Goal: Task Accomplishment & Management: Use online tool/utility

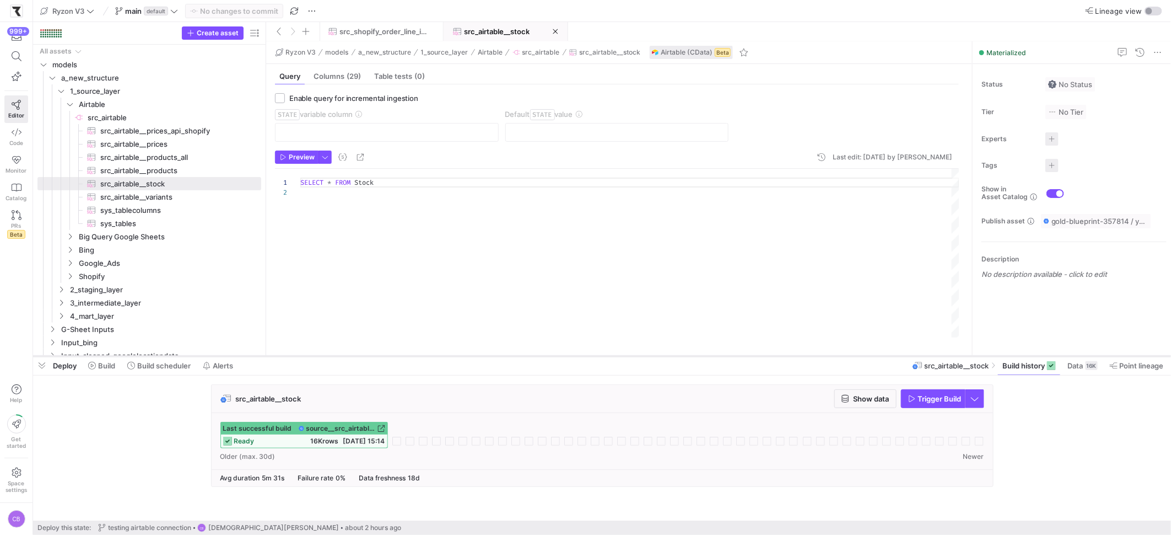
drag, startPoint x: 307, startPoint y: 300, endPoint x: 318, endPoint y: 356, distance: 56.6
click at [318, 356] on div at bounding box center [602, 356] width 1138 height 4
click at [150, 131] on span "src_airtable__prices_api_shopify​​​​​​​​​" at bounding box center [174, 131] width 148 height 13
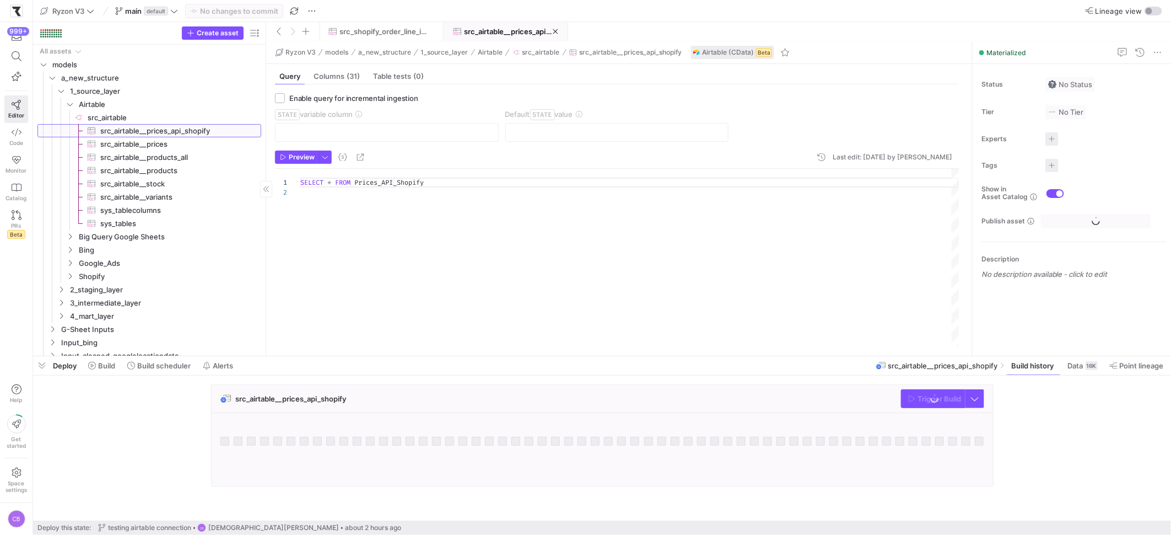
click at [150, 131] on span "src_airtable__prices_api_shopify​​​​​​​​​" at bounding box center [174, 131] width 148 height 13
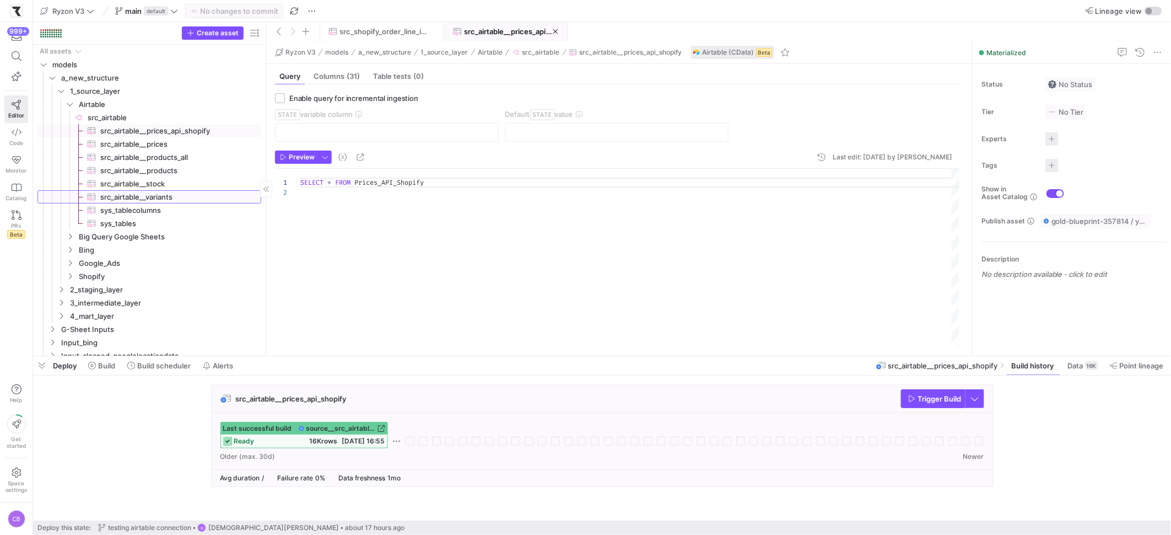
click at [168, 196] on span "src_airtable__variants​​​​​​​​​" at bounding box center [174, 197] width 148 height 13
type textarea "Select * From Variants"
click at [873, 396] on span "Show data" at bounding box center [872, 398] width 36 height 9
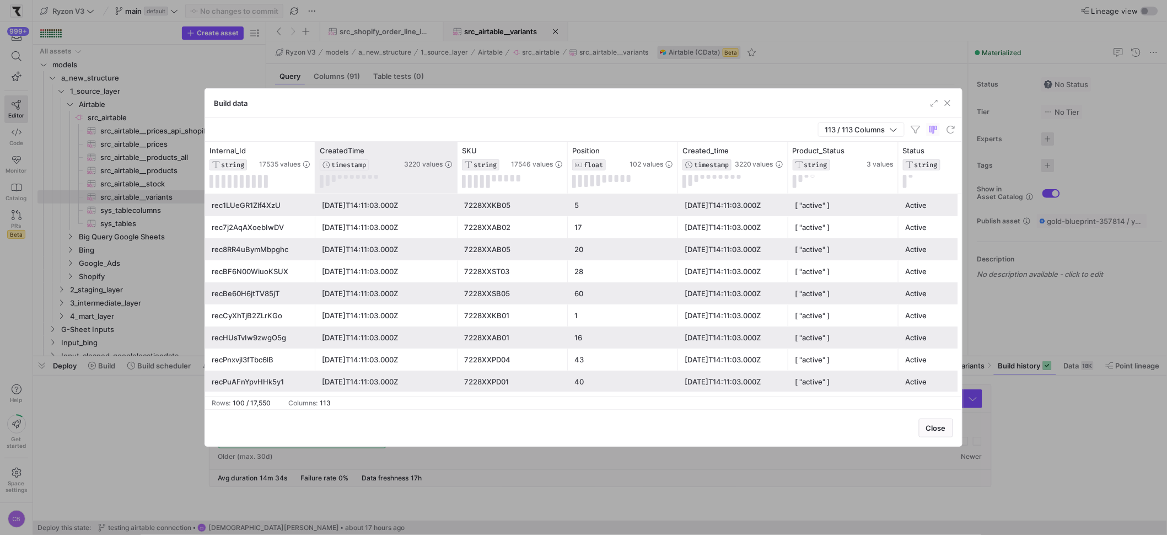
drag, startPoint x: 423, startPoint y: 186, endPoint x: 455, endPoint y: 188, distance: 32.0
click at [455, 188] on div at bounding box center [457, 168] width 4 height 52
click at [949, 101] on span "button" at bounding box center [947, 103] width 11 height 11
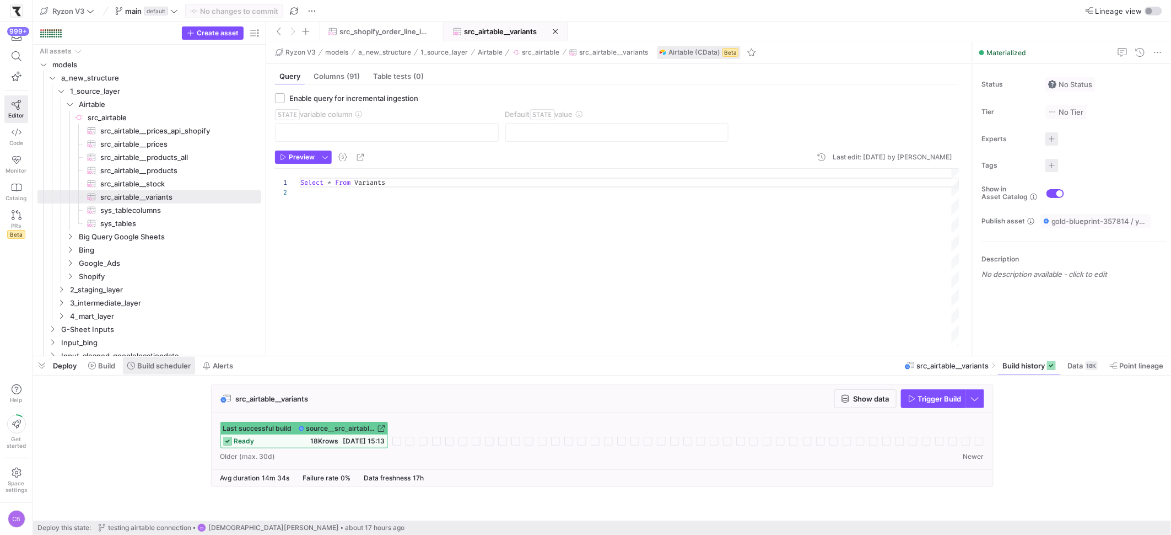
click at [170, 368] on span "Build scheduler" at bounding box center [163, 365] width 53 height 9
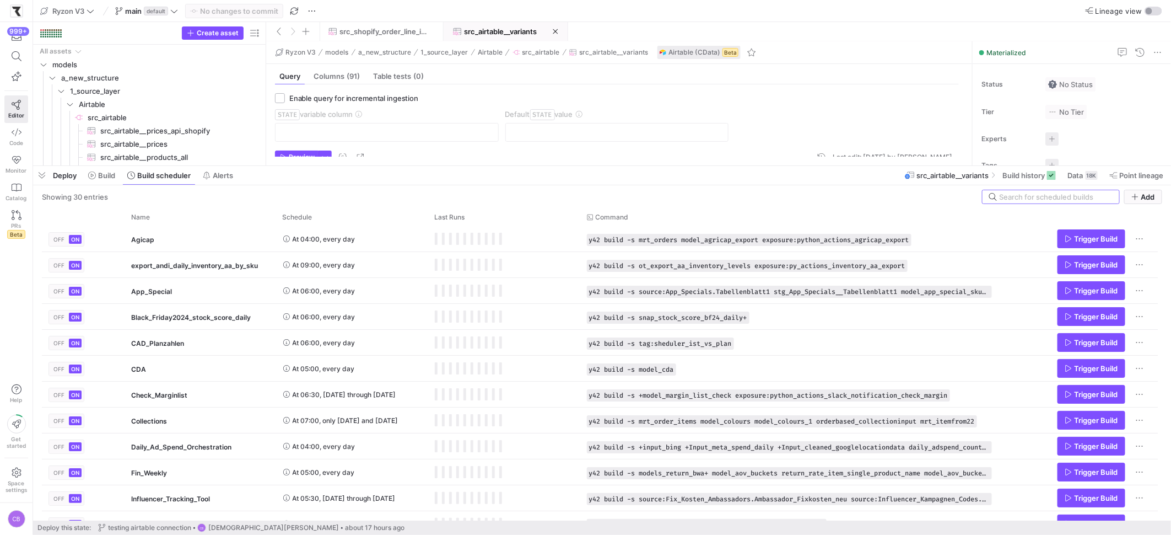
drag, startPoint x: 315, startPoint y: 356, endPoint x: 368, endPoint y: 145, distance: 217.1
click at [367, 164] on div at bounding box center [602, 166] width 1138 height 4
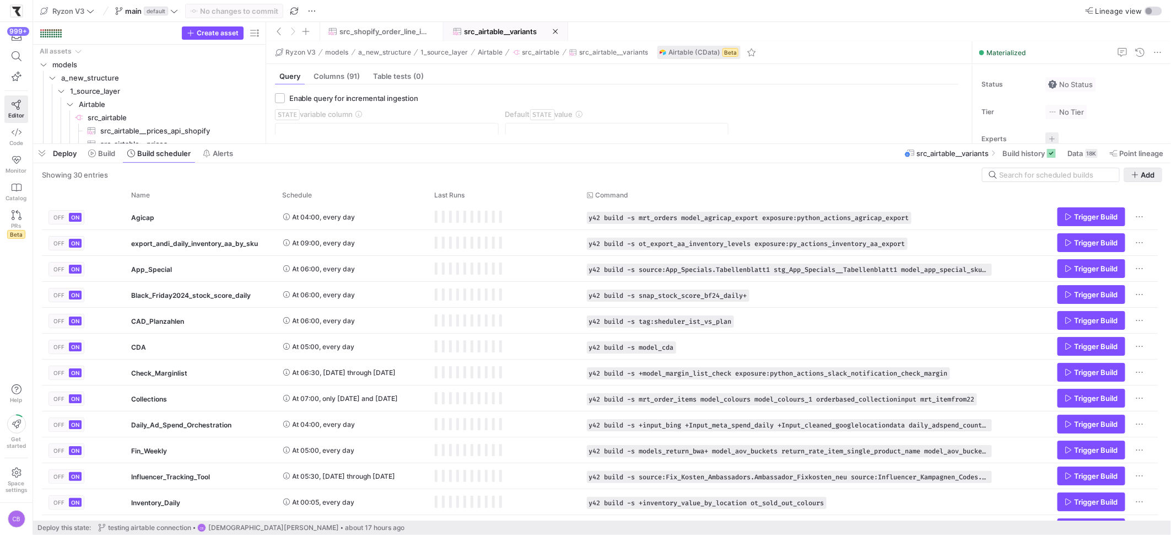
click at [1137, 177] on icon "button" at bounding box center [1135, 175] width 8 height 8
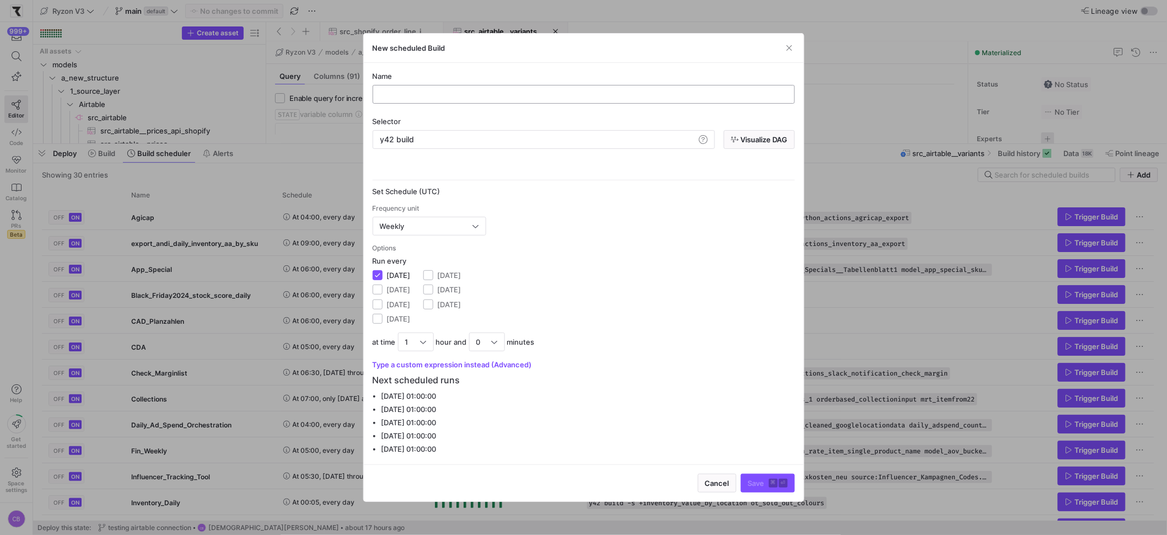
click at [411, 95] on input "text" at bounding box center [583, 94] width 403 height 9
type input "airtable_sources"
click at [791, 49] on span "button" at bounding box center [789, 47] width 11 height 11
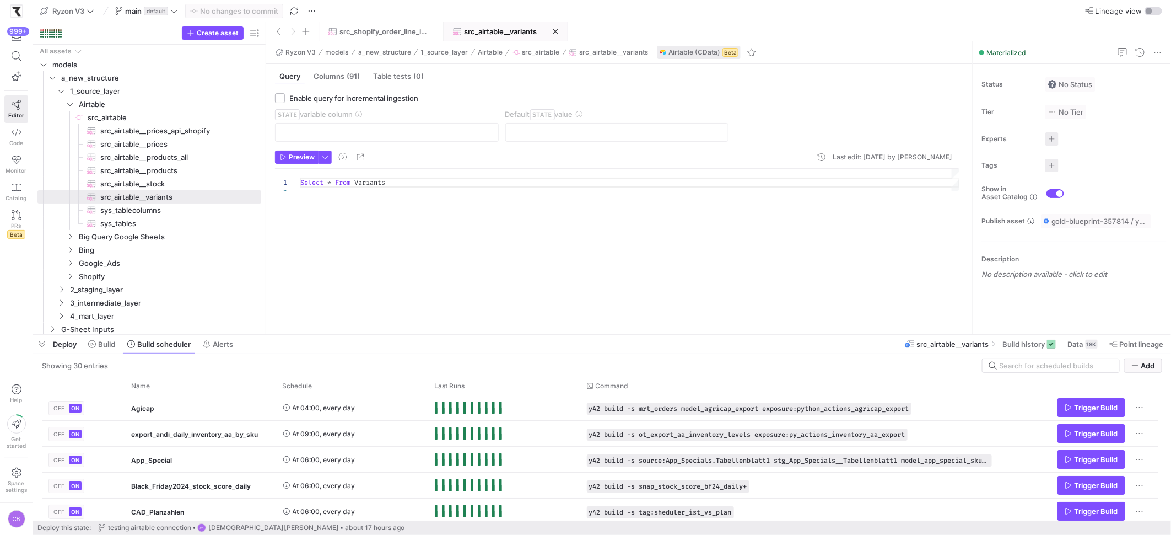
drag, startPoint x: 600, startPoint y: 143, endPoint x: 410, endPoint y: 297, distance: 244.4
click at [564, 333] on div at bounding box center [602, 334] width 1138 height 4
click at [155, 195] on span "src_airtable__variants​​​​​​​​​" at bounding box center [174, 197] width 148 height 13
click at [1017, 347] on span "Build history" at bounding box center [1023, 343] width 42 height 9
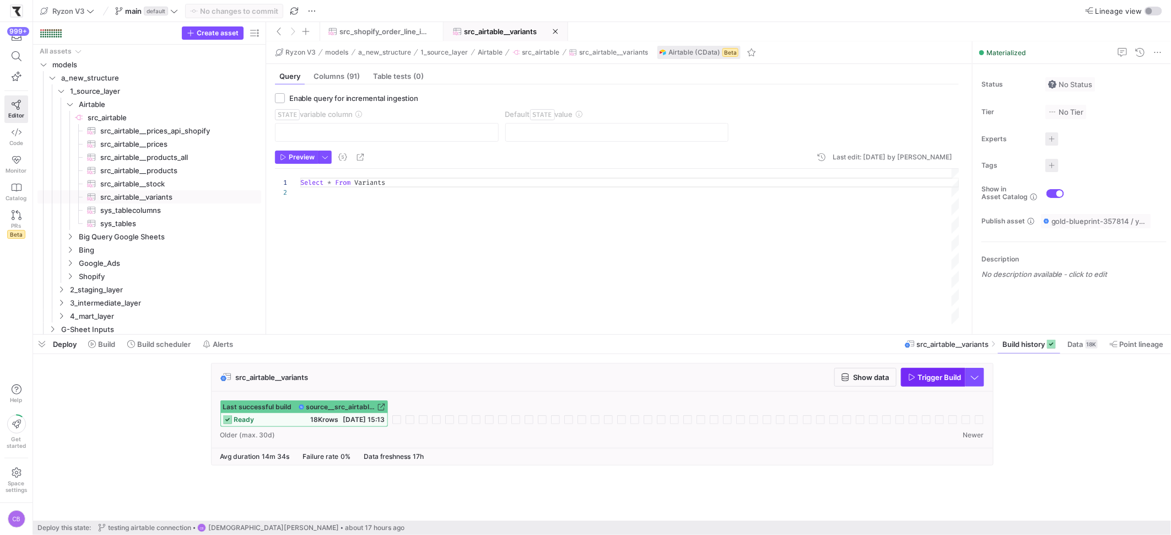
click at [935, 379] on span "Trigger Build" at bounding box center [940, 377] width 44 height 9
click at [930, 370] on span "button" at bounding box center [933, 377] width 63 height 18
drag, startPoint x: 930, startPoint y: 370, endPoint x: 925, endPoint y: 395, distance: 25.3
click at [925, 395] on div "src_airtable__variants Show data Trigger Build Last successful build source__sr…" at bounding box center [602, 414] width 783 height 102
click at [395, 420] on rect at bounding box center [396, 419] width 9 height 9
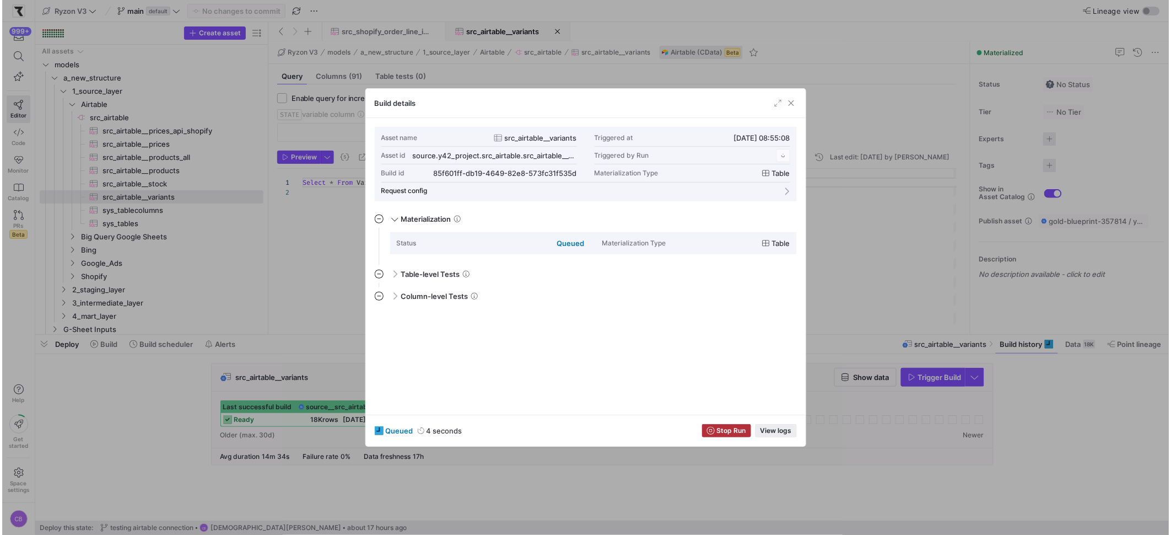
scroll to position [99, 0]
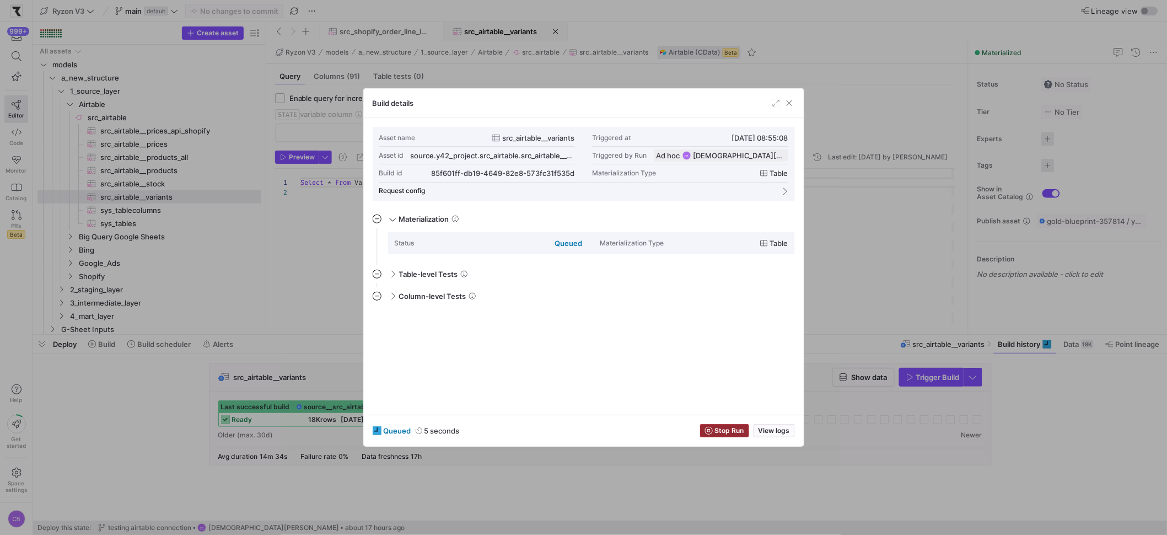
click at [734, 430] on span "Stop Run" at bounding box center [729, 431] width 29 height 8
click at [493, 502] on div at bounding box center [583, 267] width 1167 height 535
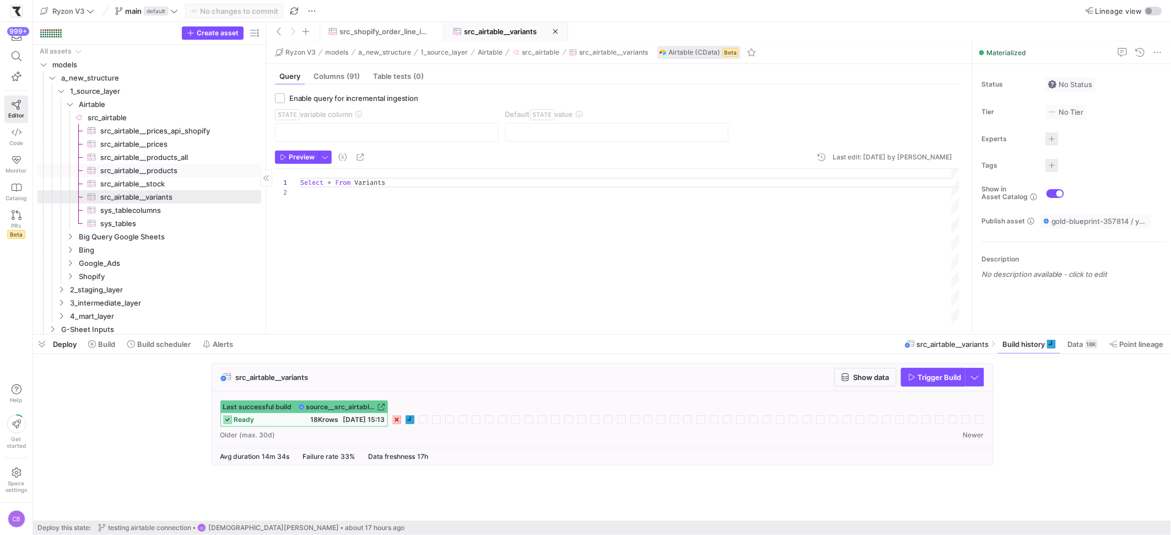
click at [132, 169] on span "src_airtable__products​​​​​​​​​" at bounding box center [174, 170] width 148 height 13
click at [921, 373] on span "Trigger Build" at bounding box center [940, 377] width 44 height 9
click at [124, 147] on span "src_airtable__prices​​​​​​​​​" at bounding box center [174, 144] width 148 height 13
click at [925, 377] on span "Trigger Build" at bounding box center [940, 377] width 44 height 9
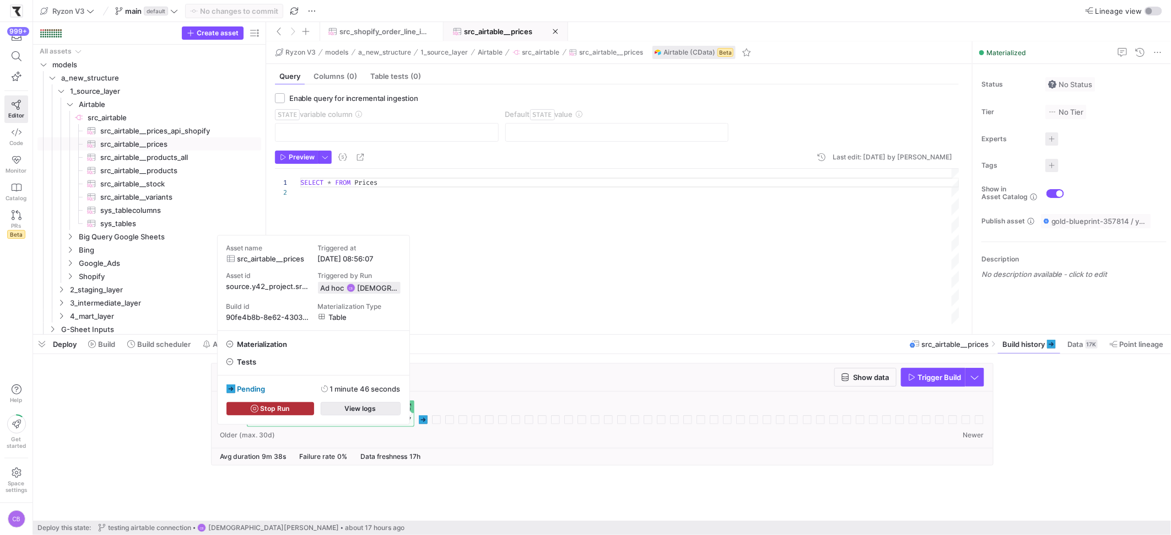
click at [364, 412] on span "View logs" at bounding box center [360, 408] width 31 height 8
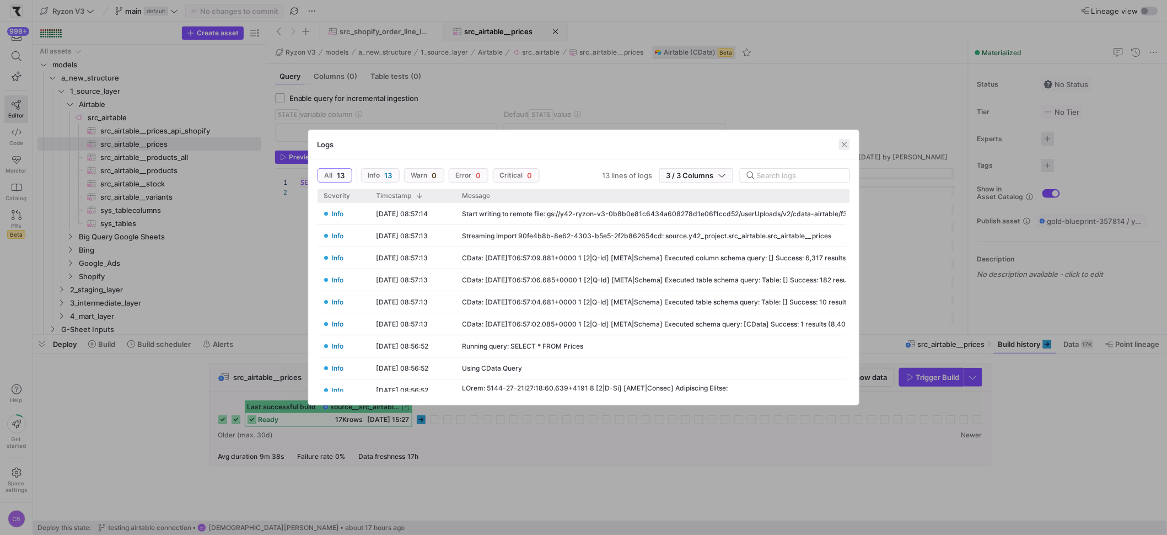
click at [846, 145] on span "button" at bounding box center [844, 144] width 11 height 11
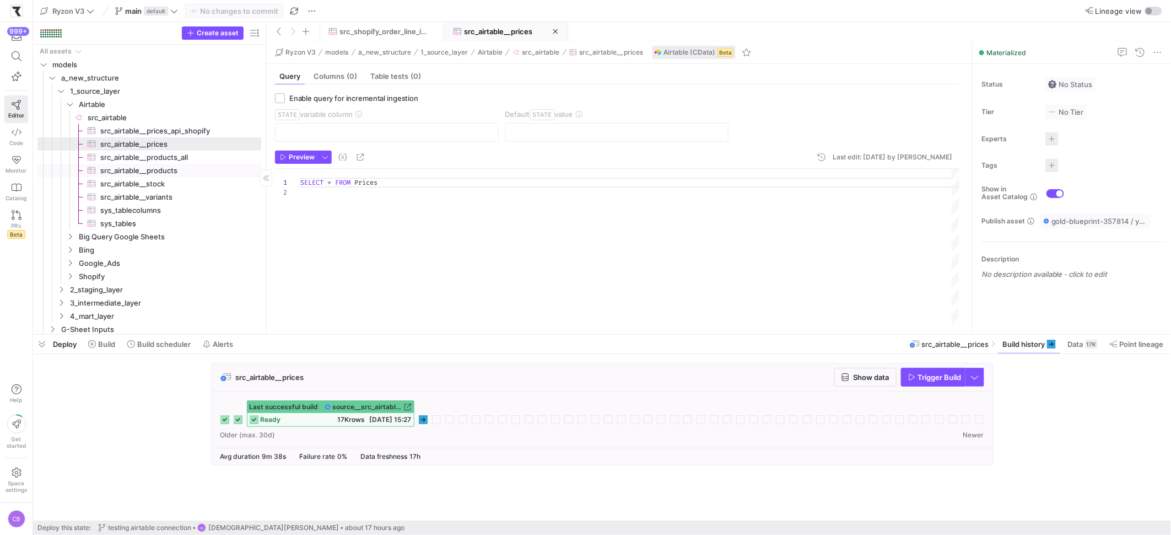
click at [175, 172] on span "src_airtable__products​​​​​​​​​" at bounding box center [174, 170] width 148 height 13
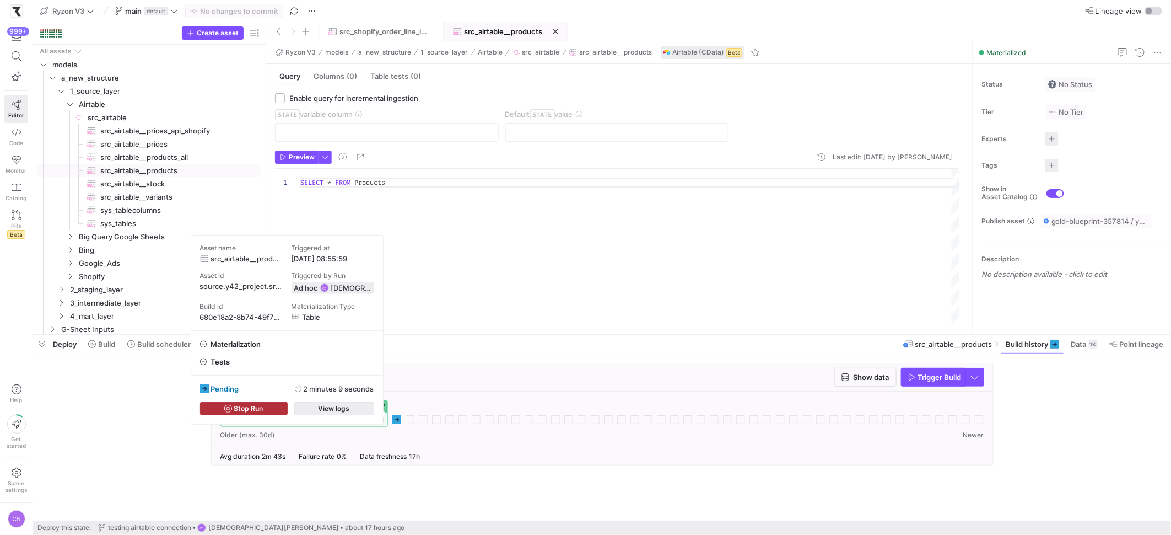
click at [357, 408] on span "button" at bounding box center [334, 408] width 79 height 12
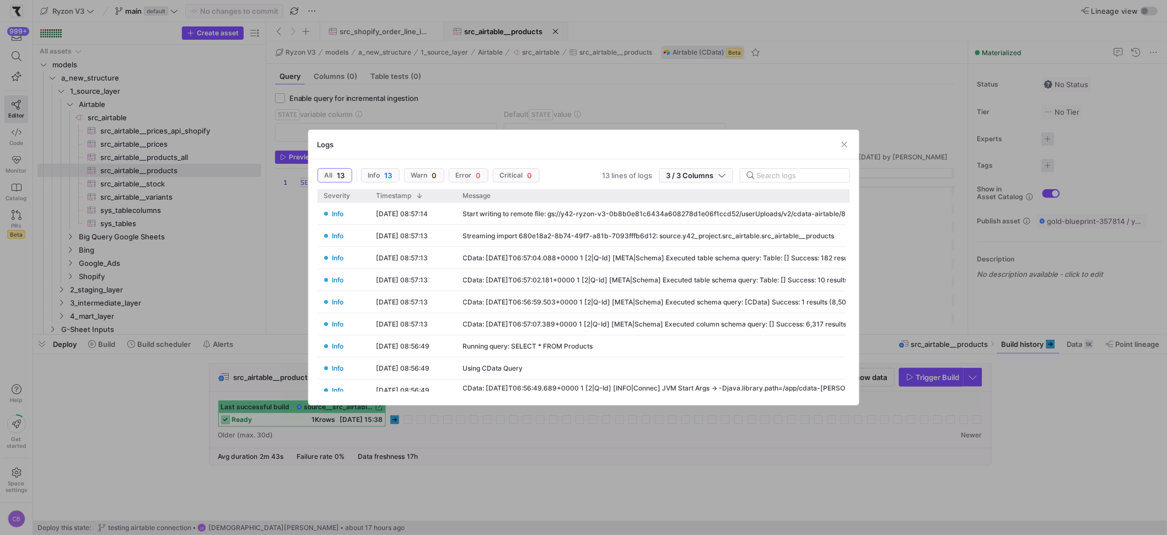
click at [821, 143] on div "Logs" at bounding box center [584, 144] width 550 height 29
click at [840, 144] on span "button" at bounding box center [844, 144] width 11 height 11
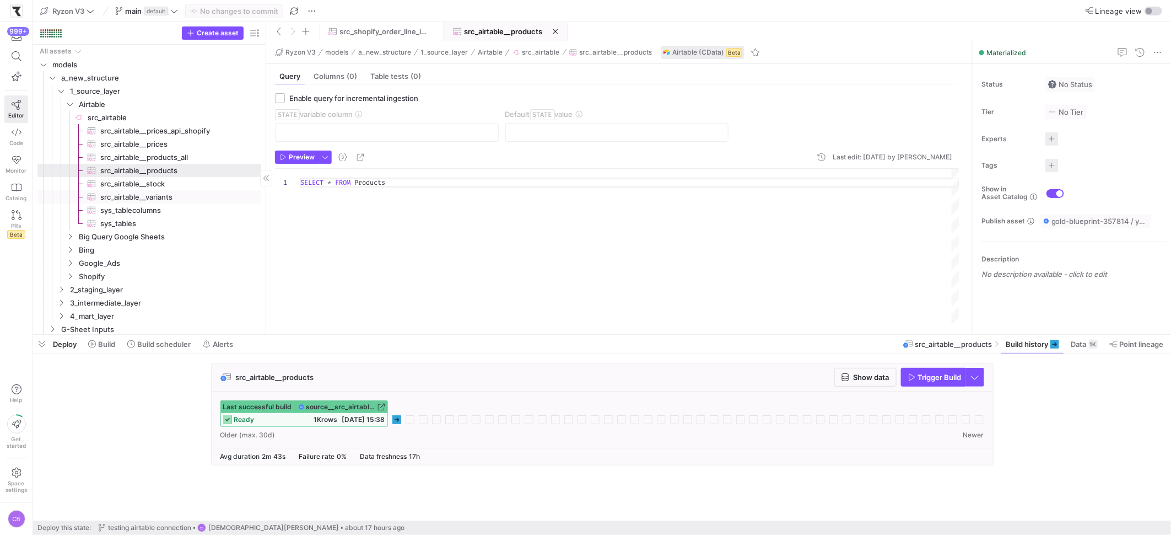
click at [198, 198] on span "src_airtable__variants​​​​​​​​​" at bounding box center [174, 197] width 148 height 13
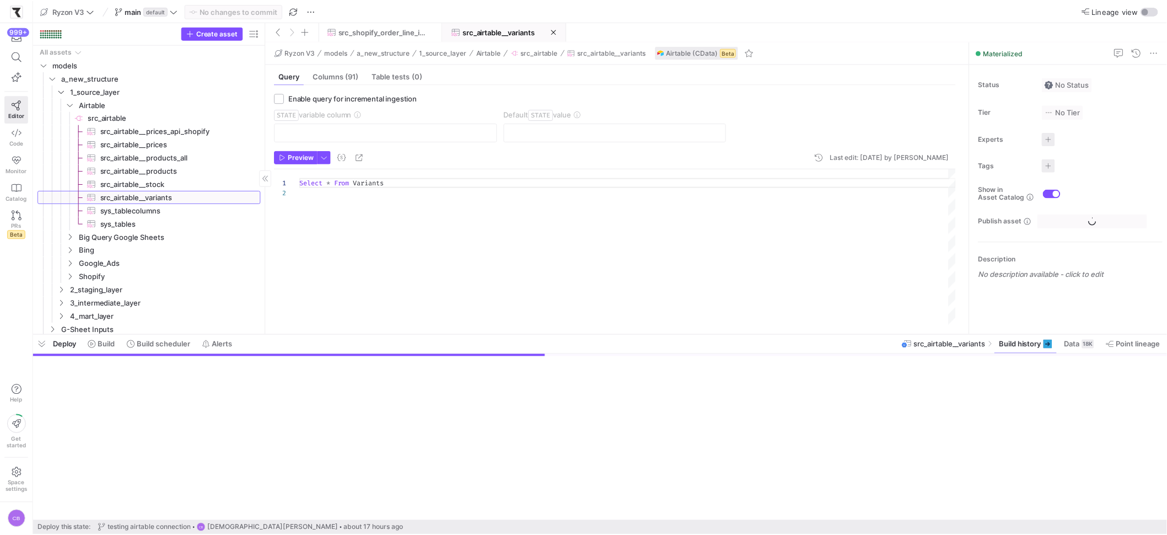
scroll to position [9, 0]
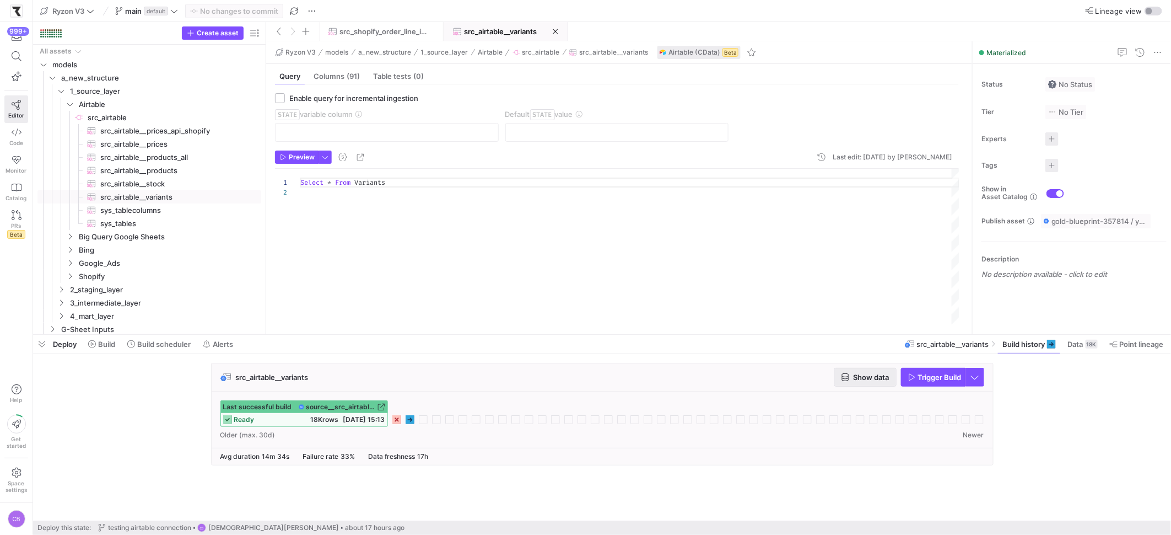
click at [844, 370] on span "button" at bounding box center [865, 377] width 61 height 18
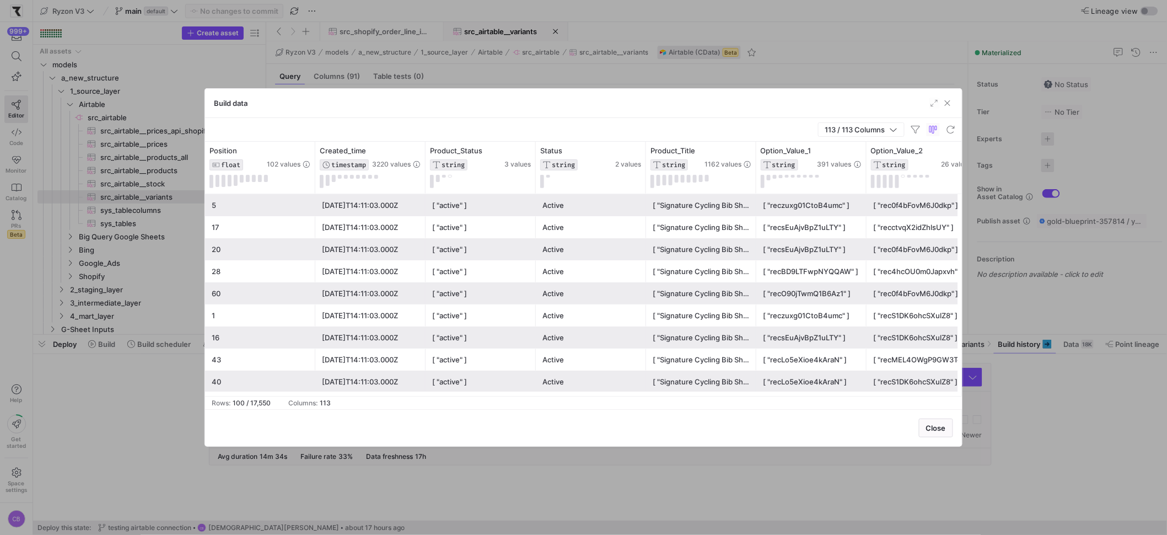
scroll to position [0, 351]
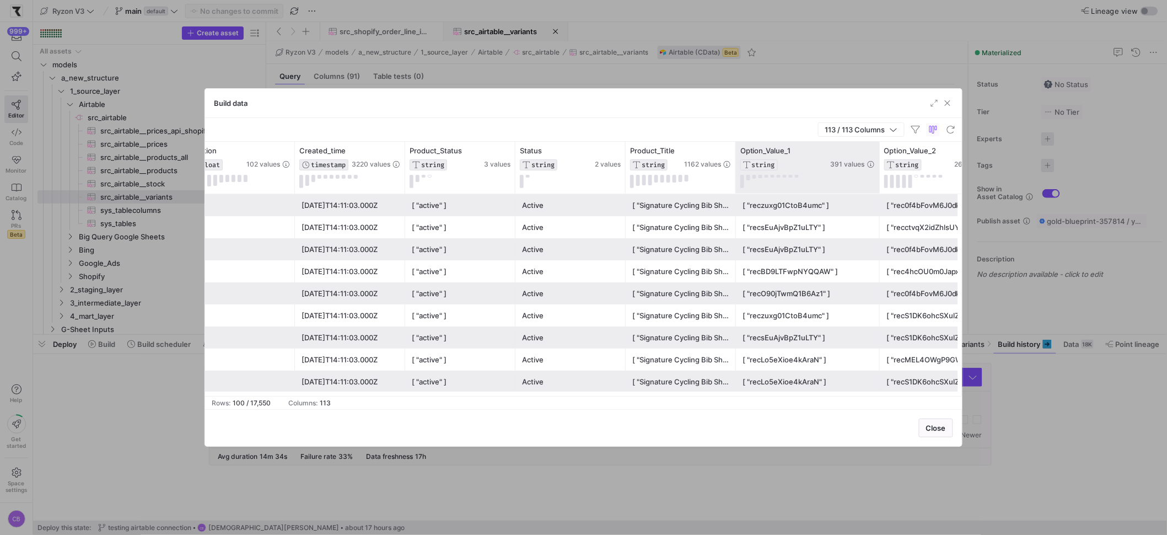
drag, startPoint x: 843, startPoint y: 176, endPoint x: 876, endPoint y: 188, distance: 35.9
click at [877, 188] on div at bounding box center [879, 168] width 4 height 52
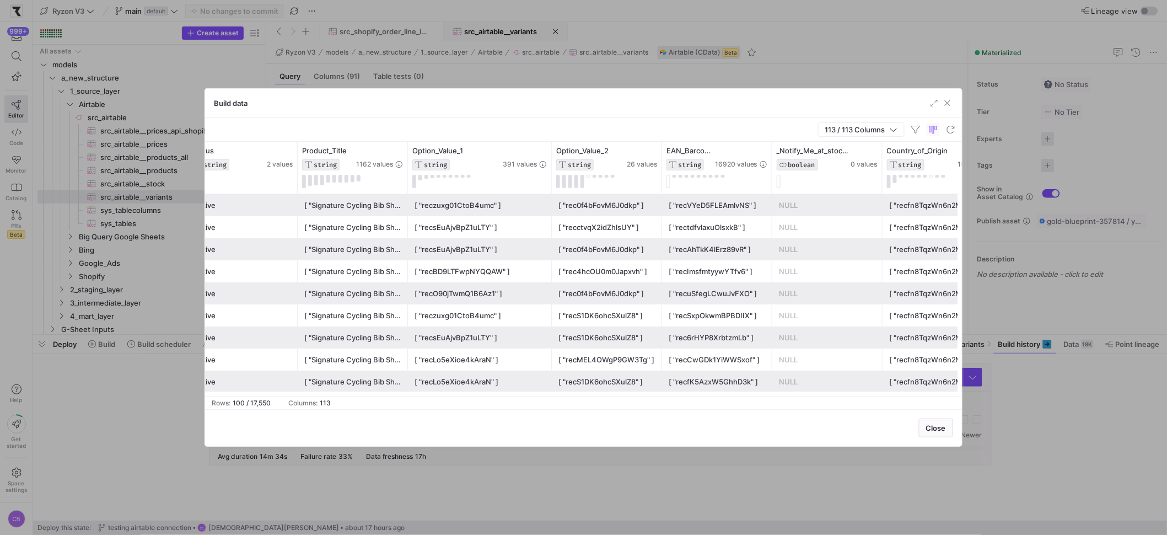
scroll to position [0, 794]
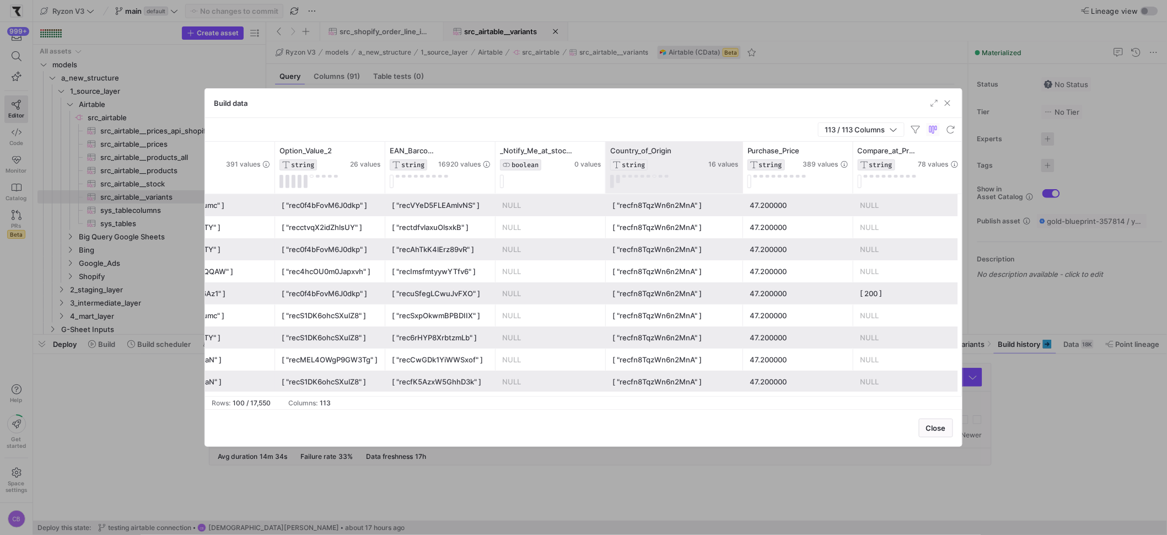
drag, startPoint x: 714, startPoint y: 155, endPoint x: 741, endPoint y: 160, distance: 27.5
click at [741, 160] on div at bounding box center [742, 168] width 4 height 52
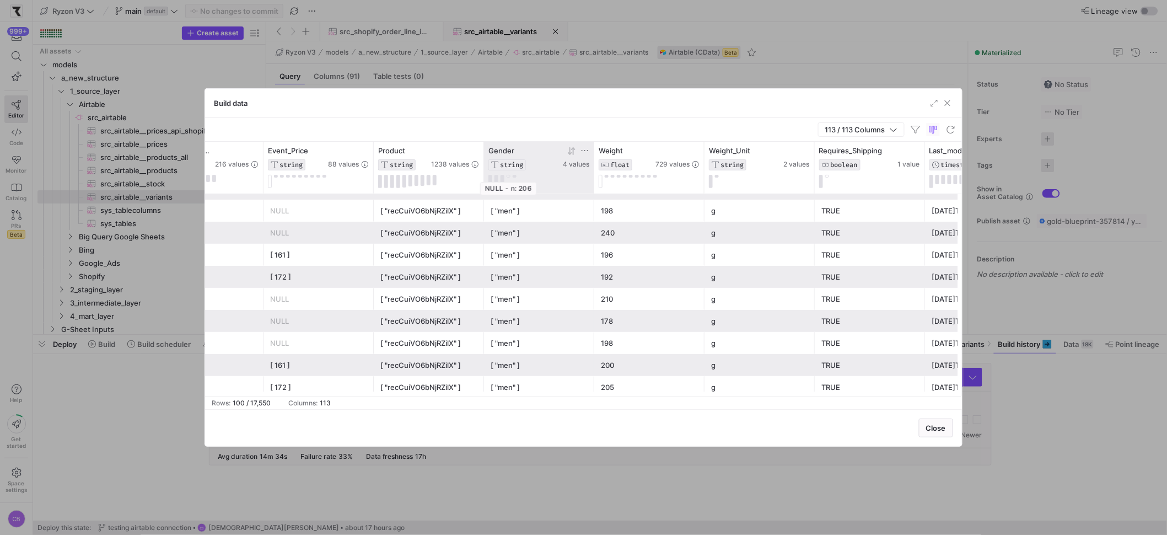
click at [509, 176] on button at bounding box center [508, 176] width 4 height 3
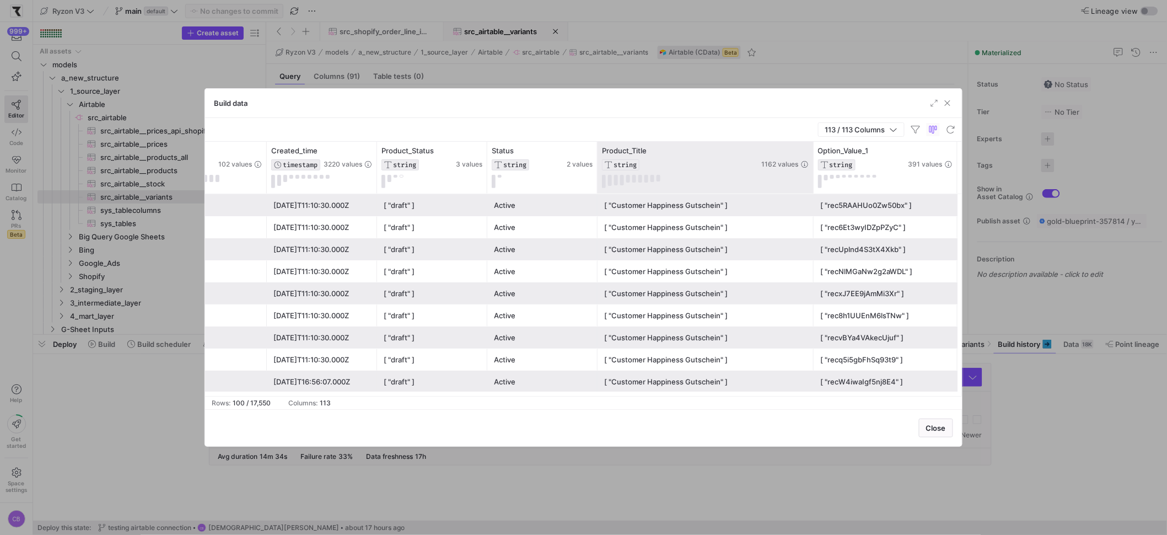
drag, startPoint x: 705, startPoint y: 145, endPoint x: 813, endPoint y: 143, distance: 107.5
click at [813, 143] on div at bounding box center [813, 168] width 4 height 52
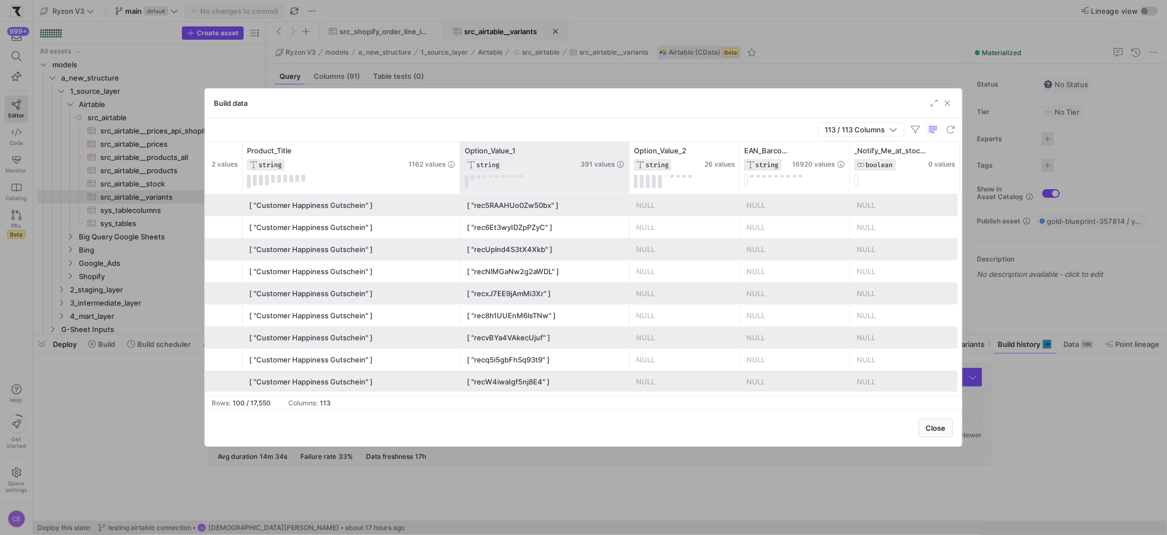
drag, startPoint x: 602, startPoint y: 169, endPoint x: 636, endPoint y: 176, distance: 34.8
click at [631, 176] on div at bounding box center [629, 168] width 4 height 52
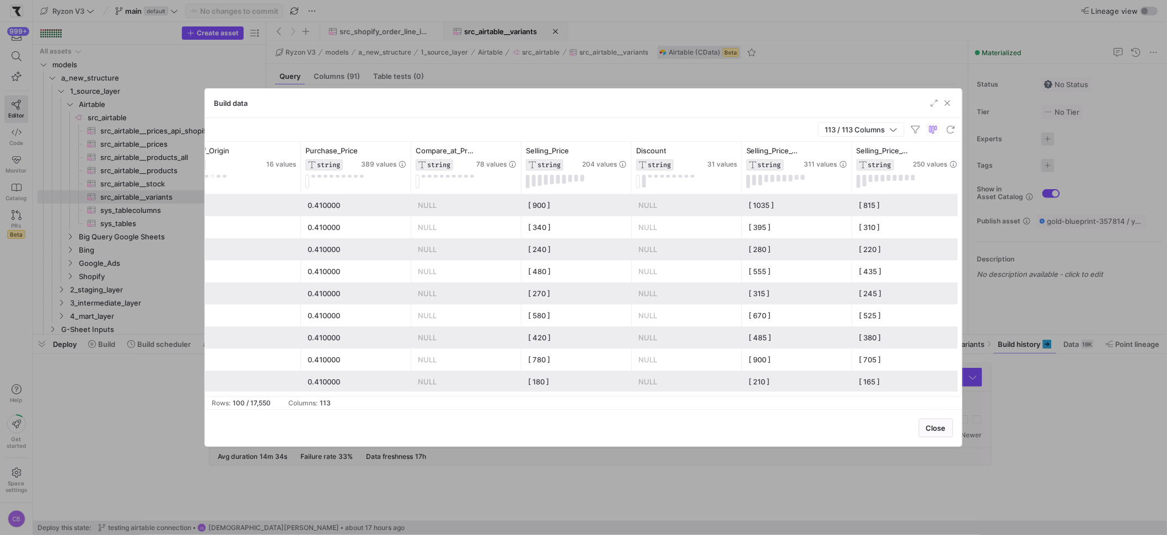
click at [311, 202] on div "0.410000" at bounding box center [355, 205] width 97 height 21
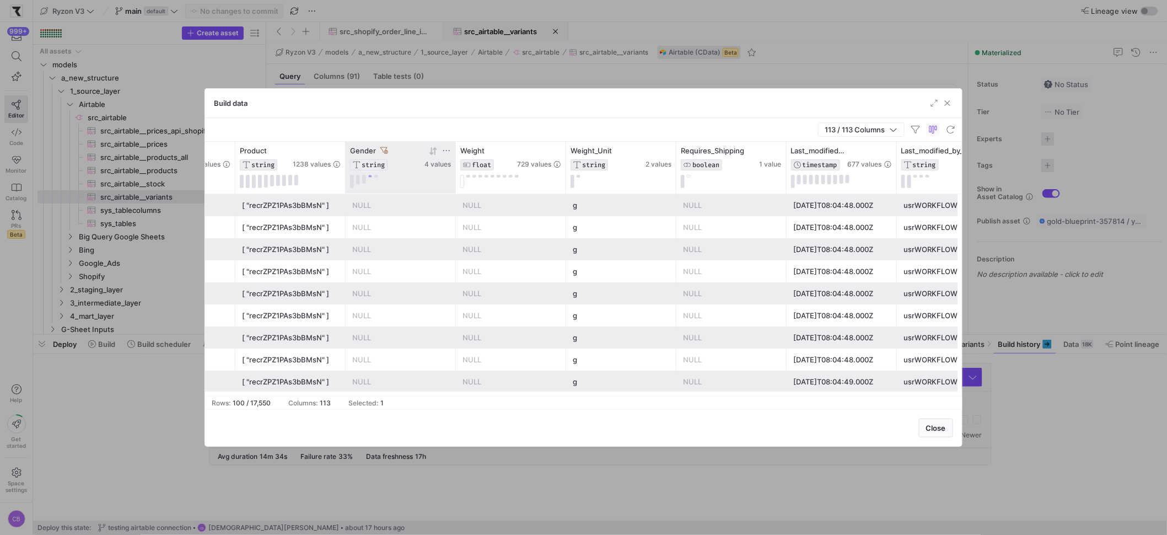
click at [384, 148] on icon at bounding box center [384, 151] width 8 height 8
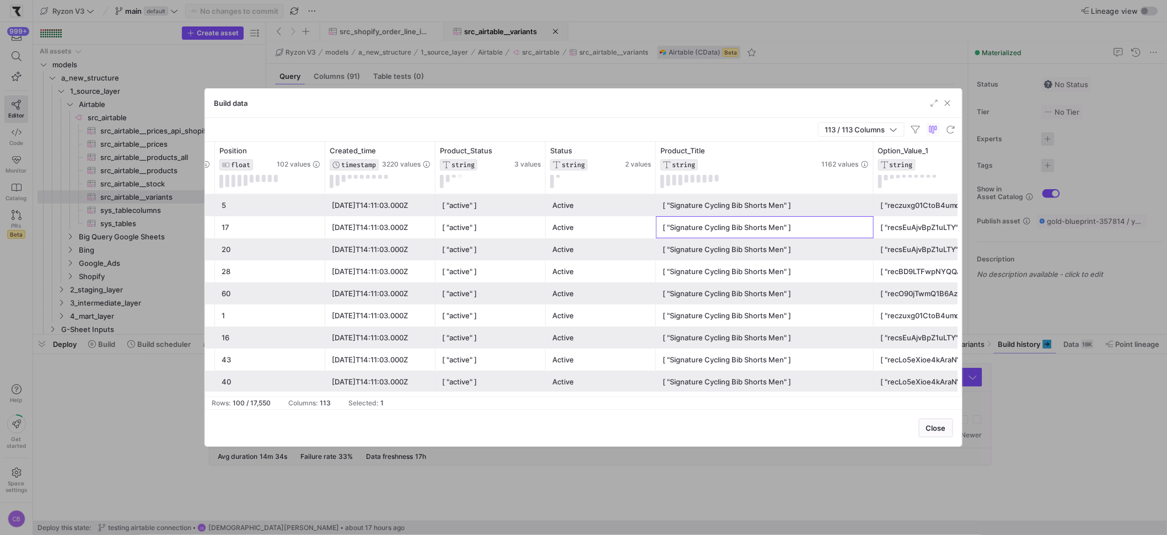
click at [747, 224] on div "[ "Signature Cycling Bib Shorts Men" ]" at bounding box center [764, 227] width 204 height 21
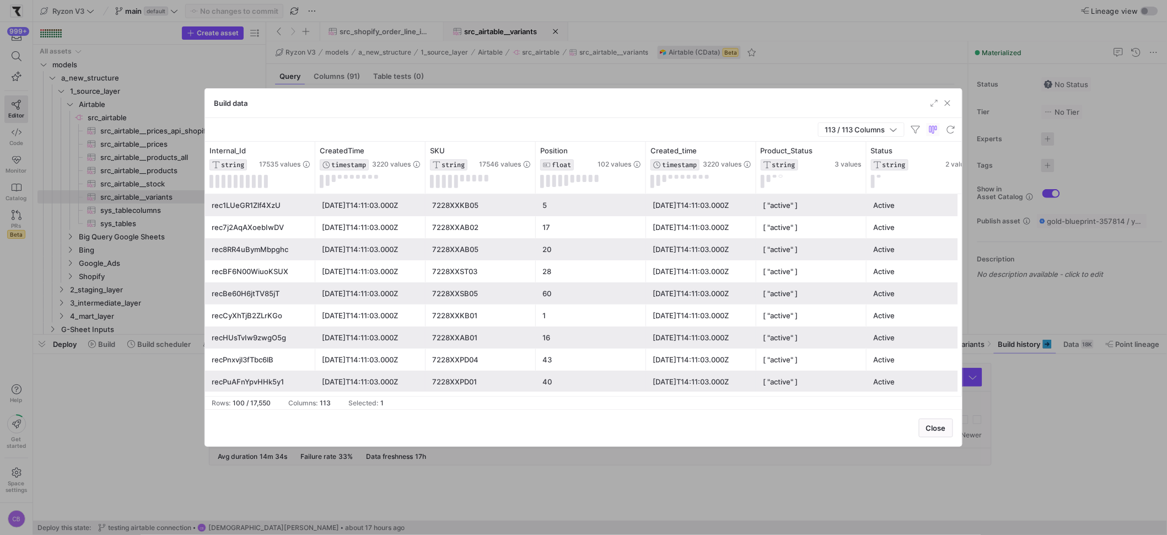
drag, startPoint x: 474, startPoint y: 220, endPoint x: 479, endPoint y: 231, distance: 12.1
click at [474, 220] on div "7228XXAB02" at bounding box center [480, 227] width 97 height 21
click at [497, 263] on div "7228XXST03" at bounding box center [480, 271] width 97 height 21
click at [539, 271] on div "28" at bounding box center [591, 271] width 110 height 22
click at [526, 270] on div "7228XXST03" at bounding box center [480, 271] width 97 height 21
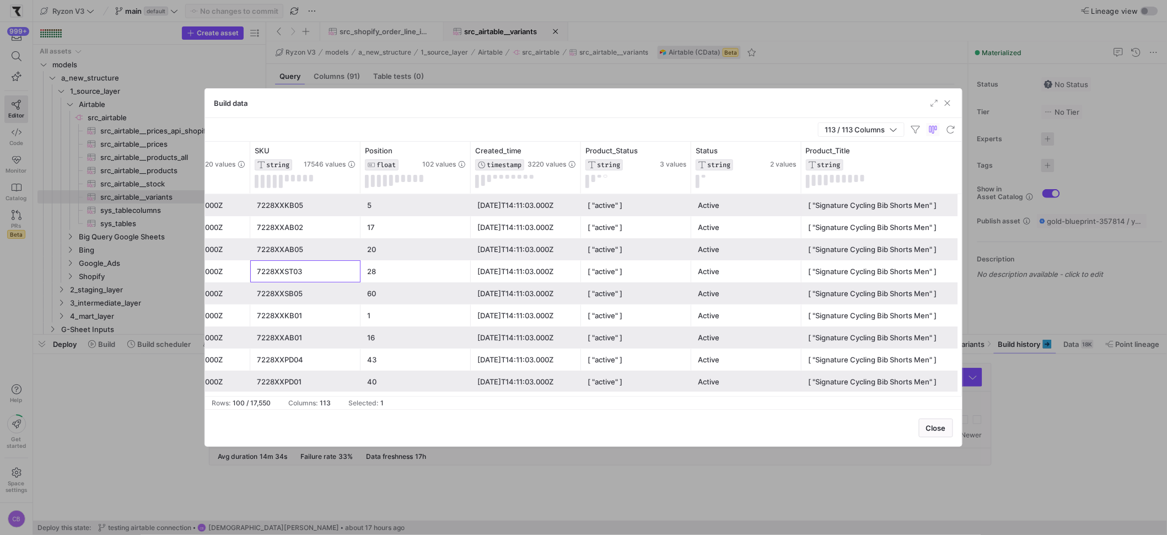
click at [291, 314] on div "7228XXKB01" at bounding box center [305, 315] width 97 height 21
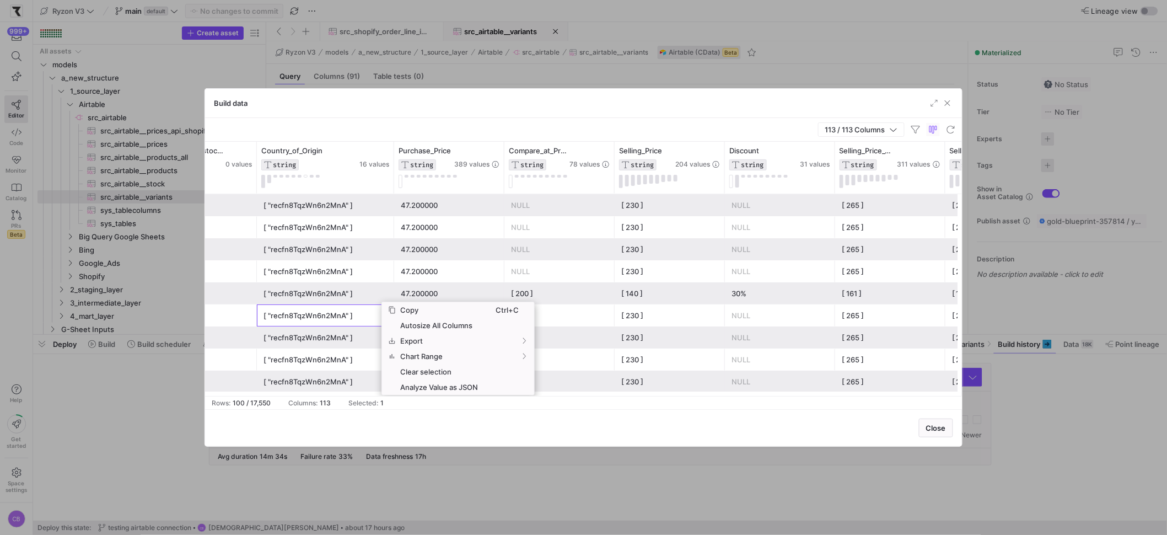
click at [361, 314] on div "[ "recfn8TqzWn6n2MnA" ]" at bounding box center [325, 315] width 124 height 21
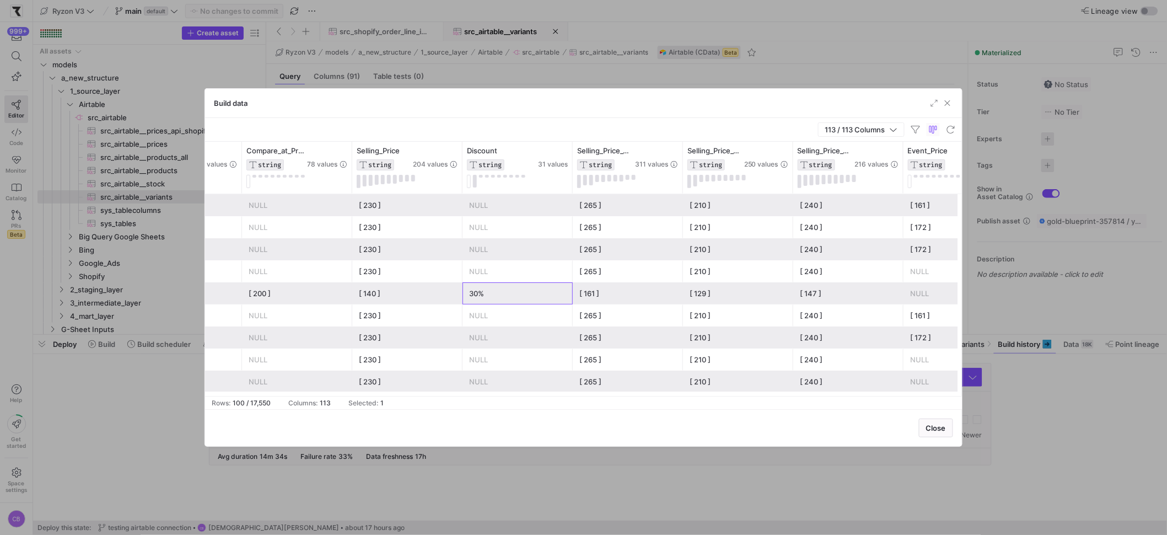
click at [481, 293] on div "30%" at bounding box center [517, 293] width 97 height 21
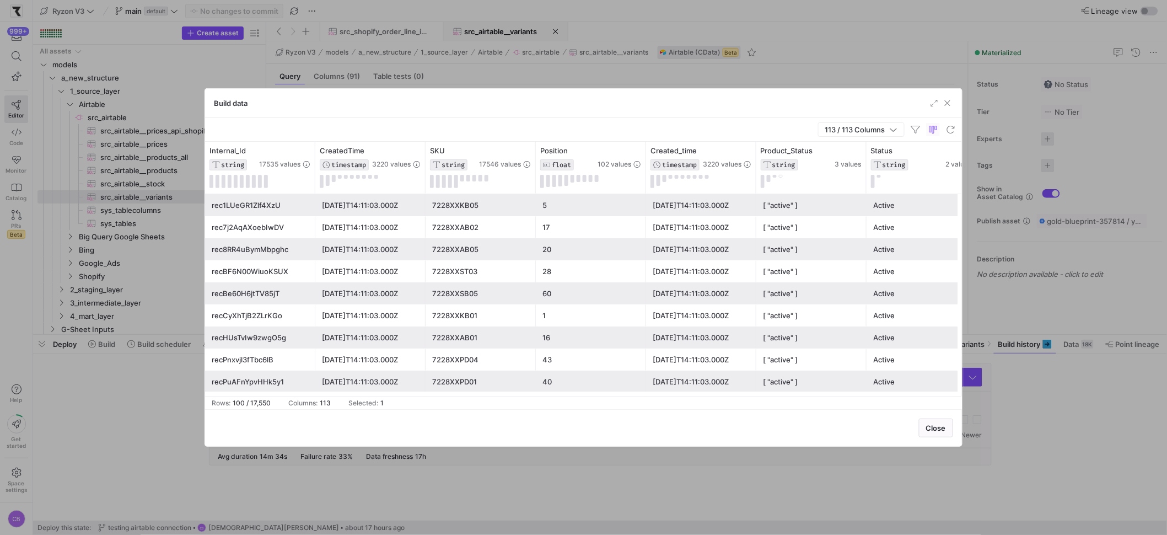
click at [472, 298] on div "7228XXSB05" at bounding box center [480, 293] width 97 height 21
click at [944, 105] on span "button" at bounding box center [947, 103] width 11 height 11
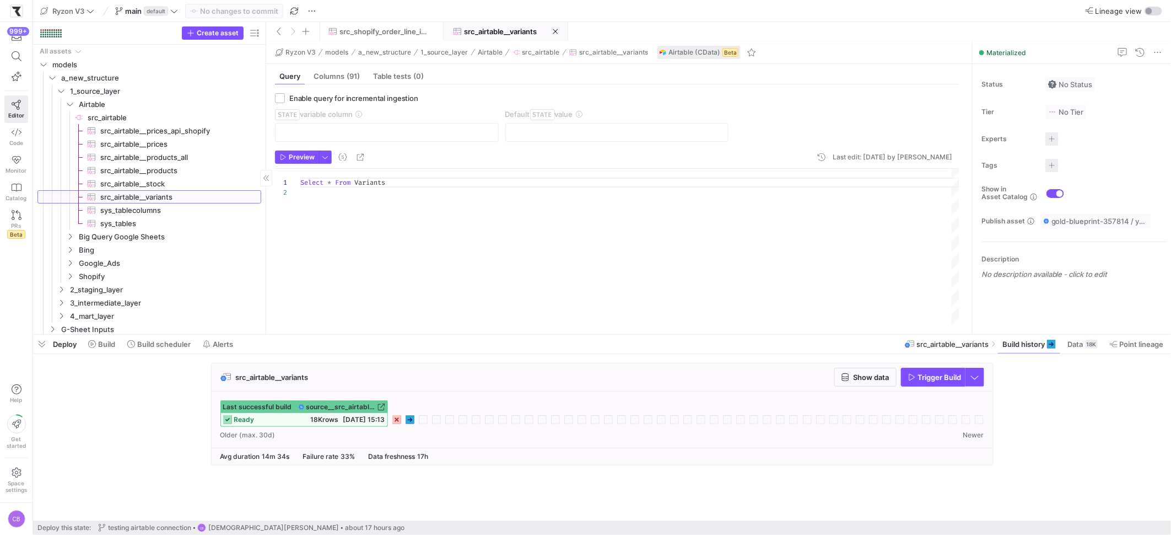
click at [180, 198] on span "src_airtable__variants​​​​​​​​​" at bounding box center [174, 197] width 148 height 13
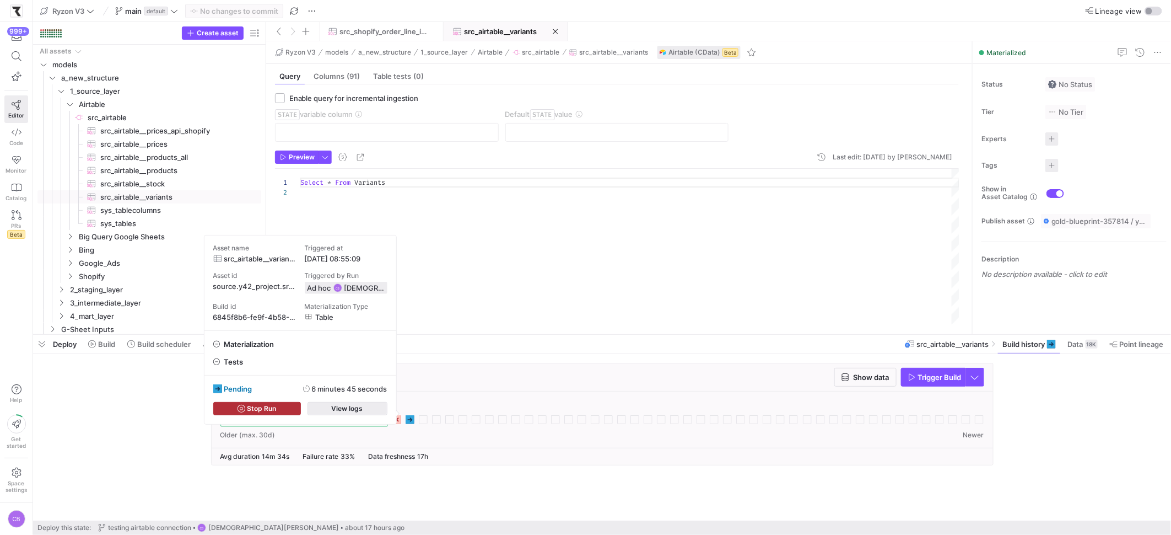
click at [377, 404] on span "button" at bounding box center [347, 408] width 79 height 12
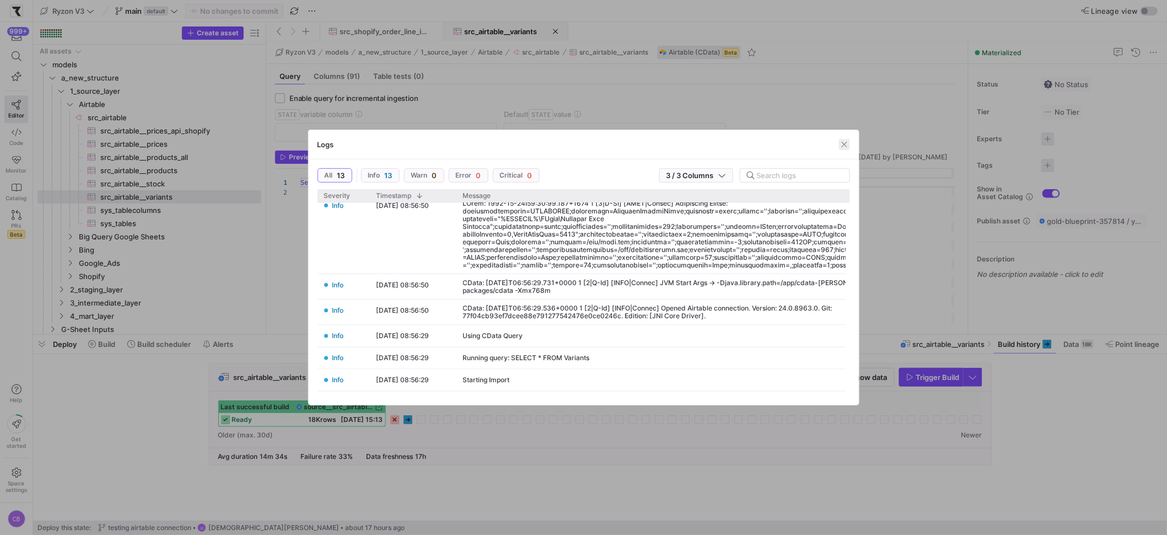
click at [839, 147] on span "button" at bounding box center [844, 144] width 11 height 11
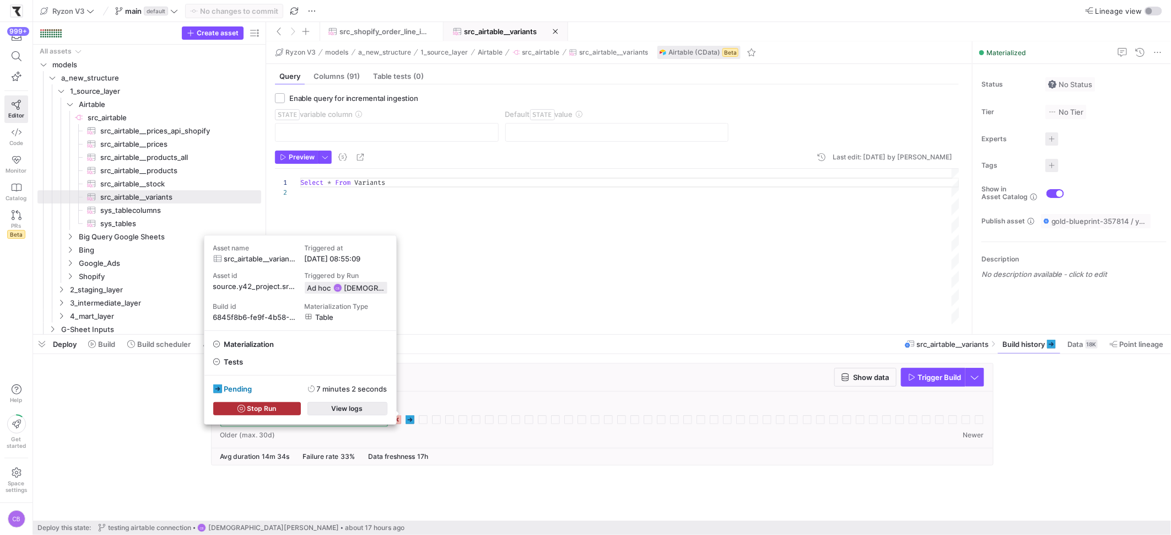
click at [360, 409] on span "View logs" at bounding box center [347, 408] width 31 height 8
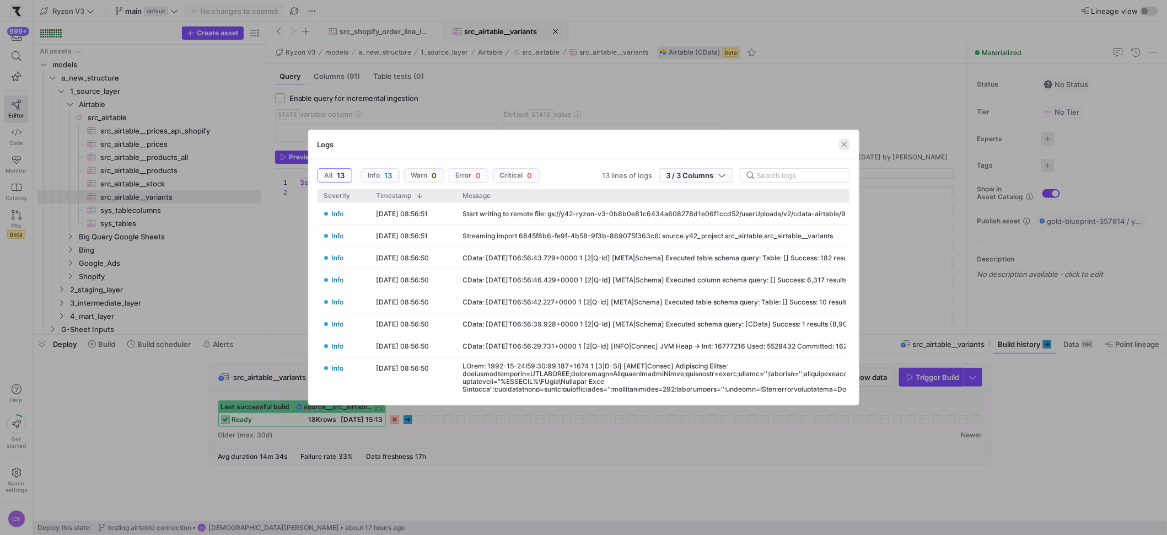
click at [846, 142] on span "button" at bounding box center [844, 144] width 11 height 11
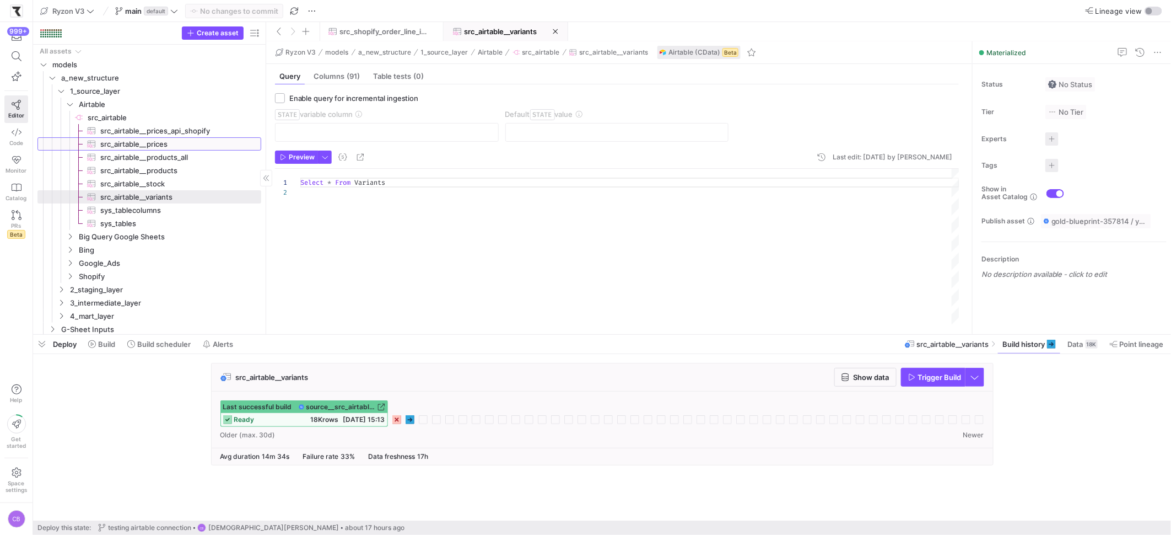
click at [157, 143] on span "src_airtable__prices​​​​​​​​​" at bounding box center [174, 144] width 148 height 13
click at [177, 200] on span "src_airtable__variants​​​​​​​​​" at bounding box center [174, 197] width 148 height 13
click at [147, 174] on span "src_airtable__products​​​​​​​​​" at bounding box center [174, 170] width 148 height 13
type textarea "SELECT * FROM Products"
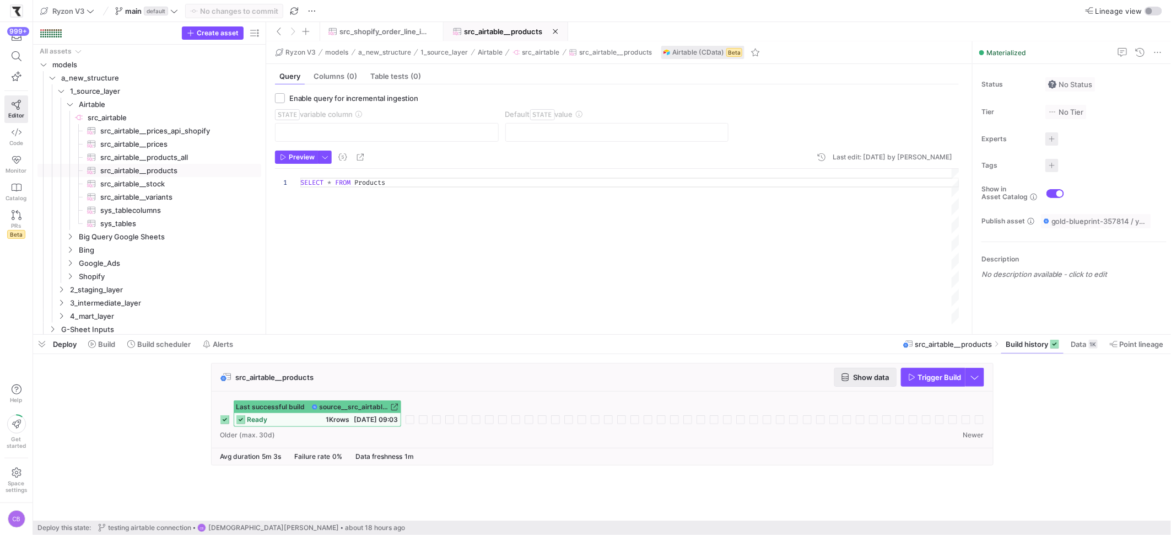
click at [845, 377] on icon "button" at bounding box center [845, 377] width 8 height 8
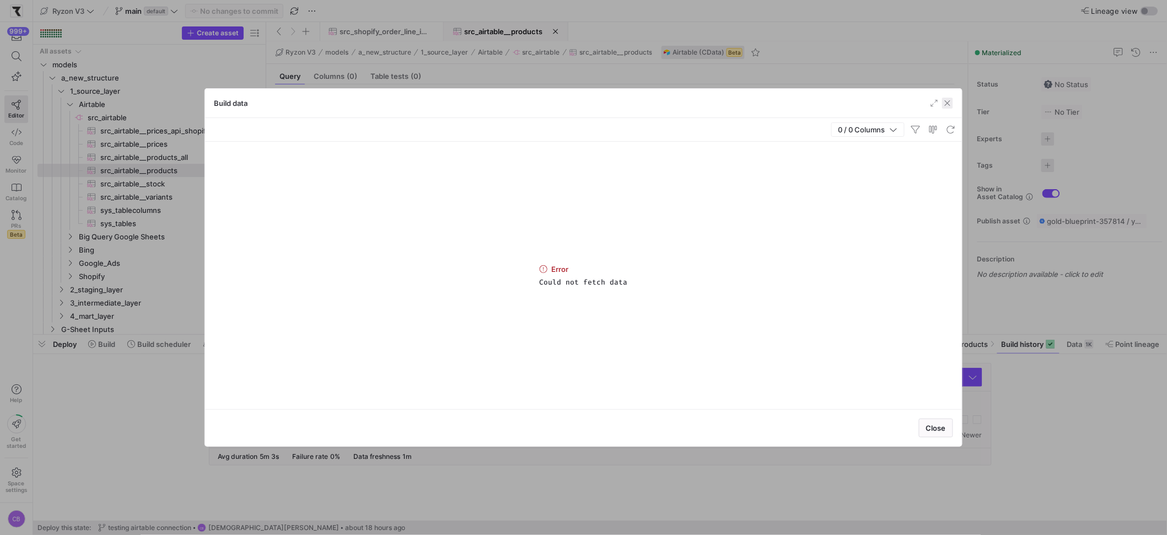
click at [946, 103] on span "button" at bounding box center [947, 103] width 11 height 11
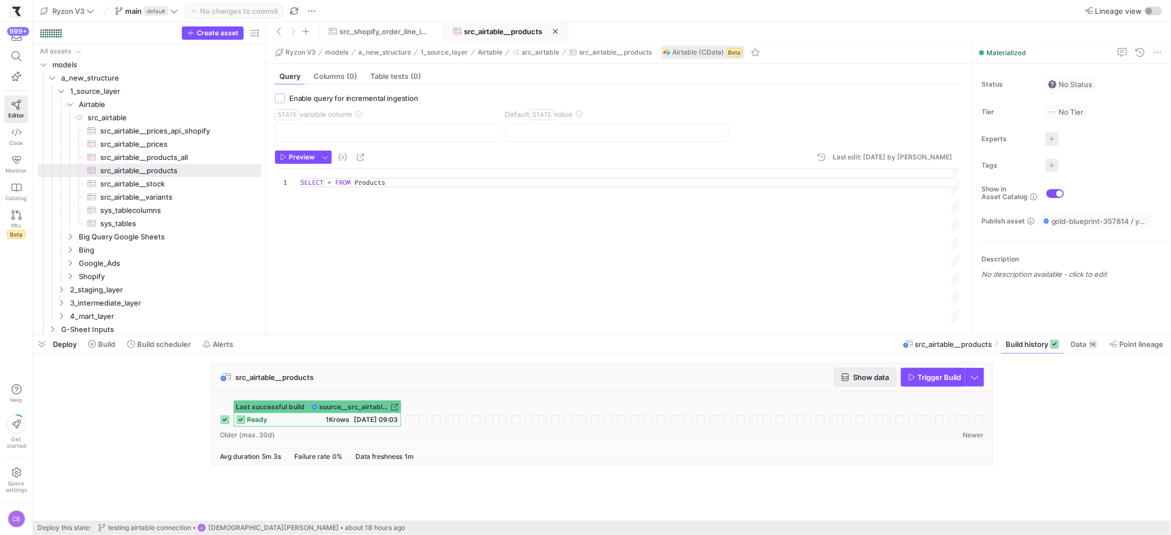
click at [877, 381] on span "button" at bounding box center [865, 377] width 61 height 18
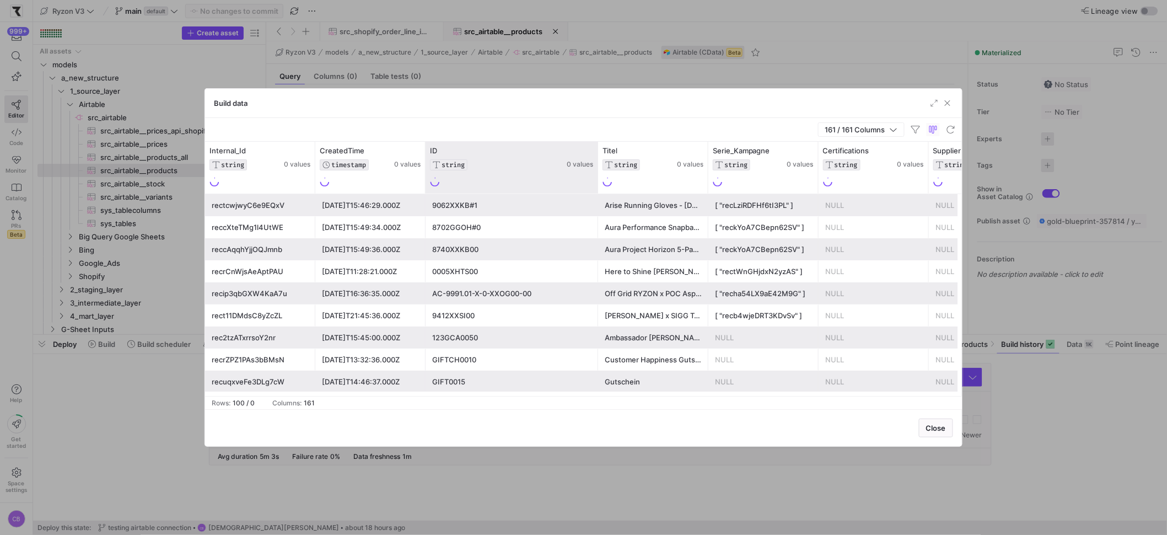
drag, startPoint x: 533, startPoint y: 163, endPoint x: 595, endPoint y: 170, distance: 62.7
click at [595, 170] on div at bounding box center [597, 168] width 4 height 52
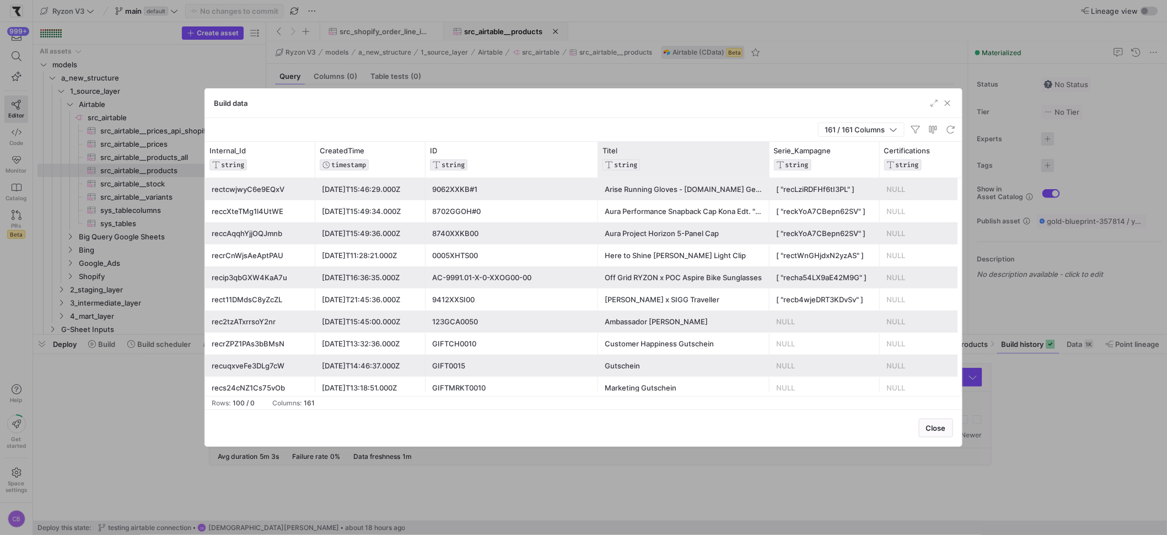
drag, startPoint x: 705, startPoint y: 146, endPoint x: 766, endPoint y: 163, distance: 63.5
click at [767, 163] on div at bounding box center [769, 160] width 4 height 36
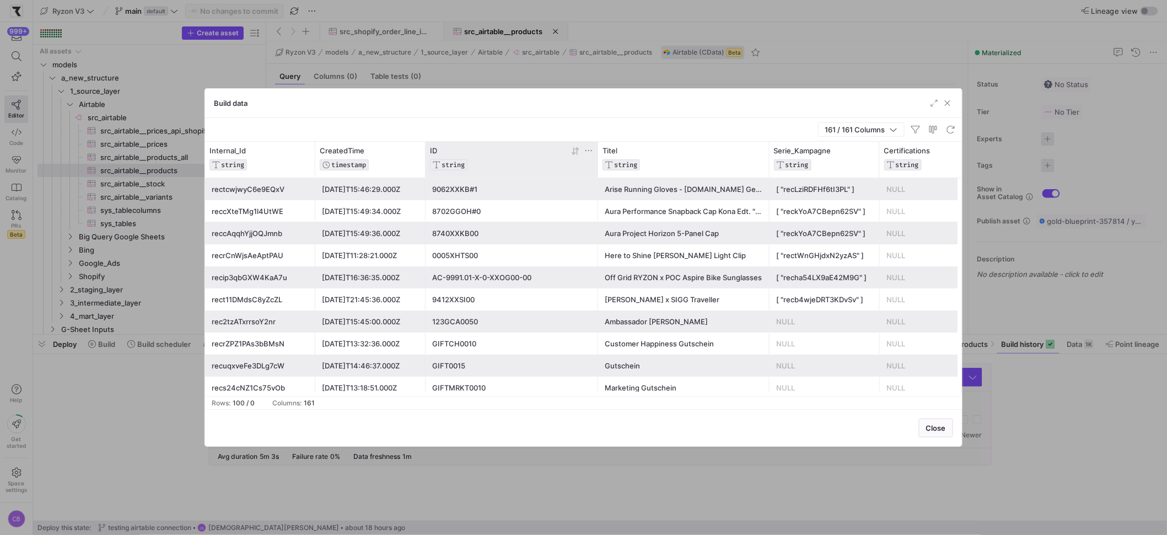
click at [591, 149] on icon at bounding box center [588, 150] width 9 height 9
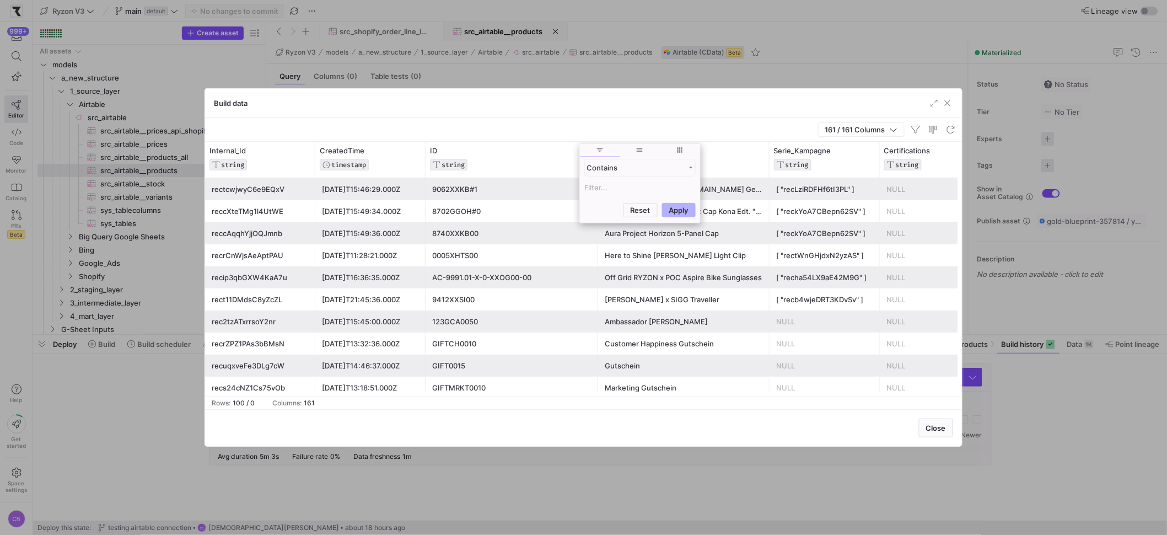
click at [586, 190] on input "Filter Value" at bounding box center [639, 187] width 111 height 13
click at [662, 256] on button "Apply" at bounding box center [679, 263] width 34 height 14
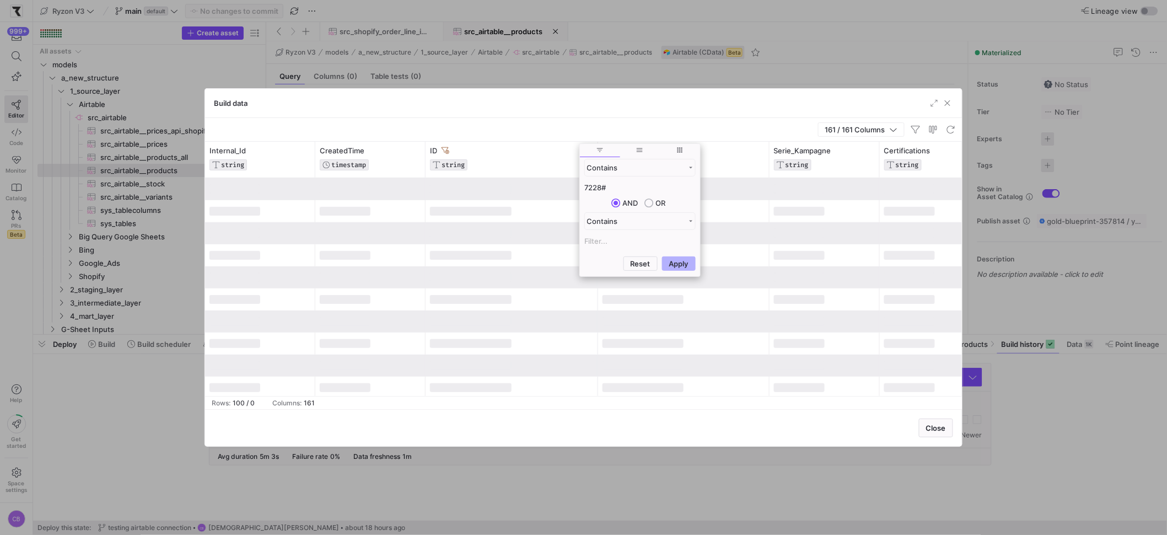
type input "7228"
click at [662, 256] on button "Apply" at bounding box center [679, 263] width 34 height 14
click at [681, 262] on button "Apply" at bounding box center [679, 263] width 34 height 14
click at [490, 136] on div "161 / 161 Columns" at bounding box center [583, 130] width 757 height 24
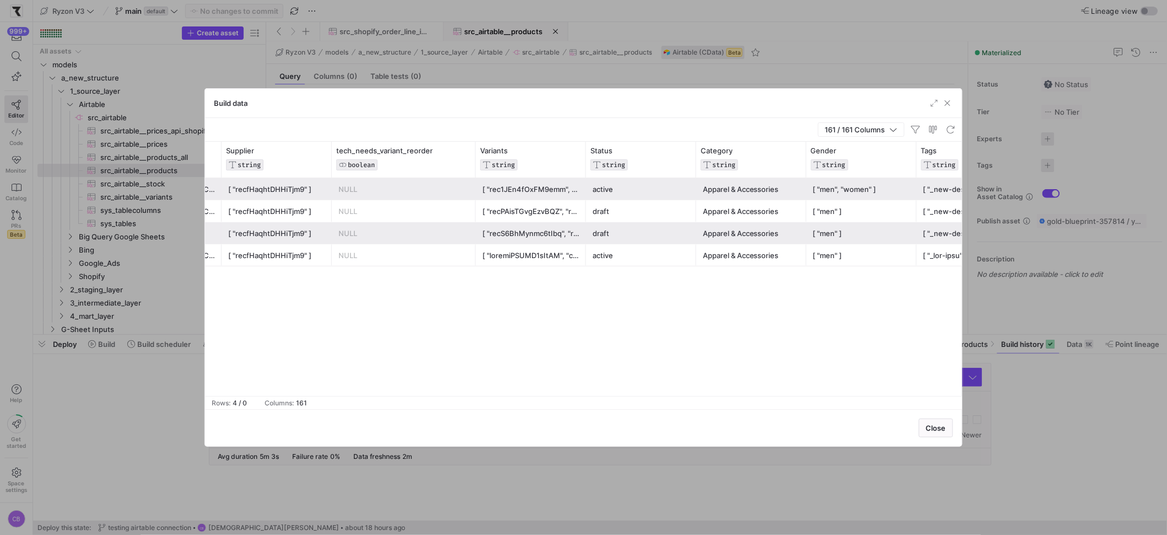
scroll to position [0, 893]
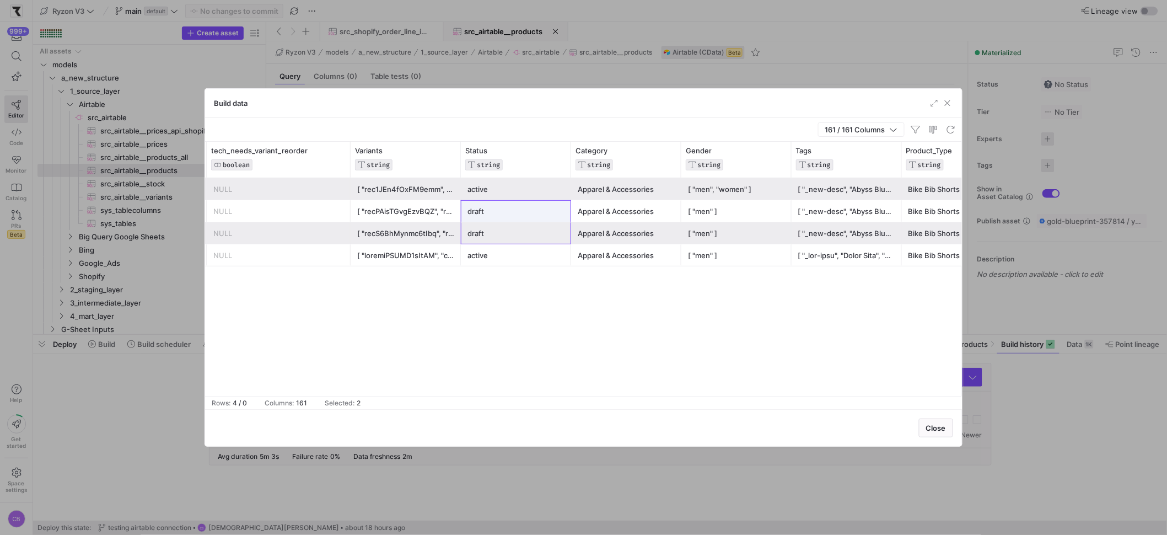
drag, startPoint x: 538, startPoint y: 225, endPoint x: 532, endPoint y: 204, distance: 21.8
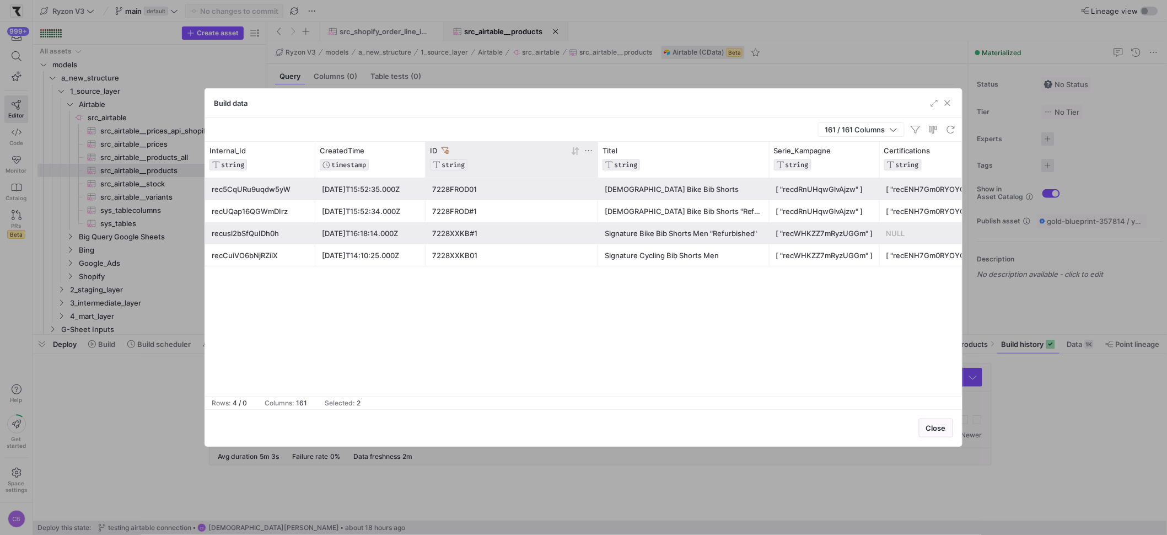
click at [445, 148] on icon at bounding box center [445, 151] width 8 height 8
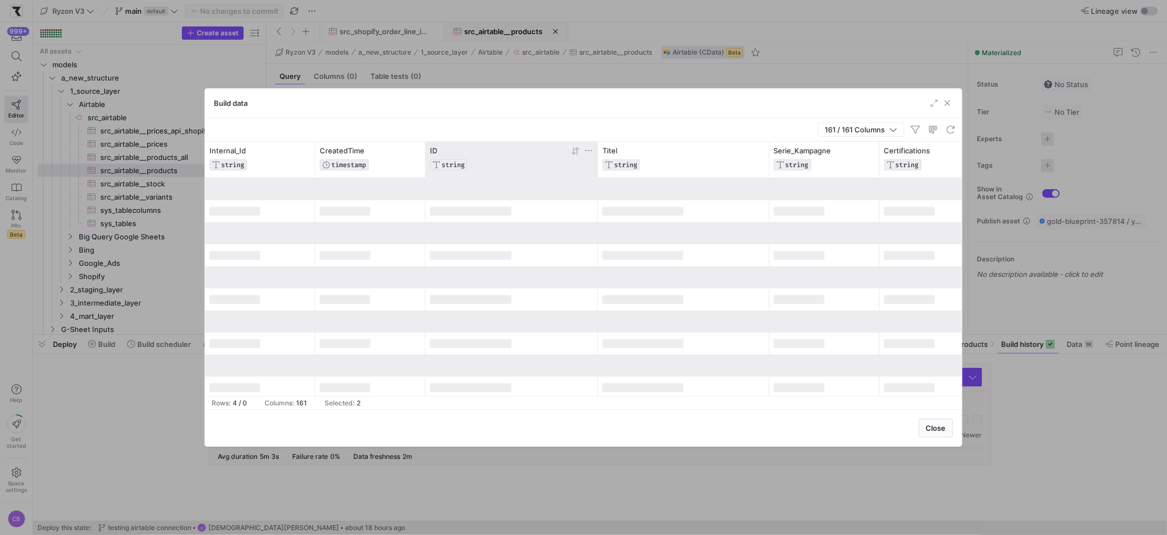
click at [586, 151] on icon at bounding box center [588, 150] width 9 height 9
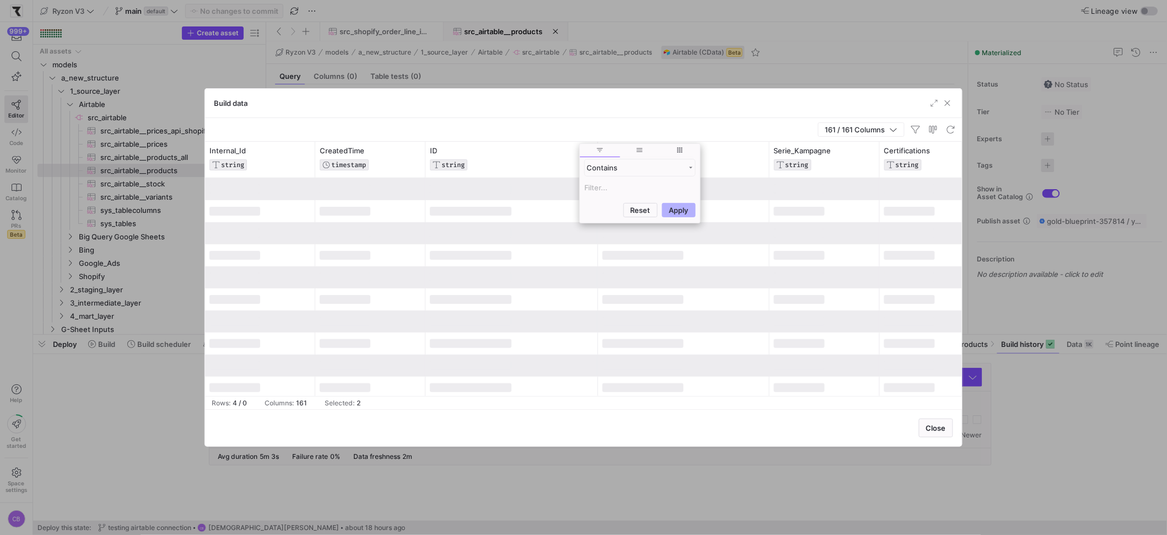
click at [594, 190] on input "Filter Value" at bounding box center [639, 187] width 111 height 13
type input "7228"
click at [670, 258] on button "Apply" at bounding box center [679, 263] width 34 height 14
click at [546, 112] on div "Build data" at bounding box center [583, 103] width 757 height 29
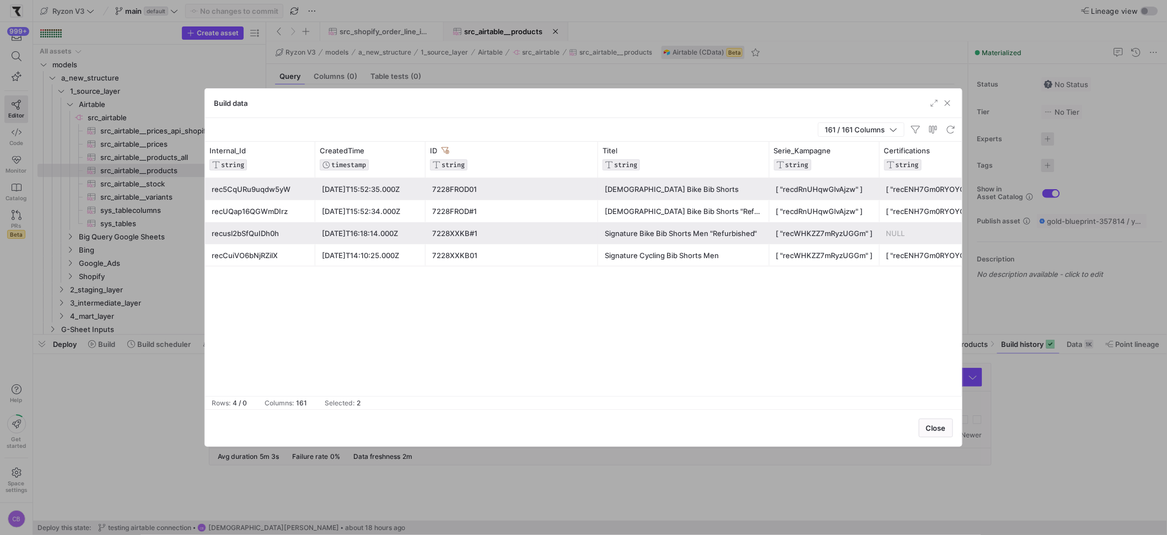
drag, startPoint x: 949, startPoint y: 105, endPoint x: 791, endPoint y: 134, distance: 160.9
click at [948, 105] on span "button" at bounding box center [947, 103] width 11 height 11
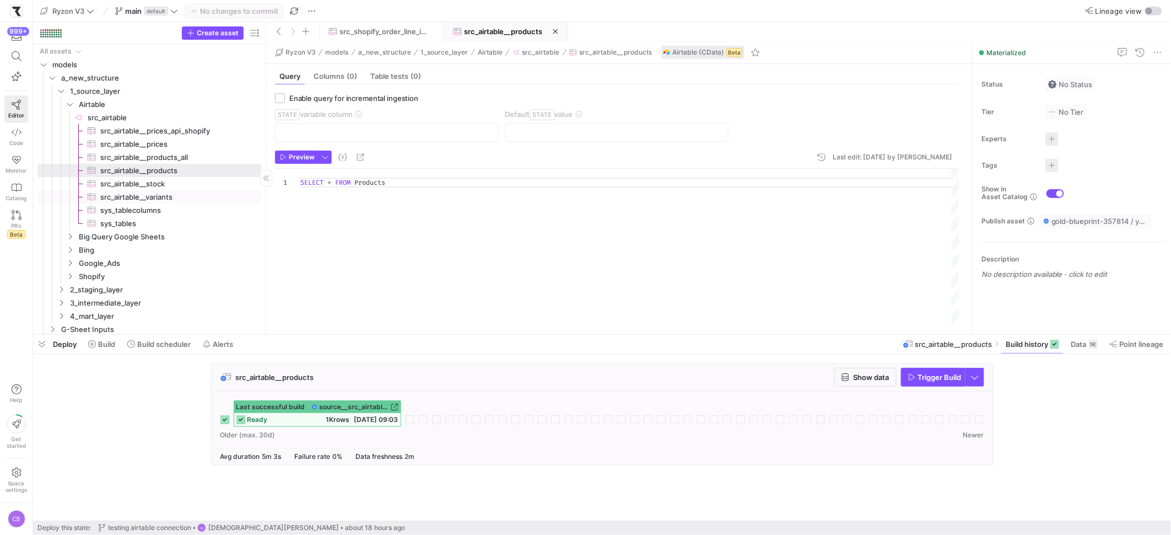
click at [176, 201] on span "src_airtable__variants​​​​​​​​​" at bounding box center [174, 197] width 148 height 13
type textarea "Select * From Variants"
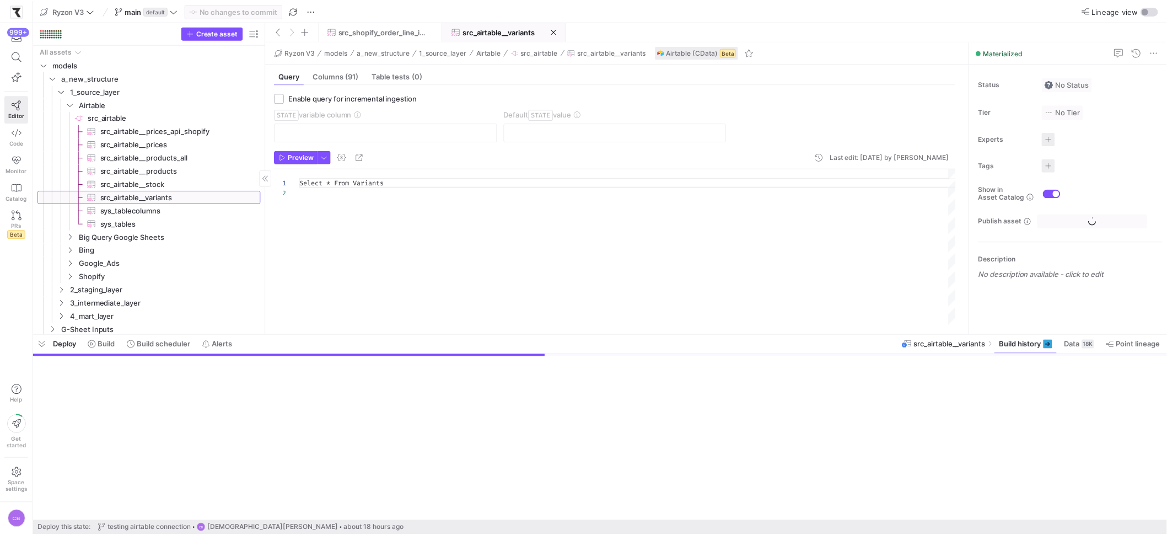
scroll to position [9, 0]
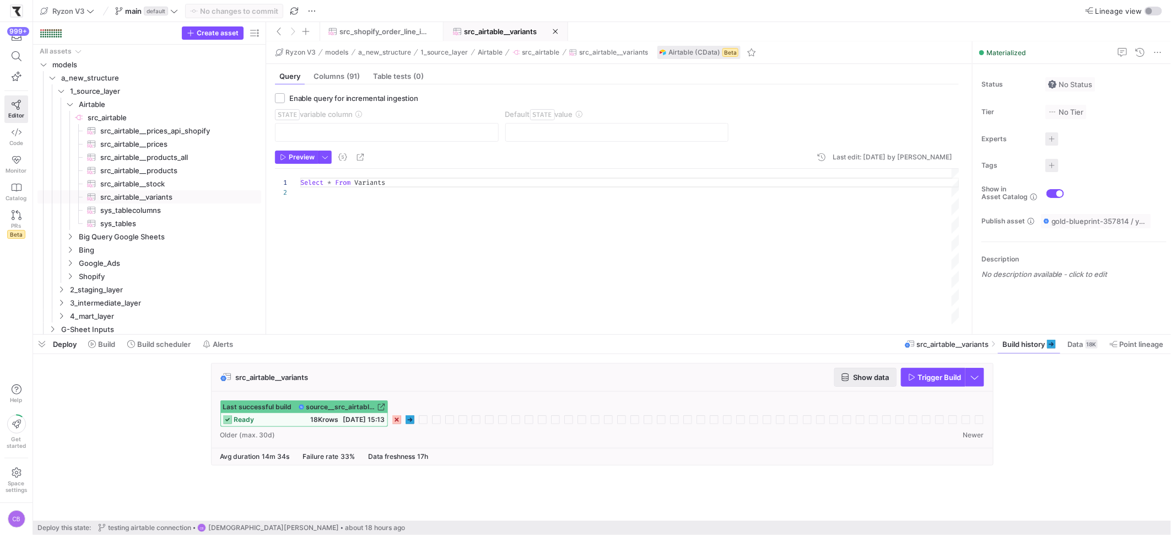
click at [841, 377] on icon "button" at bounding box center [845, 377] width 8 height 8
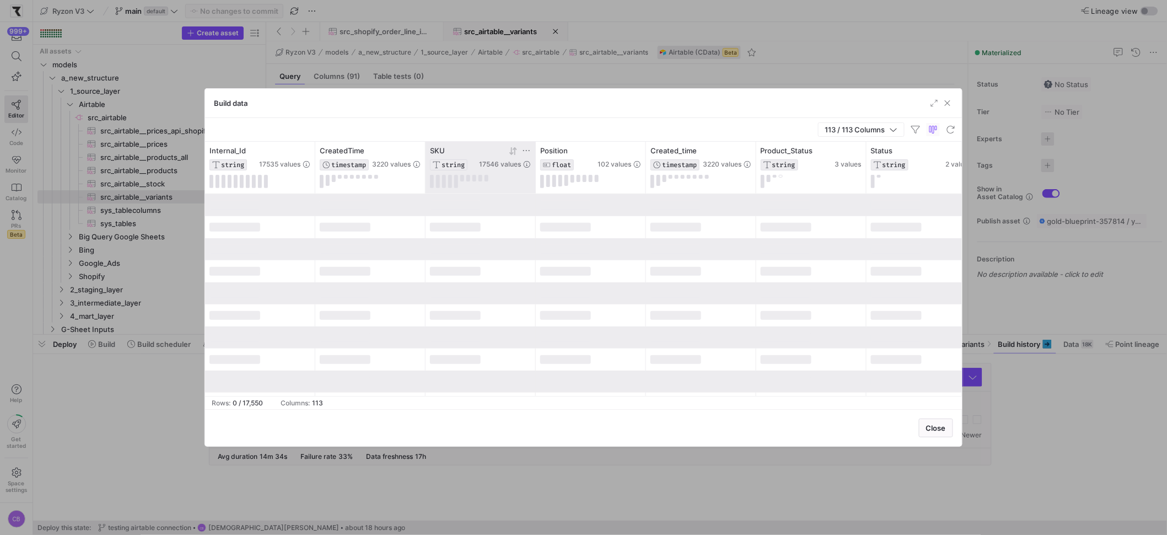
click at [527, 148] on icon at bounding box center [526, 150] width 9 height 9
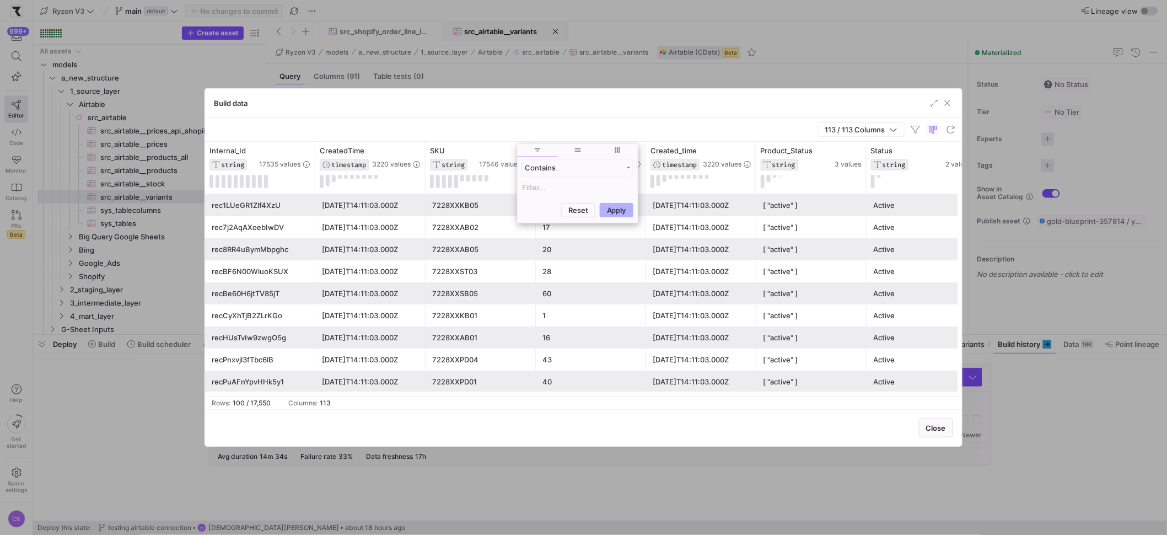
click at [538, 184] on input "Filter Value" at bounding box center [577, 187] width 111 height 13
type input "7228"
click at [629, 266] on button "Apply" at bounding box center [617, 263] width 34 height 14
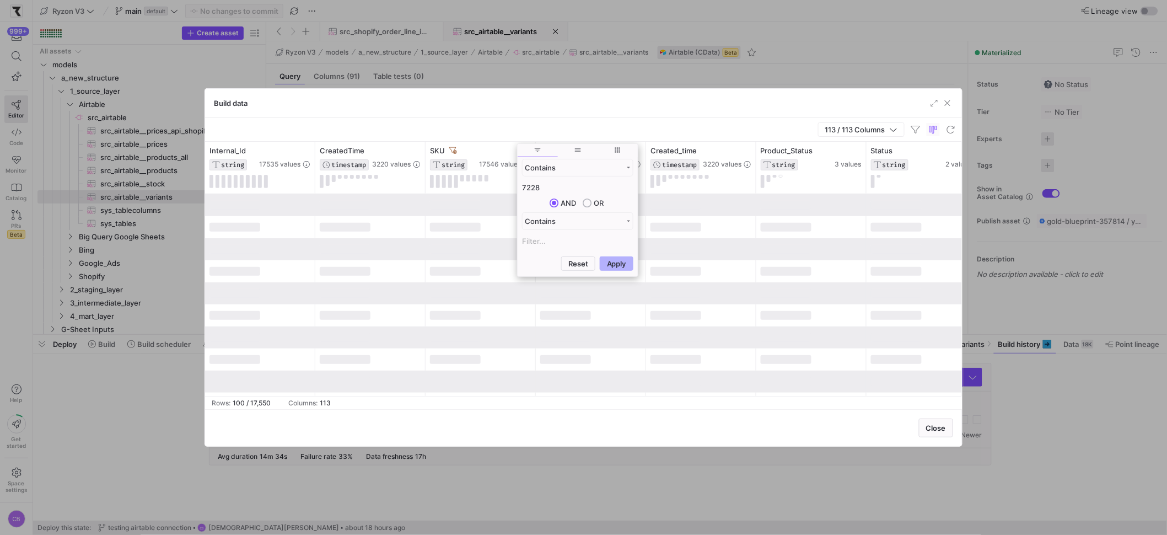
click at [584, 129] on div "113 / 113 Columns" at bounding box center [583, 130] width 757 height 24
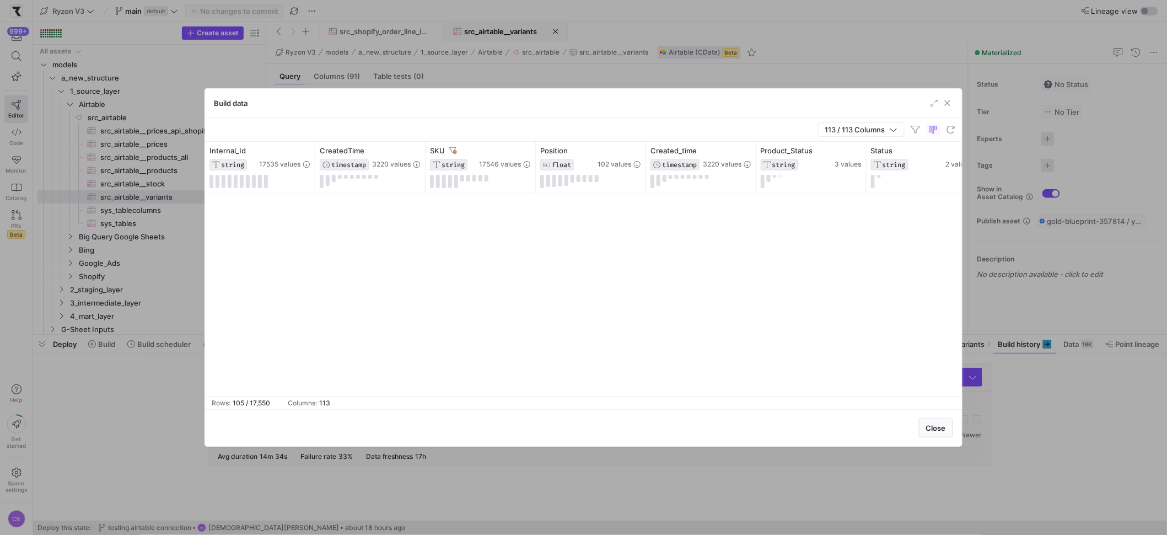
scroll to position [0, 0]
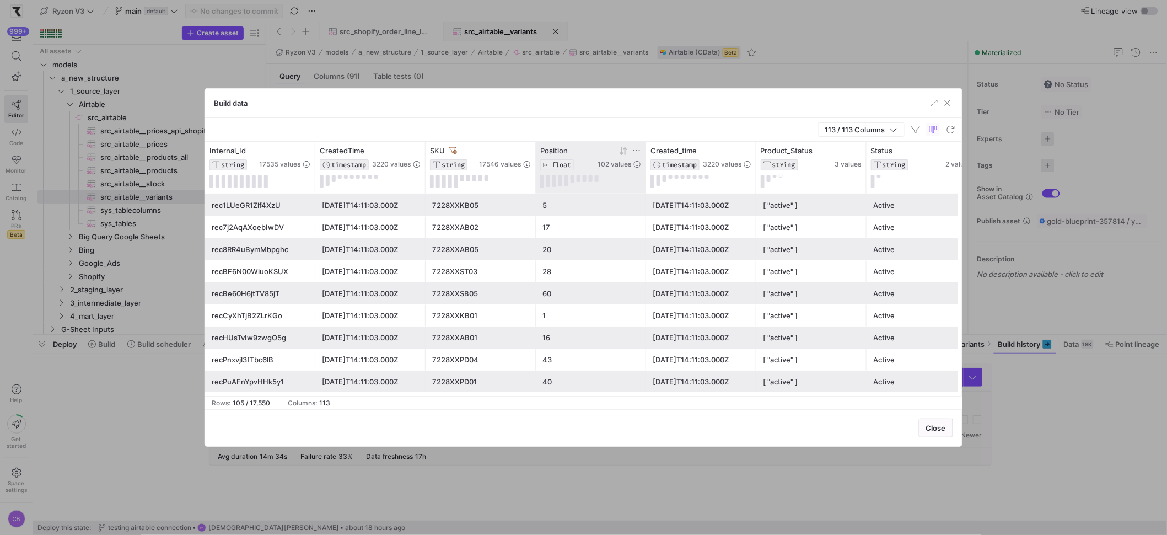
click at [624, 147] on icon at bounding box center [623, 151] width 9 height 9
drag, startPoint x: 484, startPoint y: 270, endPoint x: 495, endPoint y: 202, distance: 69.3
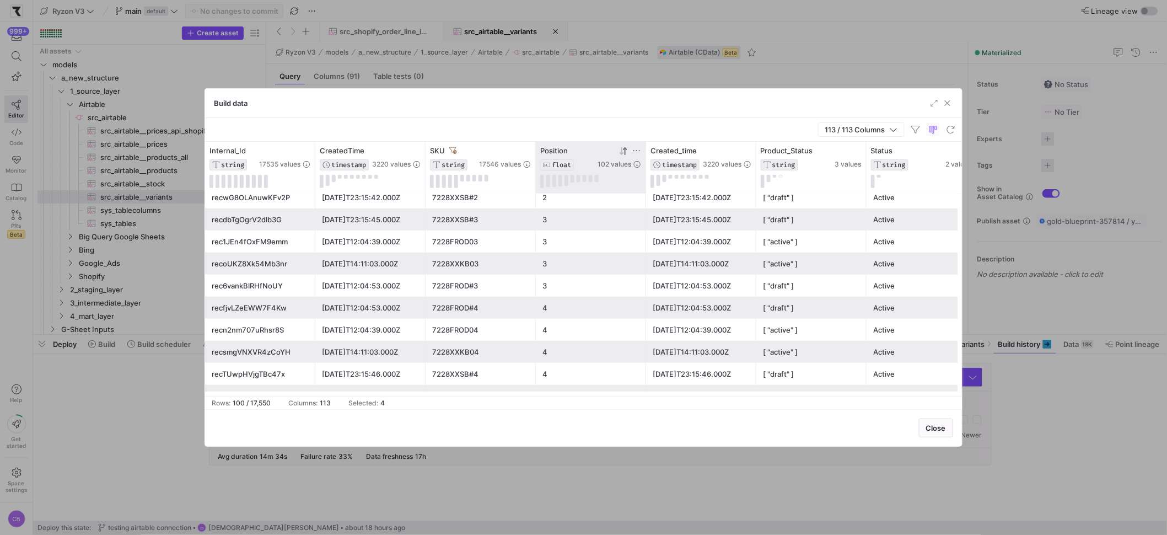
scroll to position [315, 0]
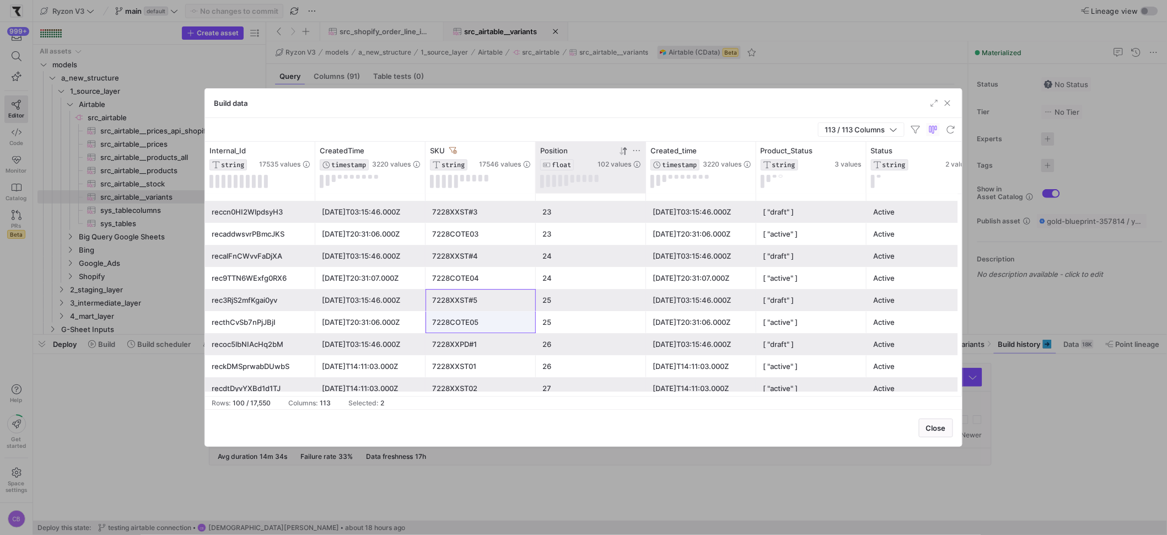
drag, startPoint x: 487, startPoint y: 295, endPoint x: 484, endPoint y: 325, distance: 29.9
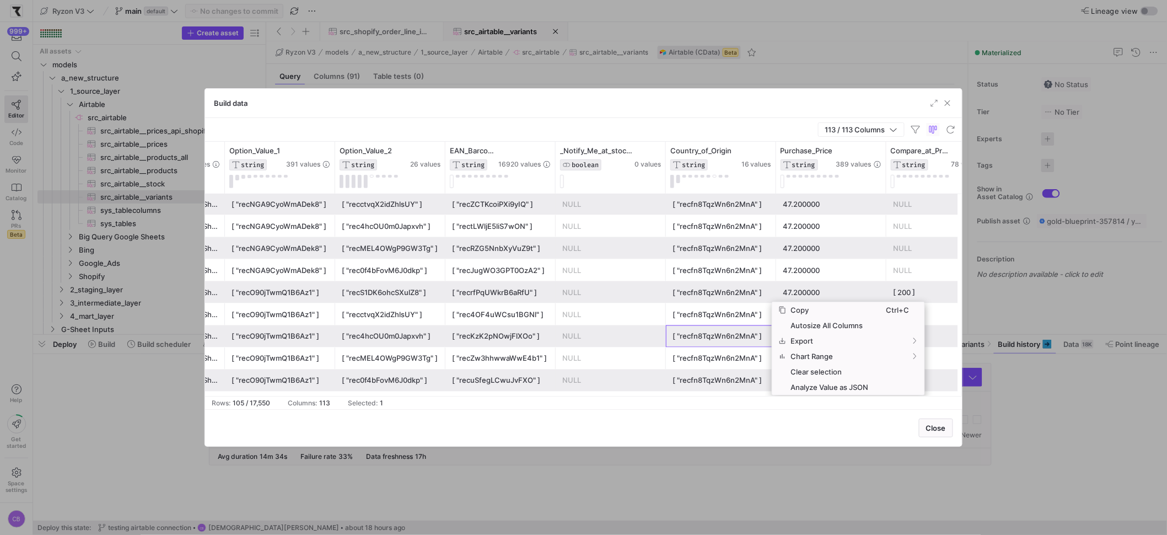
click at [668, 334] on div "[ "recfn8TqzWn6n2MnA" ]" at bounding box center [721, 336] width 110 height 22
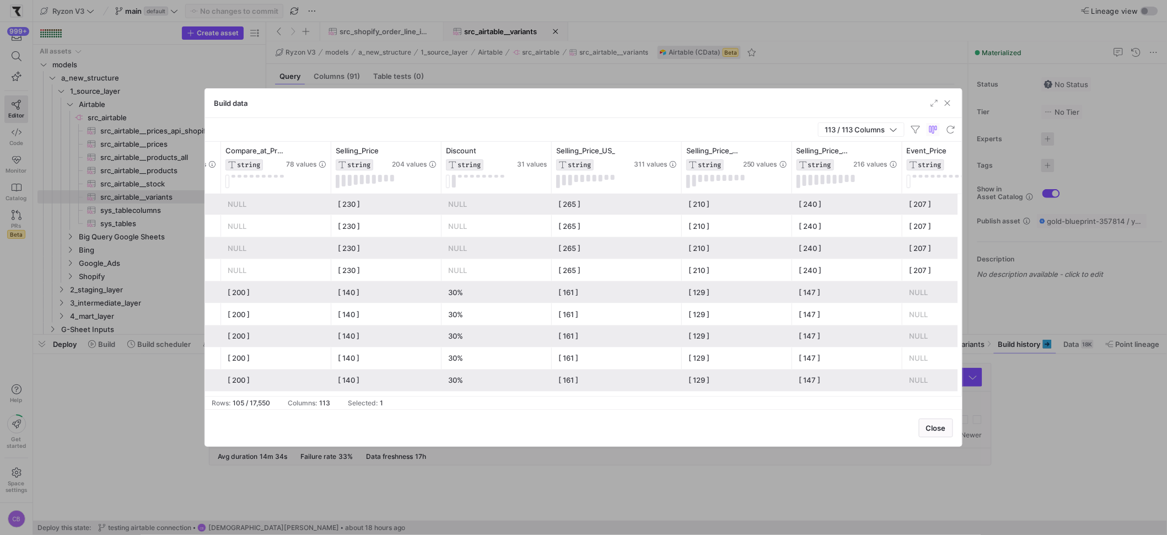
drag, startPoint x: 659, startPoint y: 174, endPoint x: 717, endPoint y: 196, distance: 63.1
click at [717, 196] on div "Country_of_Origin STRING 16 values Purchase_Price STRING 389 values Compare_at_…" at bounding box center [583, 269] width 757 height 254
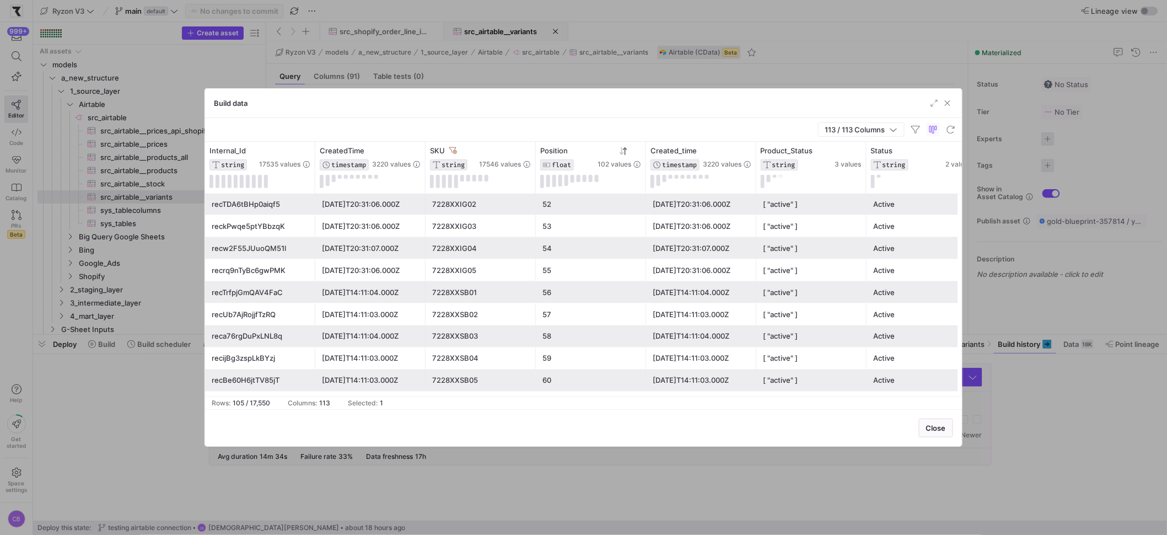
click at [482, 290] on div "7228XXSB01" at bounding box center [480, 292] width 97 height 21
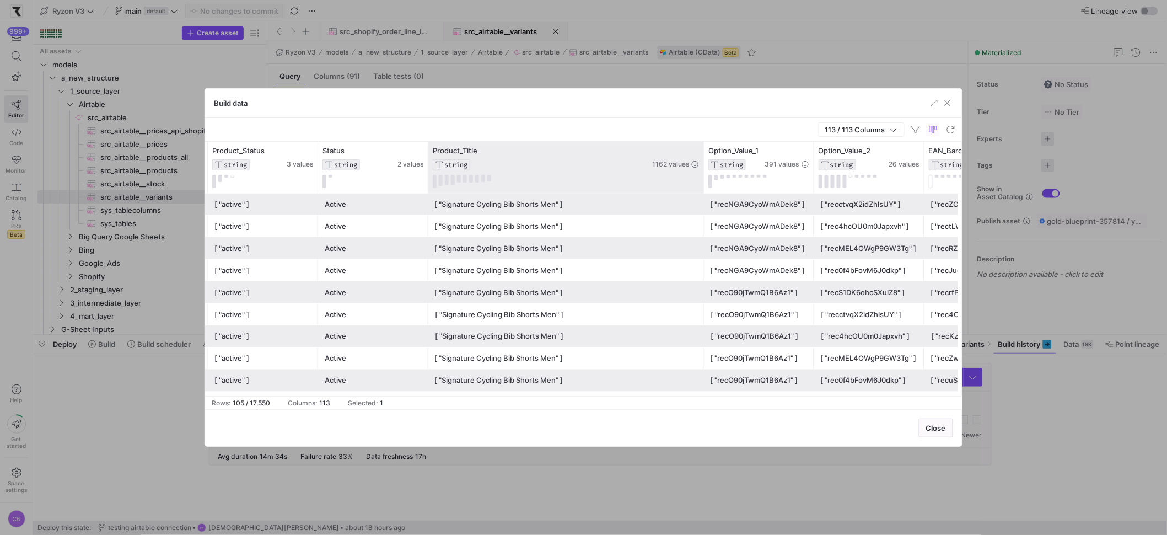
drag, startPoint x: 535, startPoint y: 170, endPoint x: 701, endPoint y: 174, distance: 165.9
click at [701, 174] on div at bounding box center [703, 168] width 4 height 52
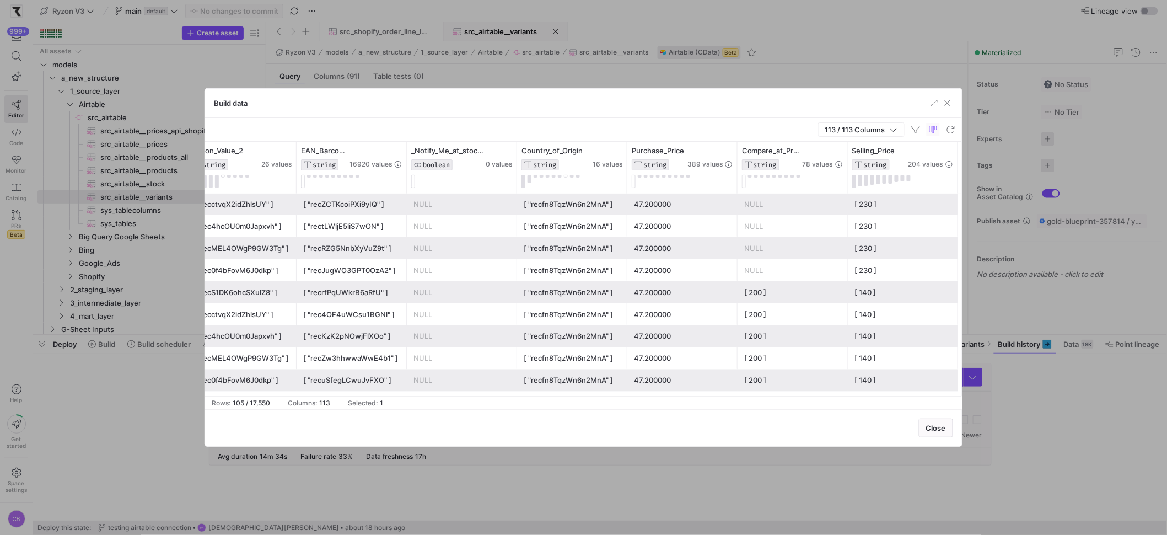
click at [632, 312] on div "47.200000" at bounding box center [682, 314] width 110 height 22
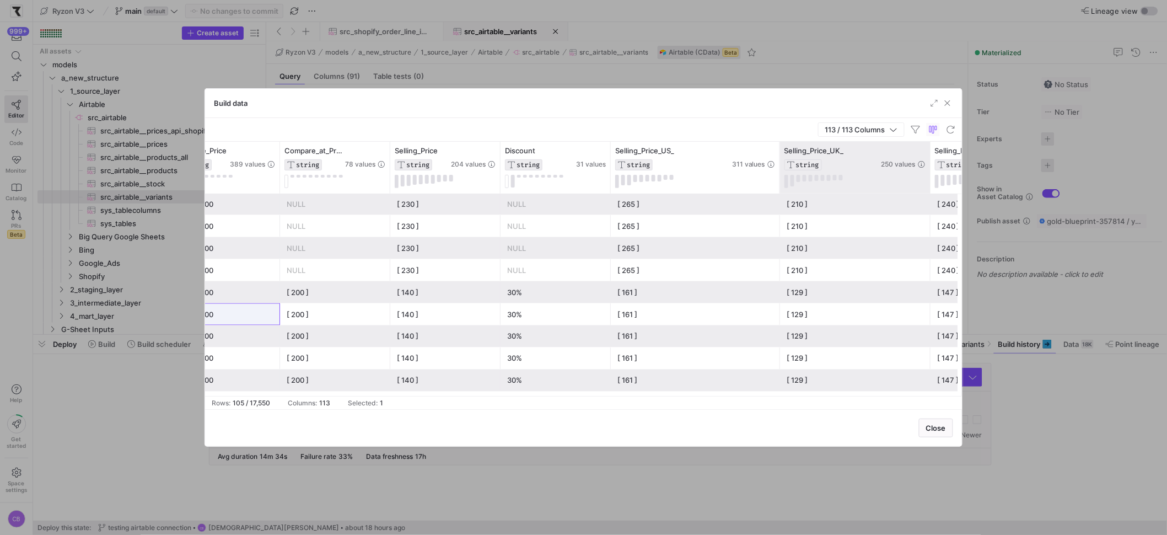
drag, startPoint x: 887, startPoint y: 150, endPoint x: 928, endPoint y: 164, distance: 43.2
click at [928, 164] on div at bounding box center [929, 168] width 4 height 52
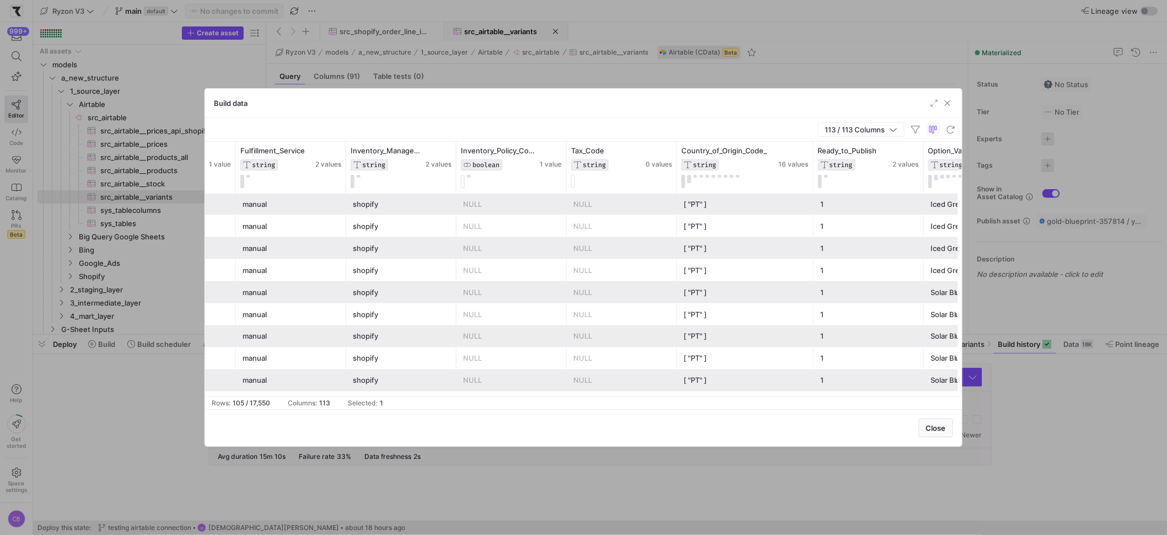
drag, startPoint x: 785, startPoint y: 148, endPoint x: 863, endPoint y: 195, distance: 91.0
click at [864, 196] on div "Selling_Price_UK_ STRING 250 values New_Color BOOLEAN 1 value Taxable BOOLEAN 1…" at bounding box center [583, 269] width 757 height 254
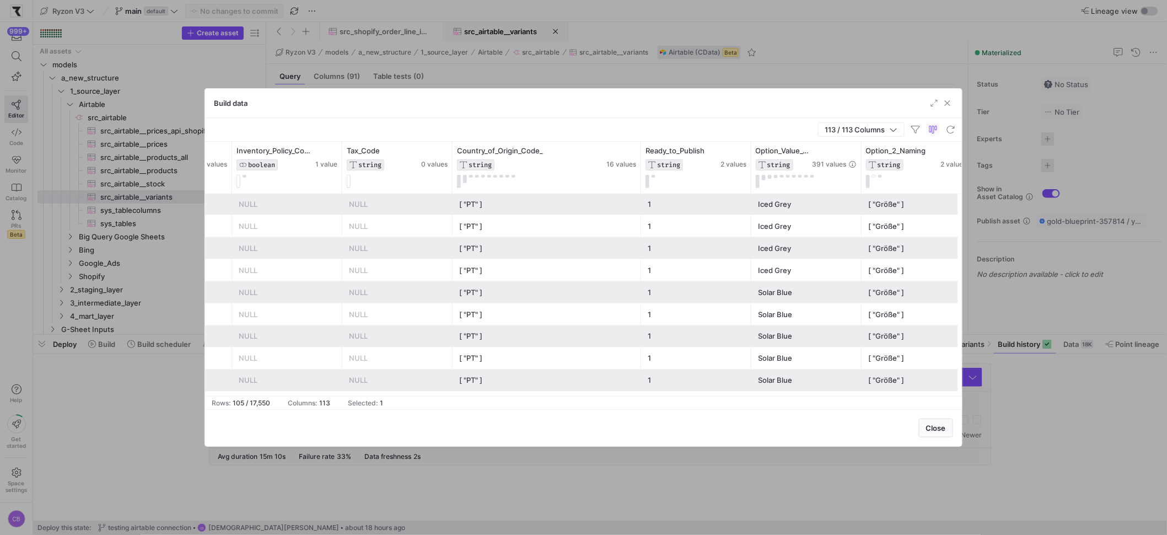
click at [571, 321] on div "[ "PT" ]" at bounding box center [546, 314] width 175 height 21
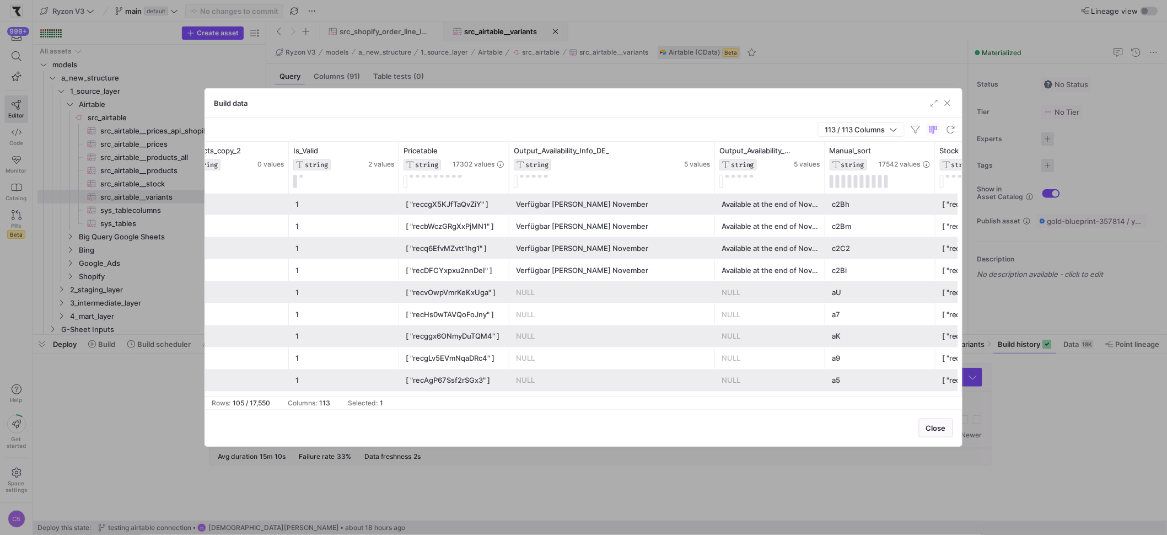
drag, startPoint x: 617, startPoint y: 174, endPoint x: 712, endPoint y: 217, distance: 104.6
click at [712, 217] on div "Sort_by_SKU STRING 17549 values Products_copy_2 STRING 0 values Is_Valid STRING…" at bounding box center [583, 269] width 757 height 254
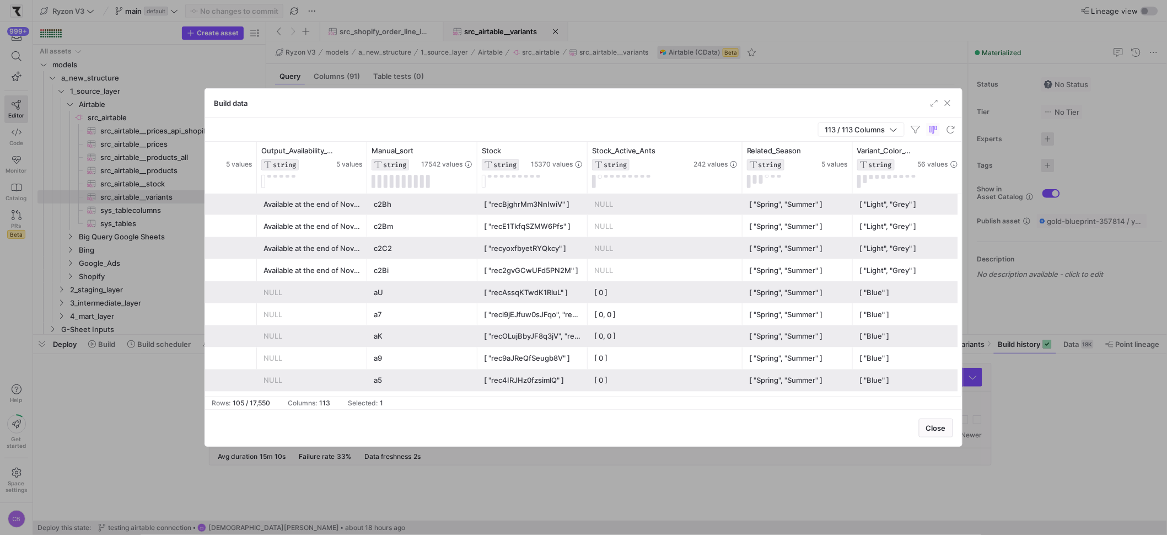
drag, startPoint x: 696, startPoint y: 158, endPoint x: 741, endPoint y: 195, distance: 57.9
click at [741, 195] on div "Output_Availability_Info_DE_ STRING 5 values Output_Availability_Info_EN_ STRIN…" at bounding box center [583, 269] width 757 height 254
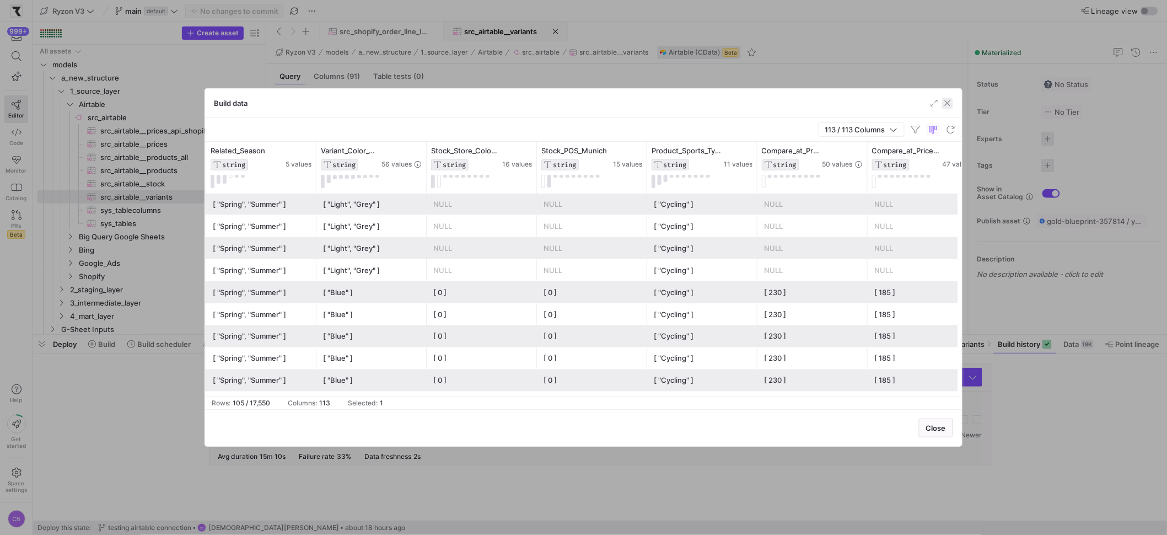
click at [942, 103] on span "button" at bounding box center [947, 103] width 11 height 11
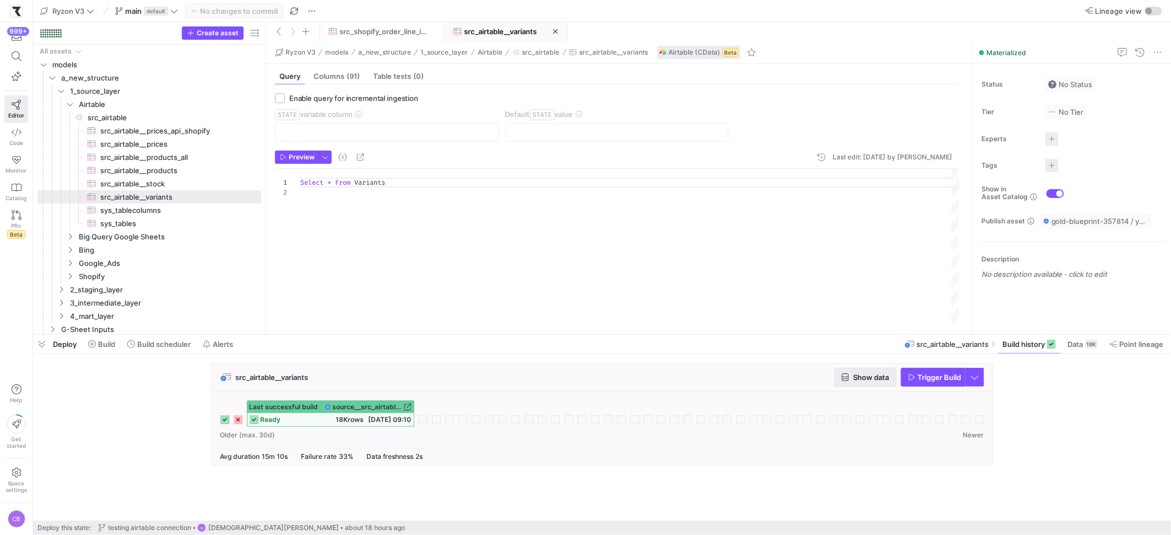
click at [884, 375] on span "Show data" at bounding box center [872, 377] width 36 height 9
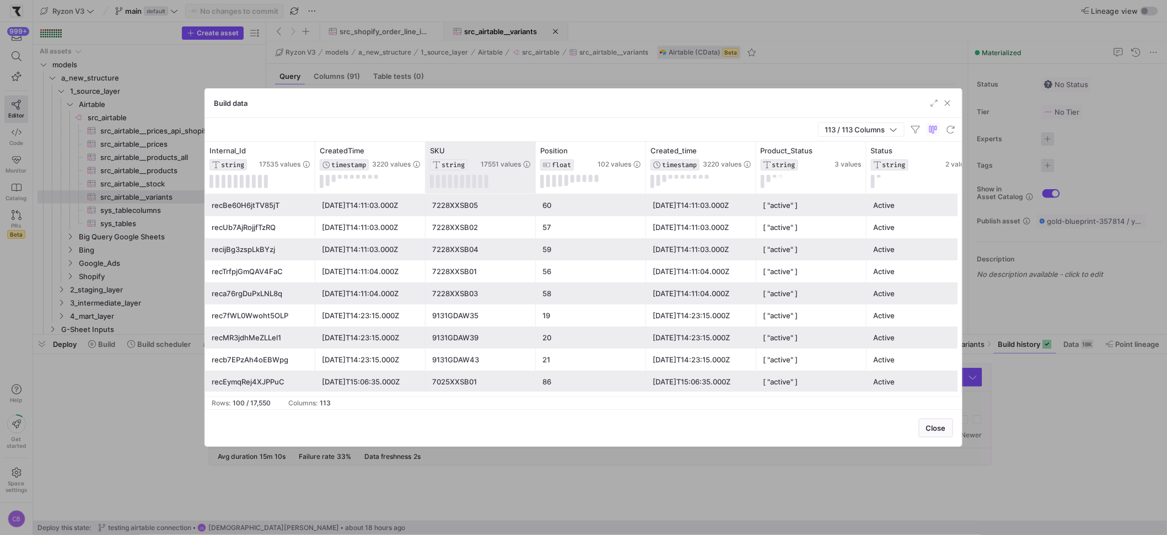
click at [531, 150] on div "SKU STRING 17551 values" at bounding box center [480, 168] width 110 height 52
click at [530, 150] on icon at bounding box center [526, 150] width 9 height 9
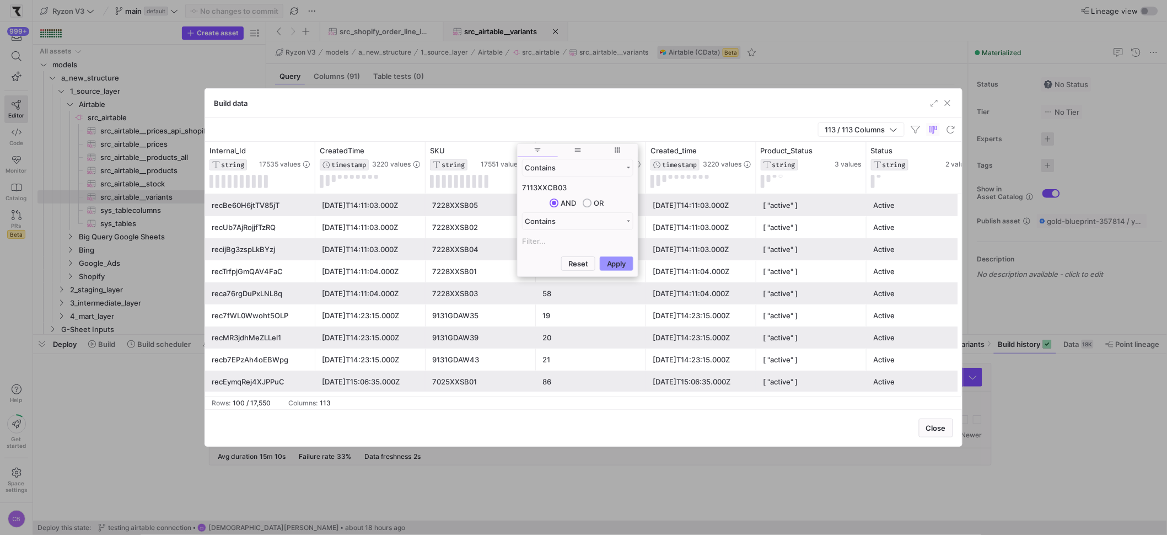
type input "7113XXCB03"
click at [623, 263] on button "Apply" at bounding box center [617, 263] width 34 height 14
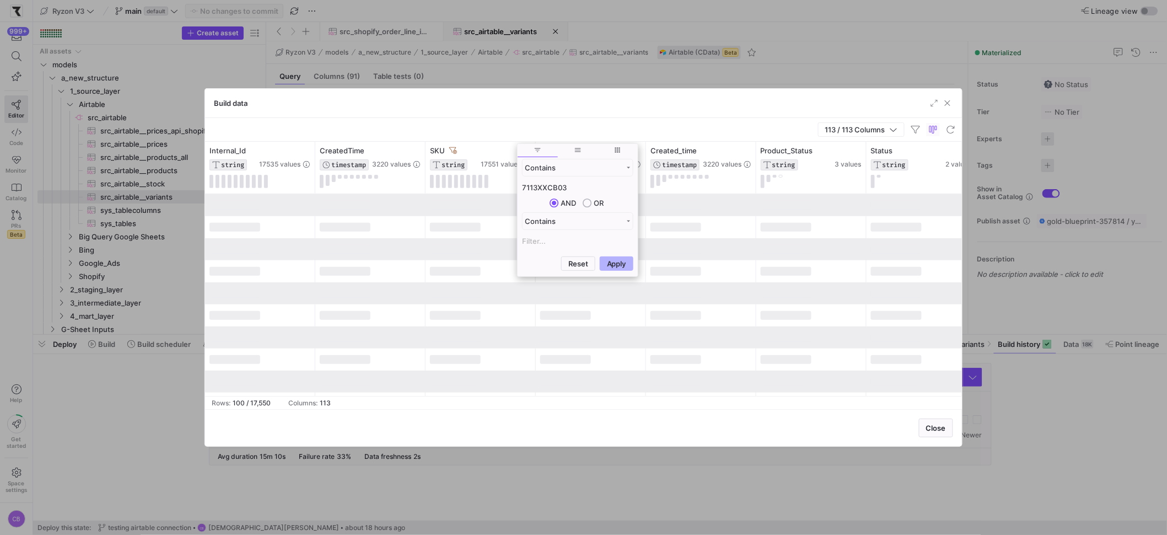
click at [612, 132] on div "113 / 113 Columns" at bounding box center [583, 130] width 757 height 24
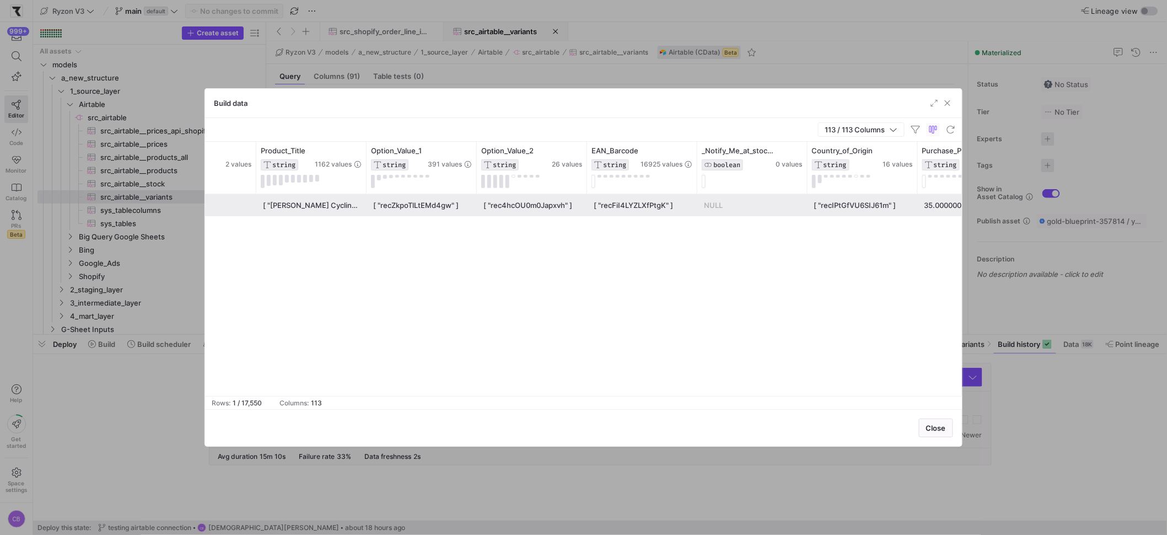
scroll to position [0, 756]
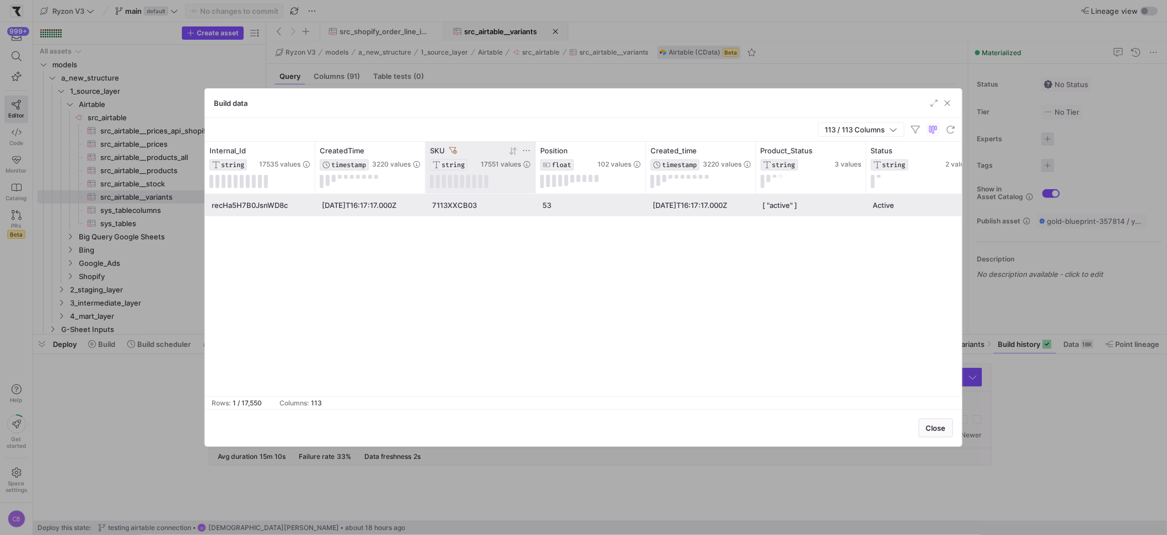
click at [455, 148] on icon at bounding box center [453, 151] width 8 height 8
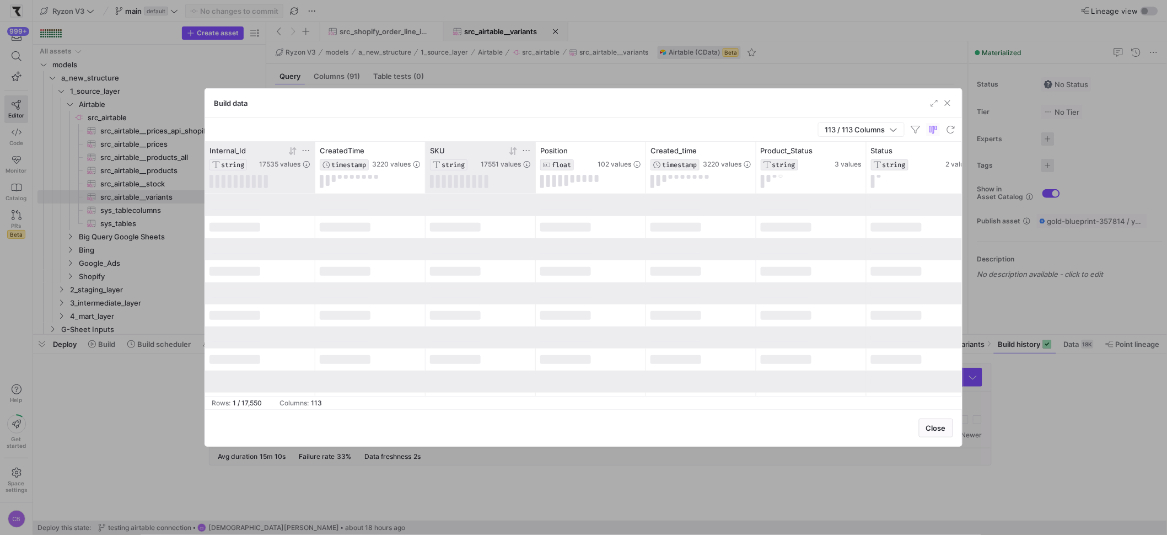
click at [306, 154] on icon at bounding box center [305, 150] width 9 height 9
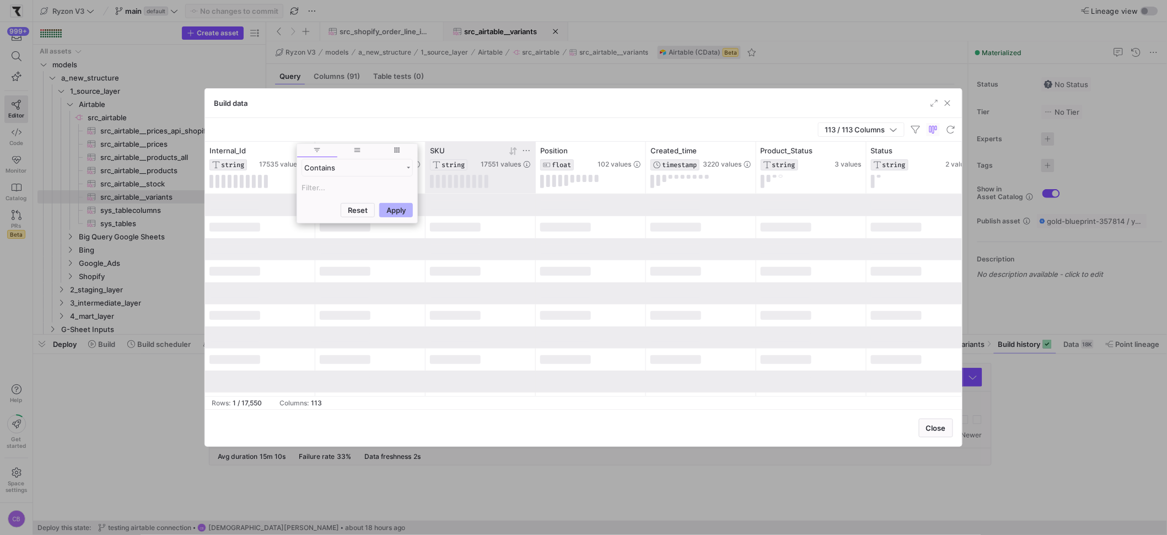
click at [336, 184] on input "Filter Value" at bounding box center [356, 187] width 111 height 13
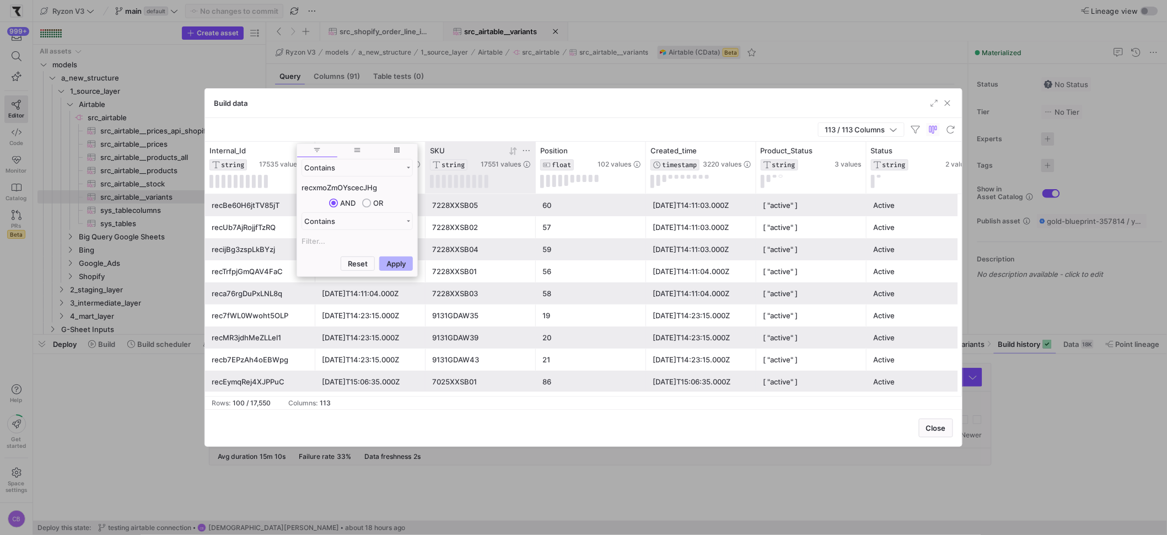
type input "recxmoZmOYscecJHg"
click at [379, 256] on button "Apply" at bounding box center [396, 263] width 34 height 14
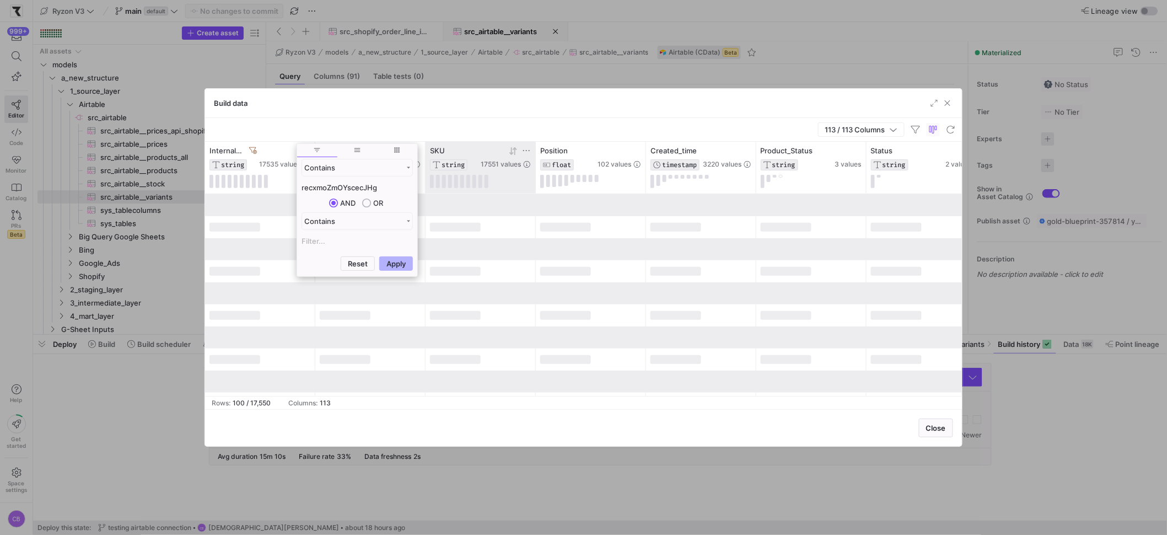
click at [375, 101] on div "Build data" at bounding box center [583, 103] width 757 height 29
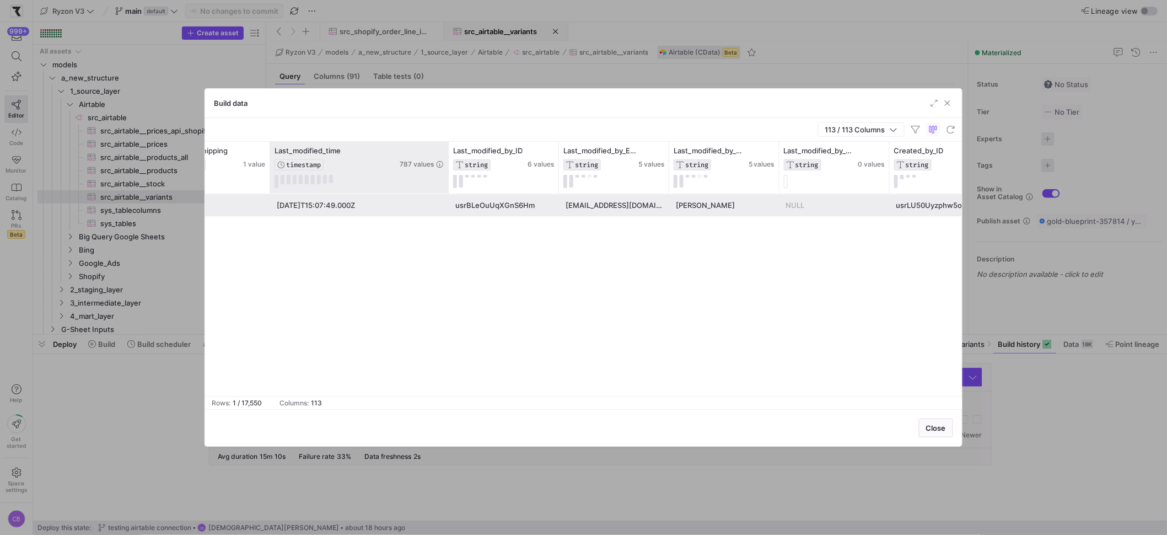
drag, startPoint x: 379, startPoint y: 149, endPoint x: 447, endPoint y: 159, distance: 69.0
click at [447, 159] on div at bounding box center [448, 168] width 4 height 52
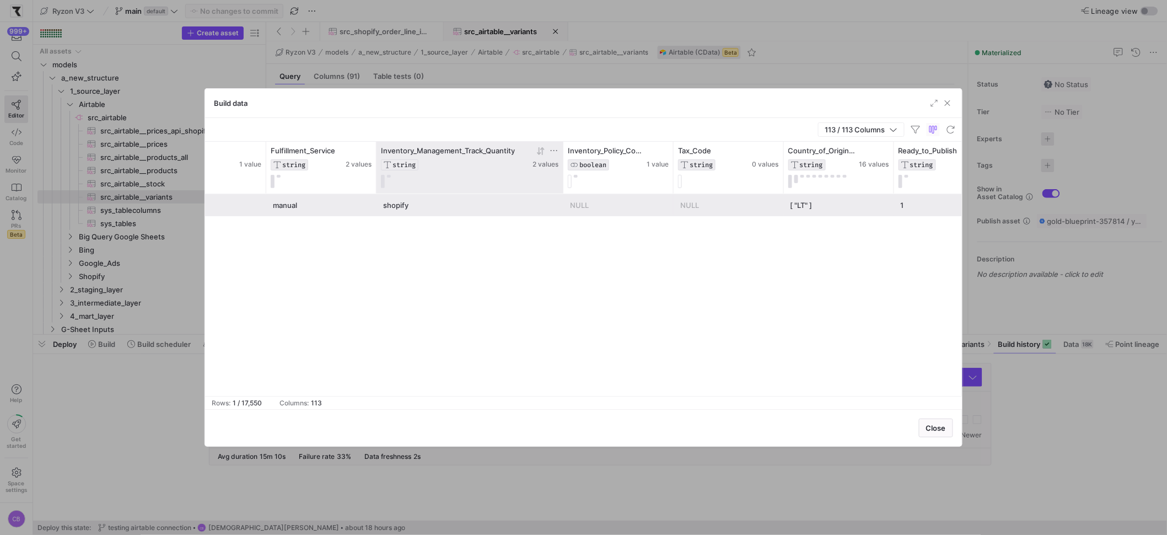
drag, startPoint x: 485, startPoint y: 169, endPoint x: 551, endPoint y: 179, distance: 66.9
click at [560, 180] on div at bounding box center [562, 168] width 4 height 52
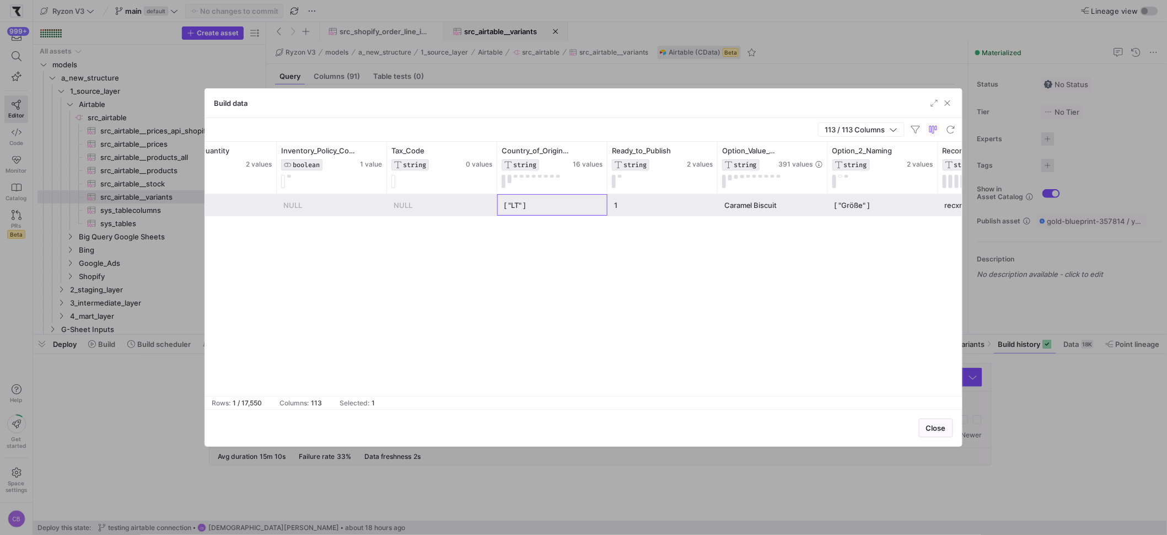
click at [522, 206] on div "[ "LT" ]" at bounding box center [552, 205] width 97 height 21
drag, startPoint x: 605, startPoint y: 159, endPoint x: 676, endPoint y: 165, distance: 71.3
click at [612, 165] on div at bounding box center [609, 168] width 4 height 52
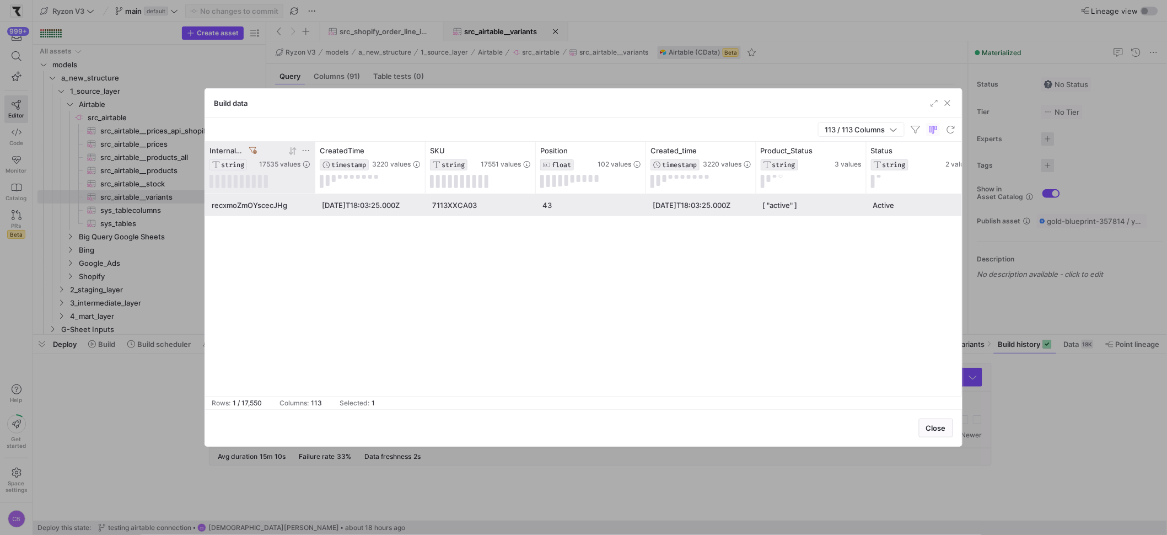
click at [251, 150] on icon at bounding box center [253, 151] width 8 height 8
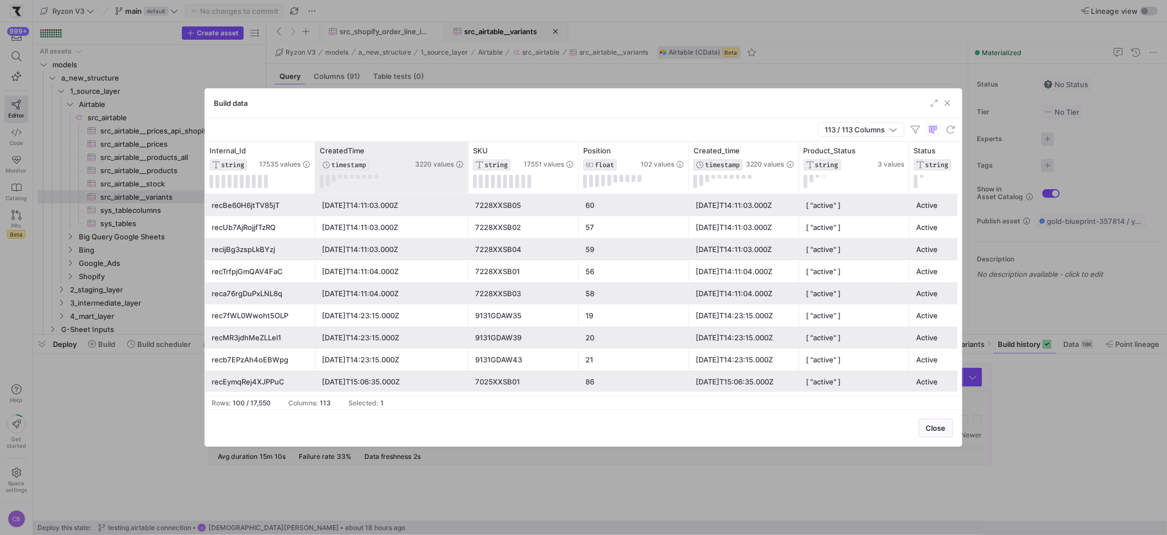
drag, startPoint x: 424, startPoint y: 153, endPoint x: 467, endPoint y: 163, distance: 44.2
click at [467, 163] on div at bounding box center [468, 168] width 4 height 52
click at [947, 100] on span "button" at bounding box center [947, 103] width 11 height 11
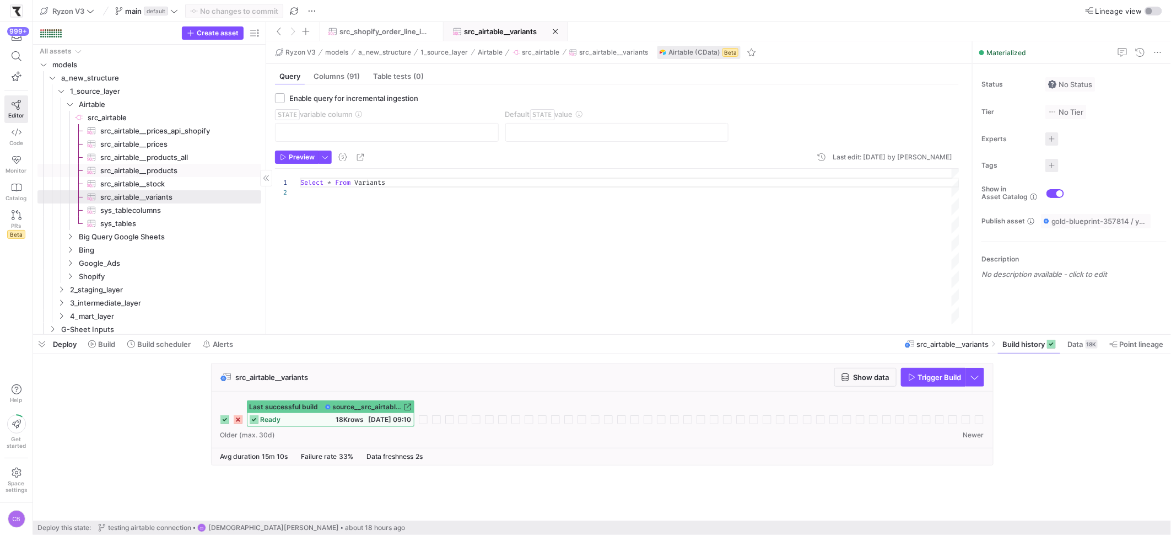
click at [212, 168] on span "src_airtable__products​​​​​​​​​" at bounding box center [174, 170] width 148 height 13
click at [155, 142] on span "src_airtable__prices​​​​​​​​​" at bounding box center [174, 144] width 148 height 13
type textarea "SELECT * FROM Prices"
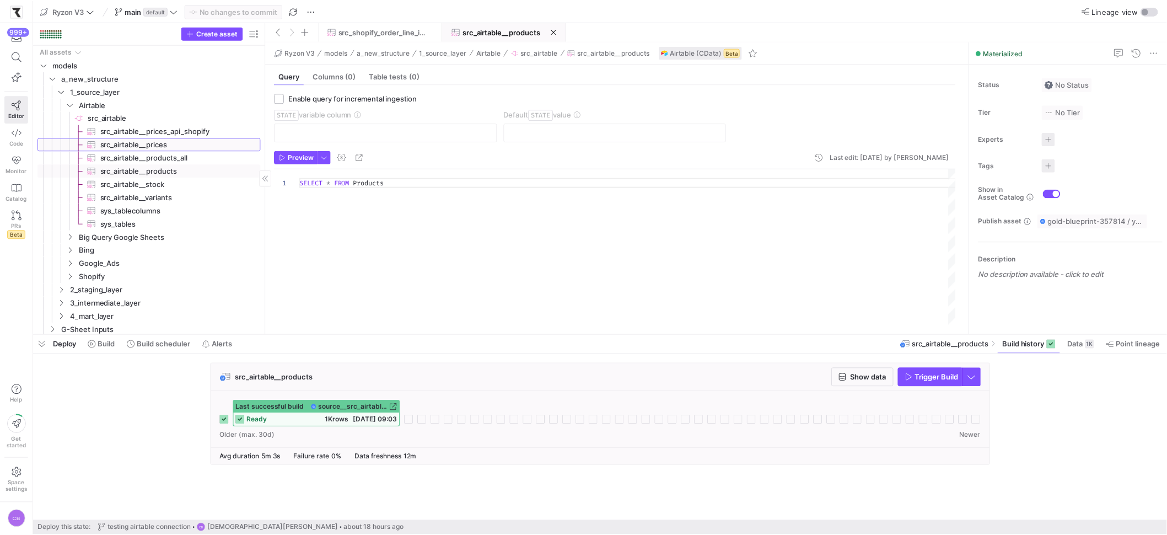
scroll to position [9, 0]
click at [850, 373] on span "Show data" at bounding box center [865, 377] width 48 height 9
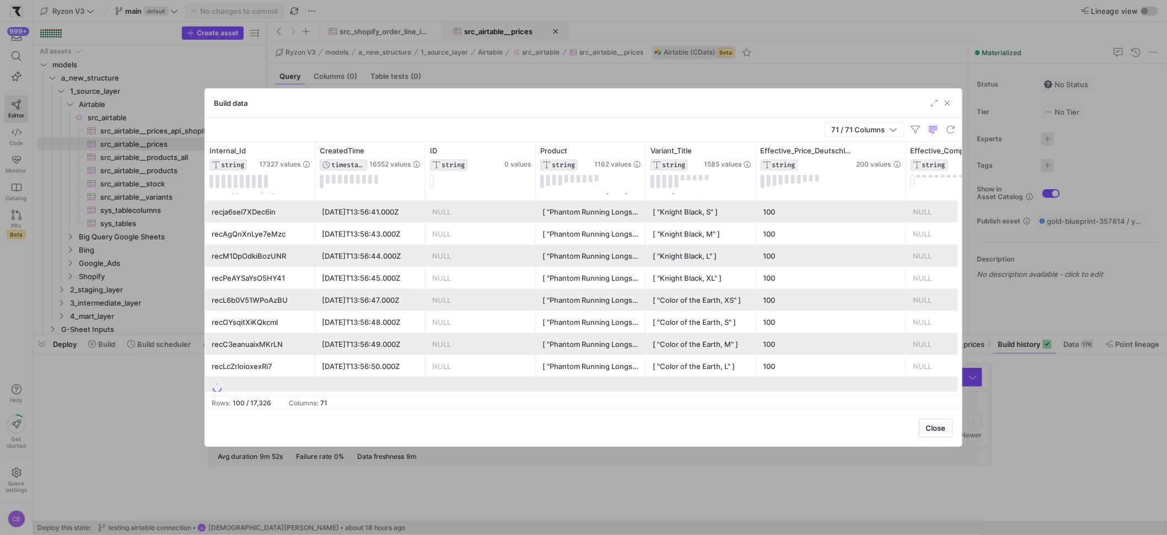
scroll to position [2029, 0]
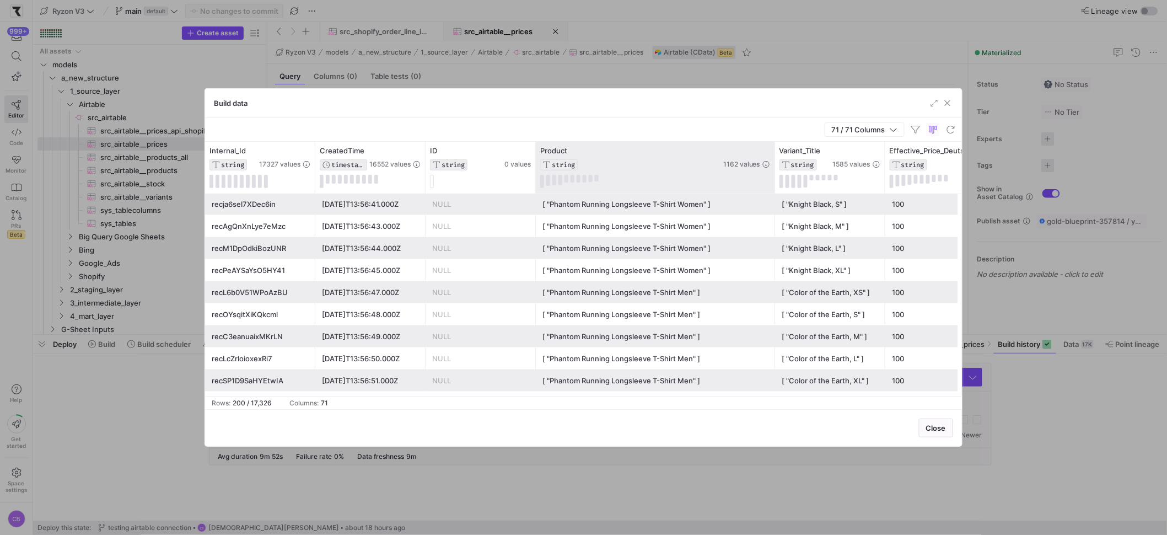
drag, startPoint x: 643, startPoint y: 176, endPoint x: 772, endPoint y: 175, distance: 129.0
click at [772, 175] on div at bounding box center [774, 168] width 4 height 52
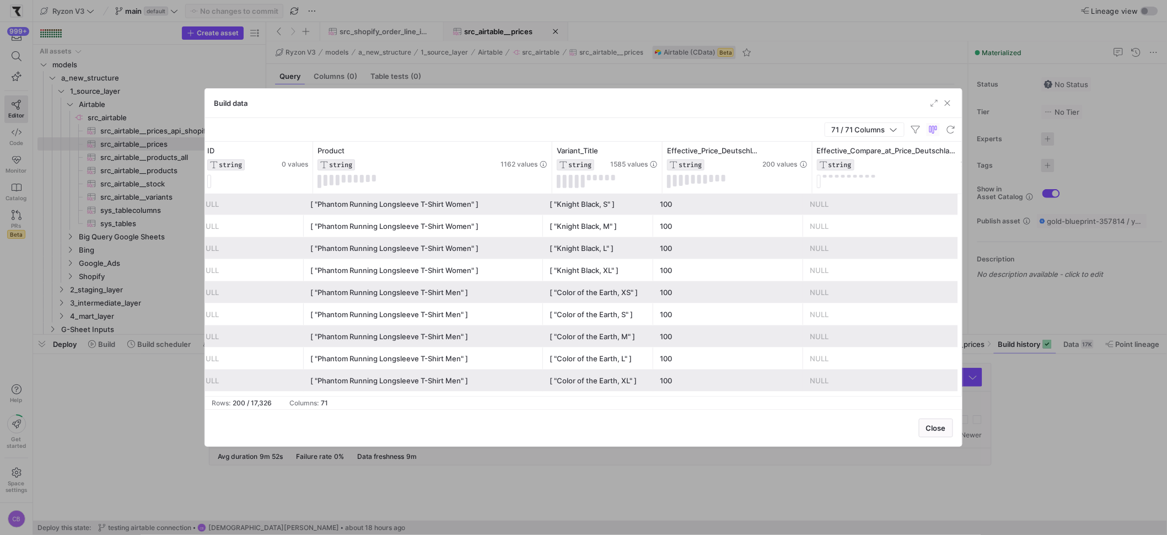
scroll to position [0, 232]
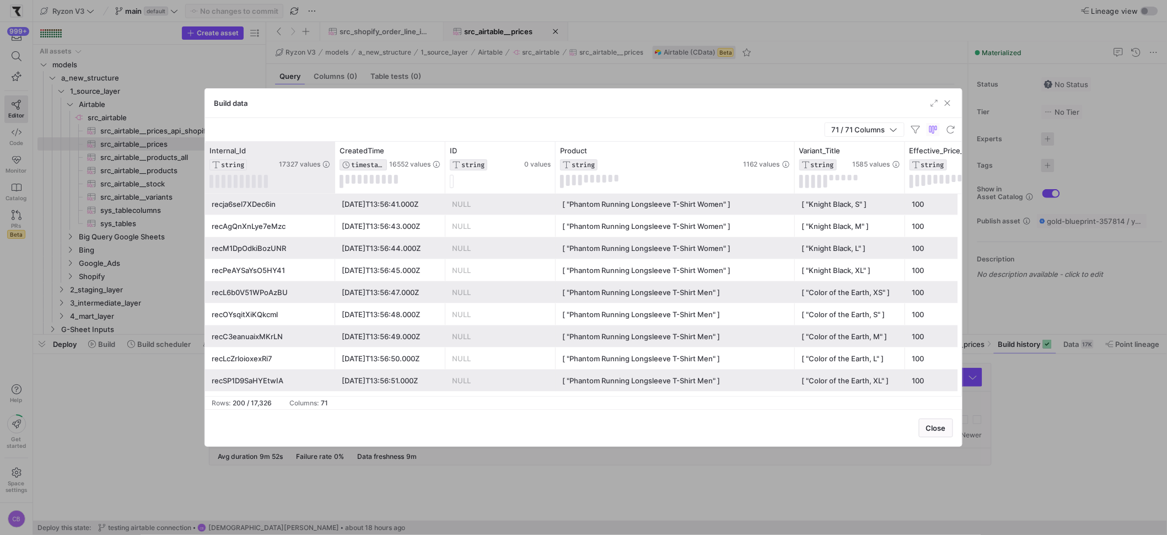
drag, startPoint x: 313, startPoint y: 165, endPoint x: 360, endPoint y: 186, distance: 51.8
click at [337, 186] on div at bounding box center [334, 168] width 4 height 52
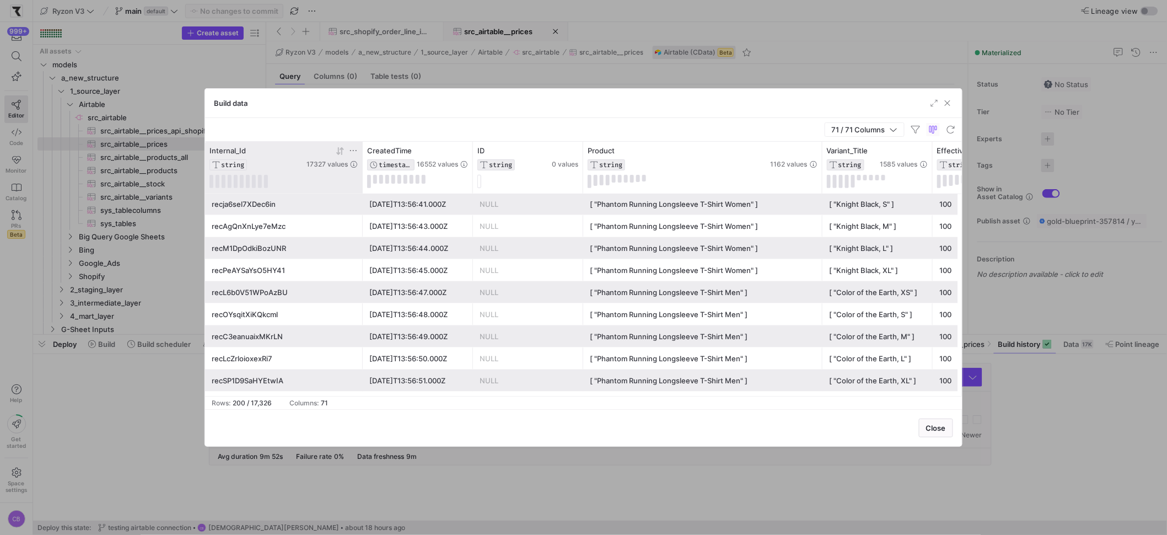
click at [354, 184] on div at bounding box center [283, 181] width 148 height 13
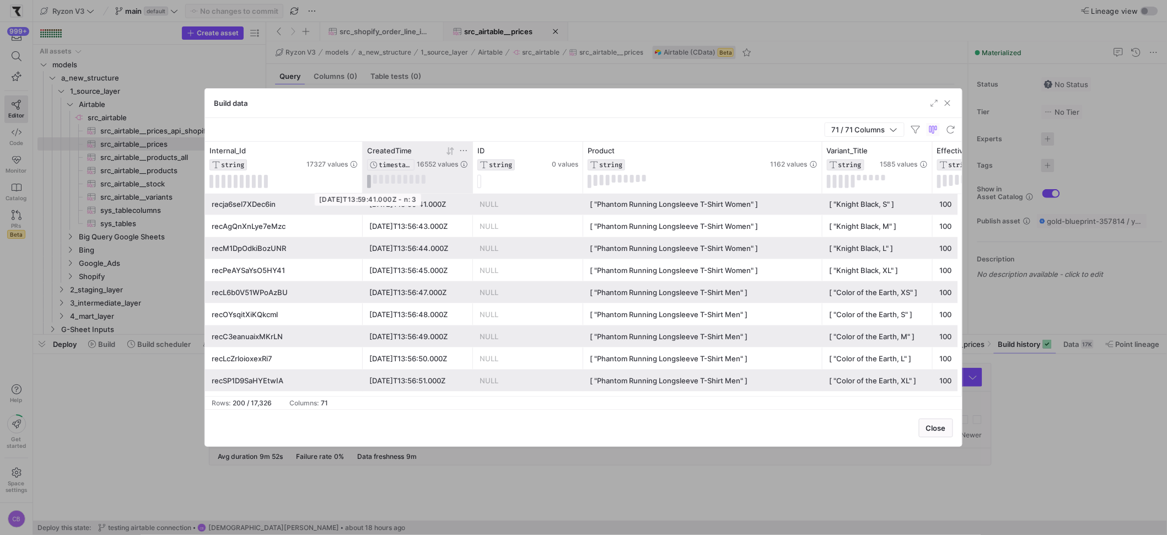
click at [369, 177] on button at bounding box center [369, 181] width 4 height 13
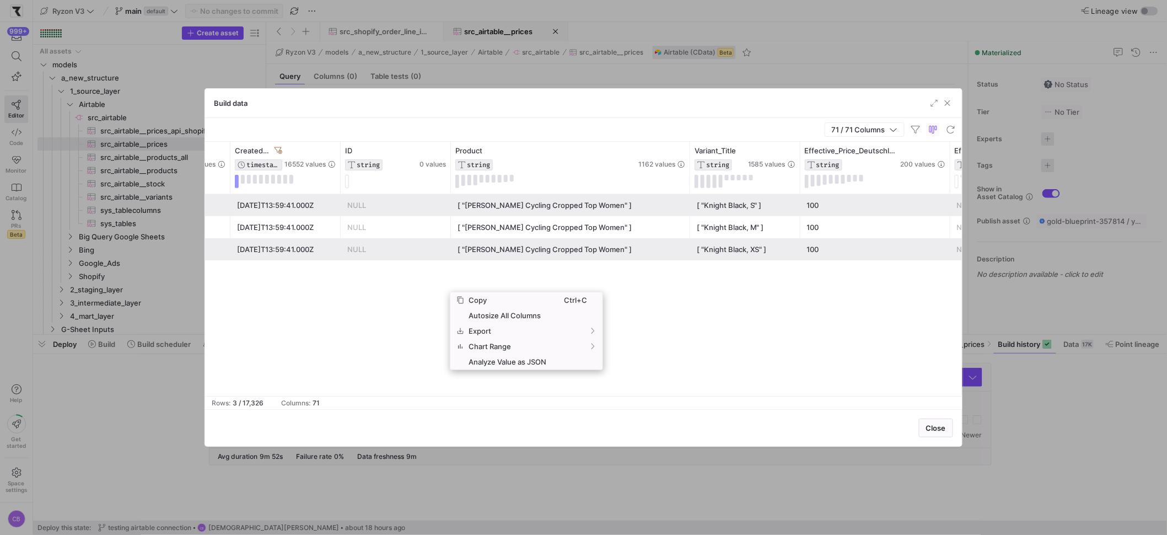
click at [356, 299] on div "recQ1lVzgIKc3ymWJ 2025-03-19T13:59:41.000Z NULL [ "Vela Cycling Cropped Top Wom…" at bounding box center [583, 295] width 757 height 202
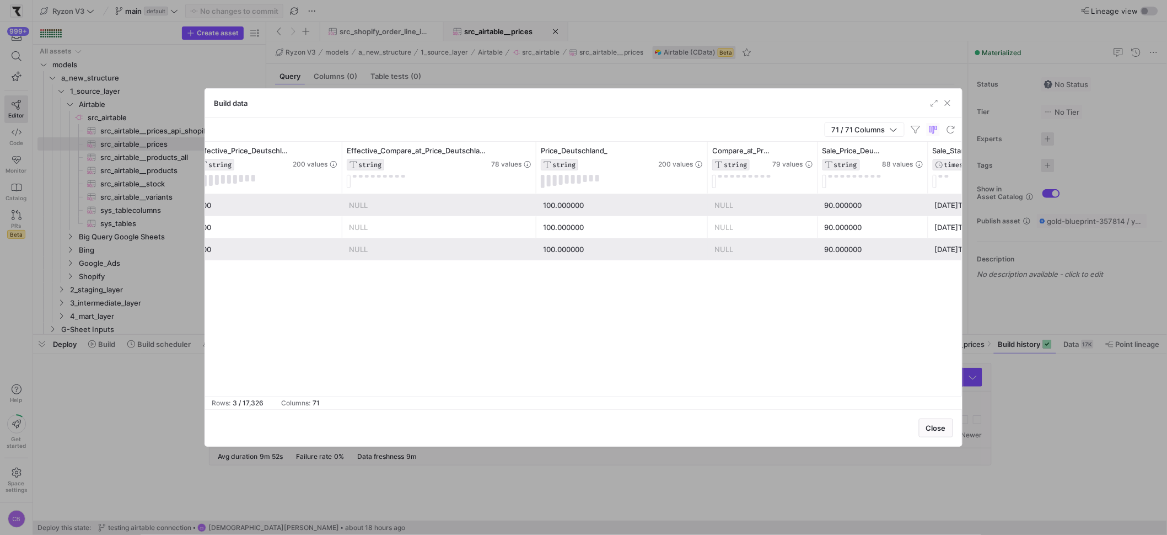
drag, startPoint x: 650, startPoint y: 168, endPoint x: 706, endPoint y: 222, distance: 77.9
click at [706, 222] on div "Variant_Title STRING 1585 values Effective_Price_Deutschland_ STRING 200 values…" at bounding box center [583, 269] width 757 height 254
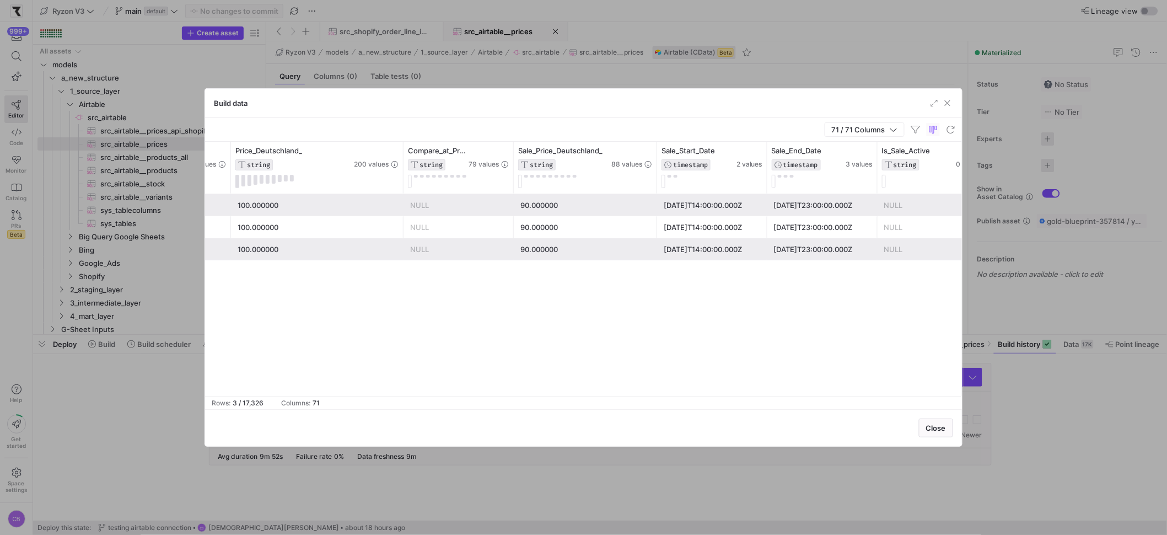
drag, startPoint x: 623, startPoint y: 160, endPoint x: 657, endPoint y: 173, distance: 37.2
drag, startPoint x: 621, startPoint y: 199, endPoint x: 619, endPoint y: 274, distance: 74.4
click at [619, 274] on div "NULL 100.000000 NULL 90.000000 2025-09-08T14:00:00.000Z 2025-09-15T23:00:00.000…" at bounding box center [583, 295] width 757 height 202
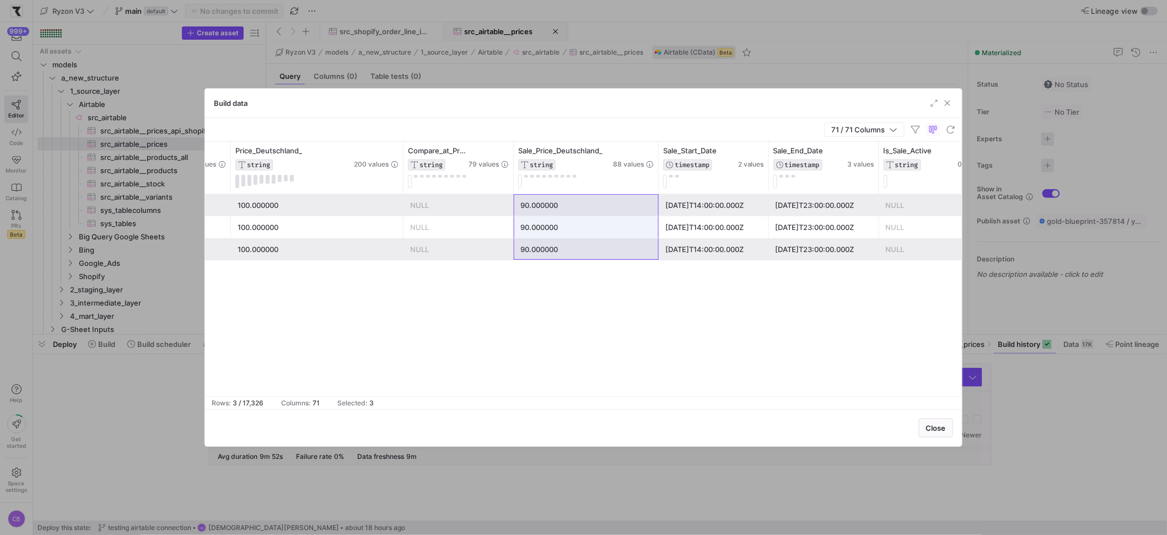
click at [551, 295] on div "NULL 100.000000 NULL 90.000000 2025-09-08T14:00:00.000Z 2025-09-15T23:00:00.000…" at bounding box center [583, 295] width 757 height 202
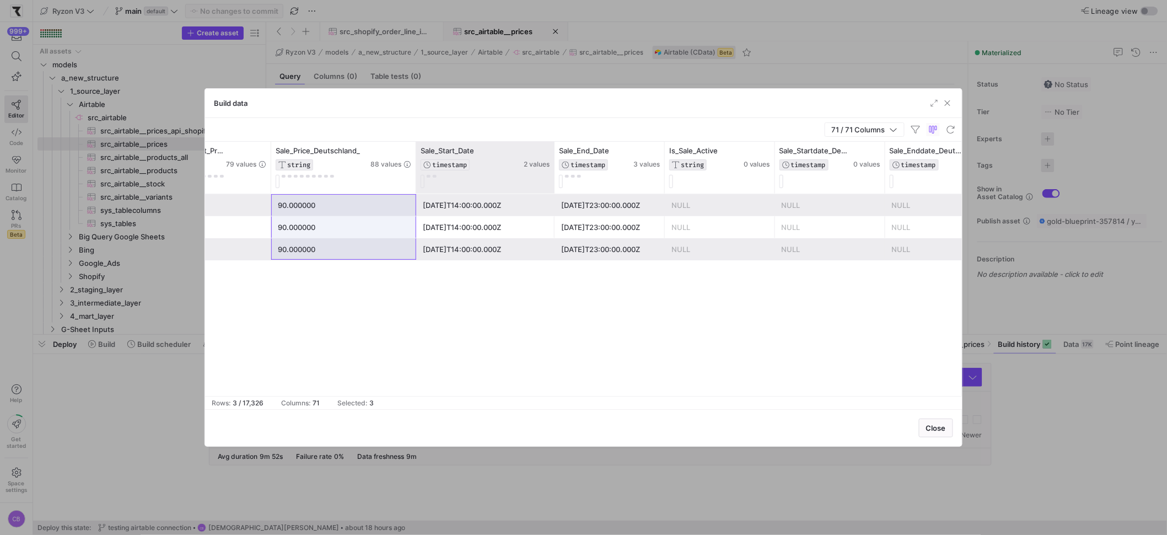
drag, startPoint x: 525, startPoint y: 166, endPoint x: 553, endPoint y: 173, distance: 29.0
click at [553, 173] on div at bounding box center [554, 168] width 4 height 52
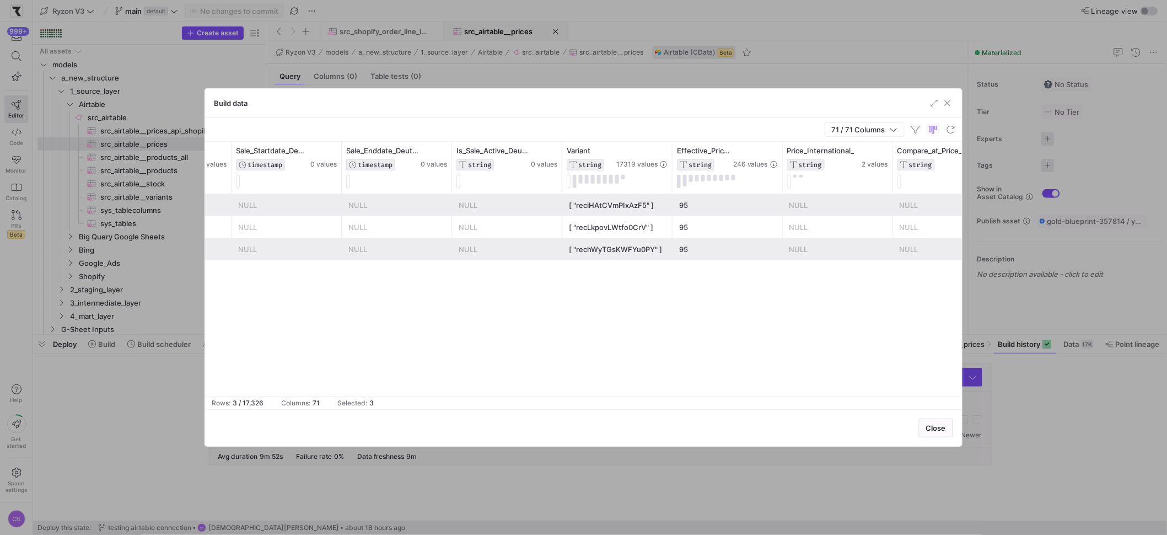
click at [645, 207] on div "[ "reciHAtCVmPIxAzF5" ]" at bounding box center [617, 205] width 97 height 21
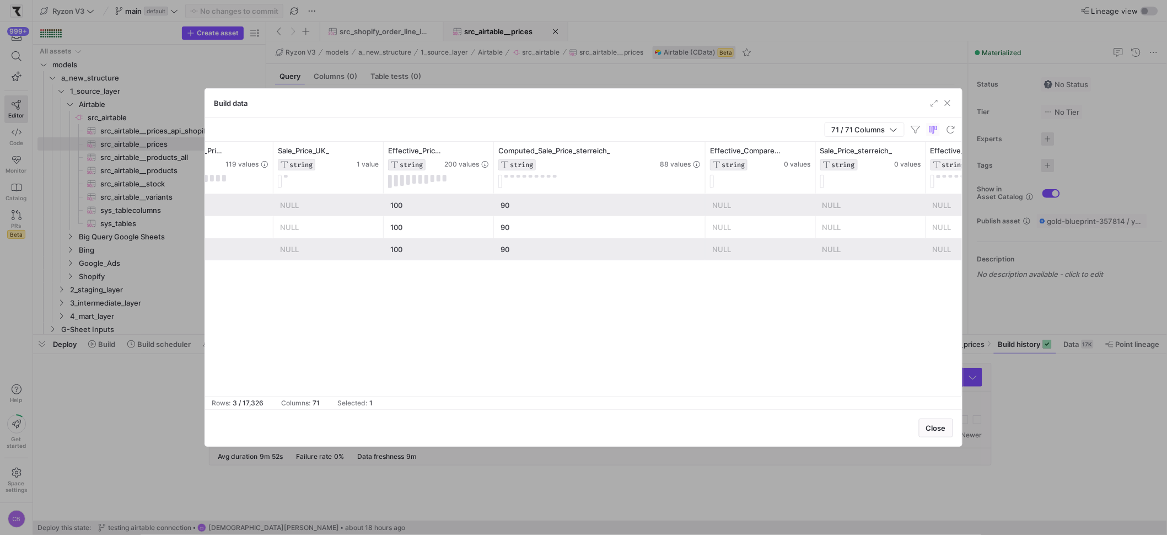
drag, startPoint x: 601, startPoint y: 162, endPoint x: 708, endPoint y: 207, distance: 116.6
click at [708, 207] on div "Sale_Price_Schweiz_ STRING 0 values Computed_Price_UK_ STRING 119 values Sale_P…" at bounding box center [583, 269] width 757 height 254
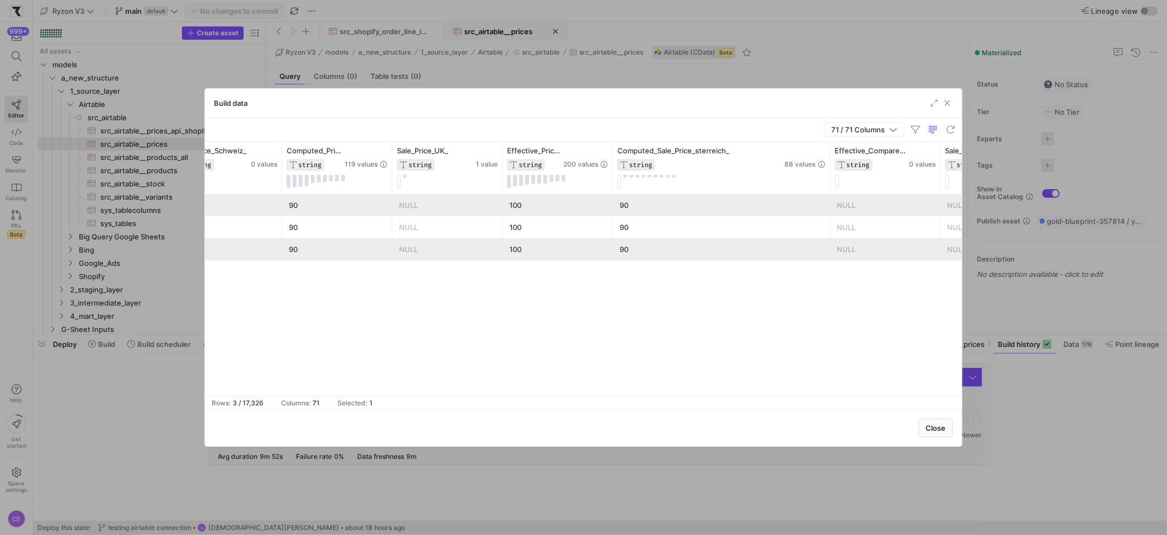
click at [474, 205] on div "NULL" at bounding box center [447, 205] width 97 height 21
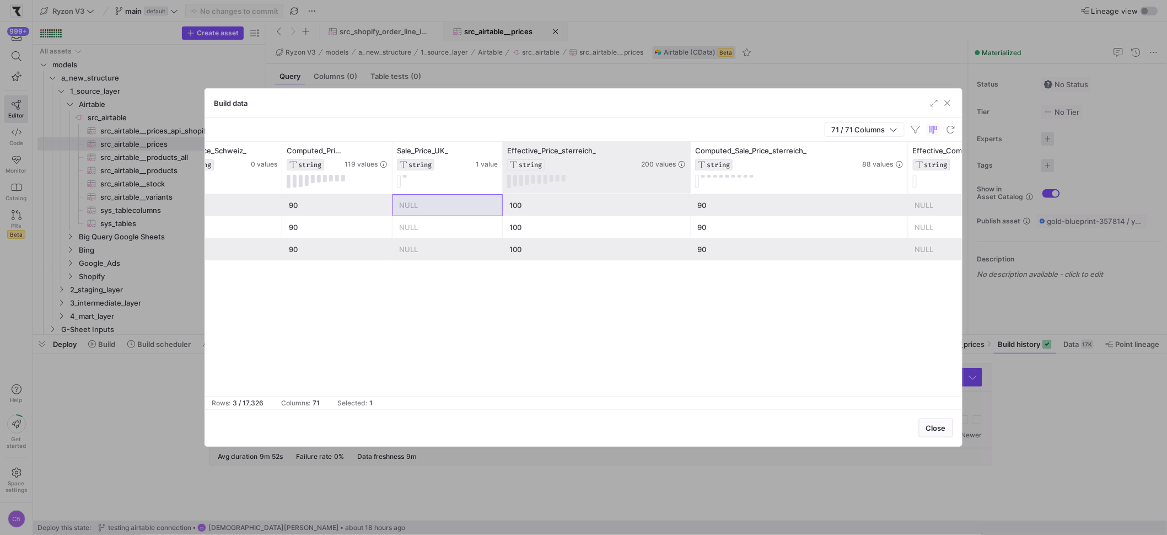
drag, startPoint x: 611, startPoint y: 145, endPoint x: 689, endPoint y: 149, distance: 77.8
click at [689, 149] on div at bounding box center [690, 168] width 4 height 52
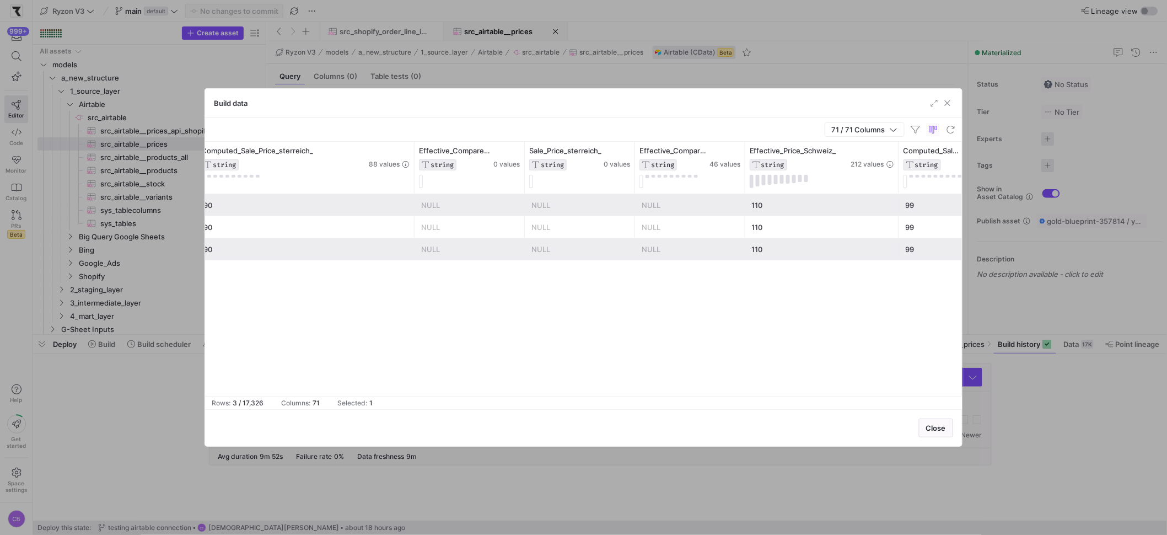
drag, startPoint x: 854, startPoint y: 177, endPoint x: 905, endPoint y: 191, distance: 53.2
click at [900, 191] on div at bounding box center [898, 168] width 4 height 52
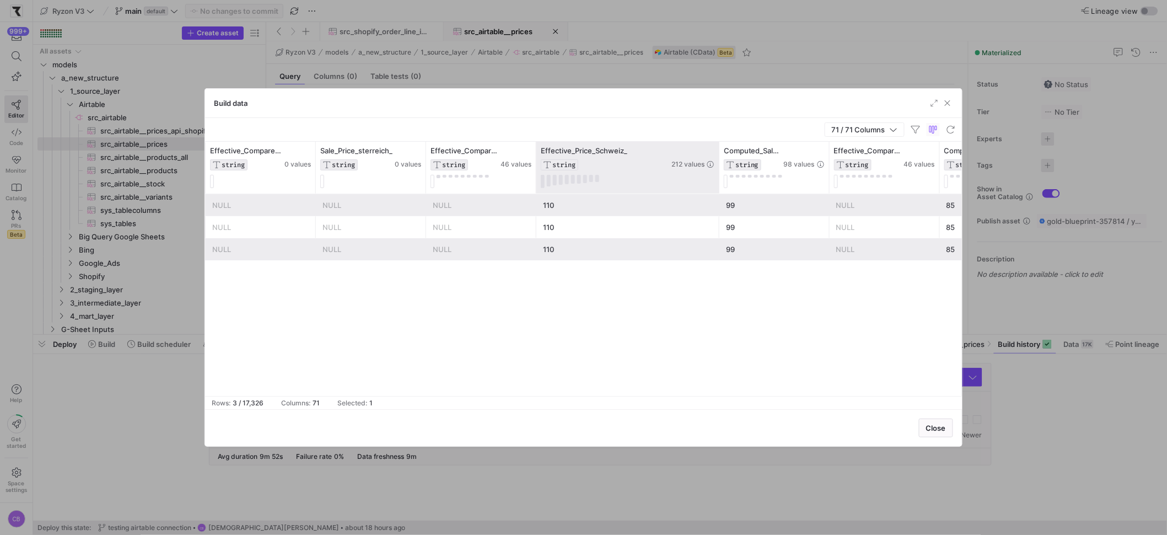
drag, startPoint x: 696, startPoint y: 159, endPoint x: 725, endPoint y: 169, distance: 30.3
click at [721, 169] on div at bounding box center [718, 168] width 4 height 52
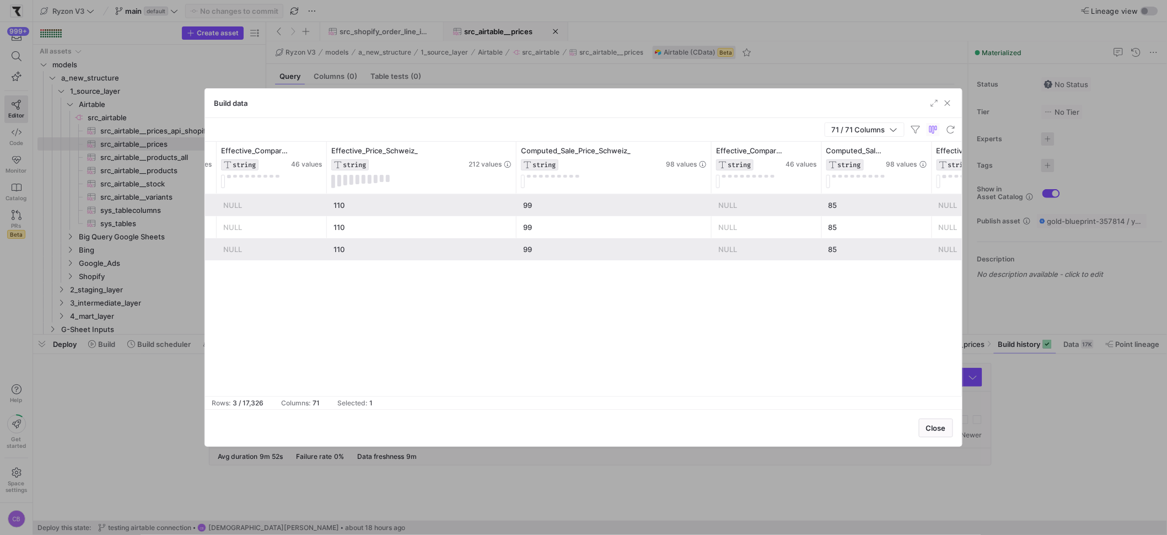
drag, startPoint x: 625, startPoint y: 157, endPoint x: 703, endPoint y: 238, distance: 111.8
click at [709, 242] on div "Effective_Compare_at_Price_Schweiz_ STRING 46 values Effective_Price_Schweiz_ S…" at bounding box center [583, 269] width 757 height 254
click at [643, 198] on div "99" at bounding box center [613, 205] width 181 height 21
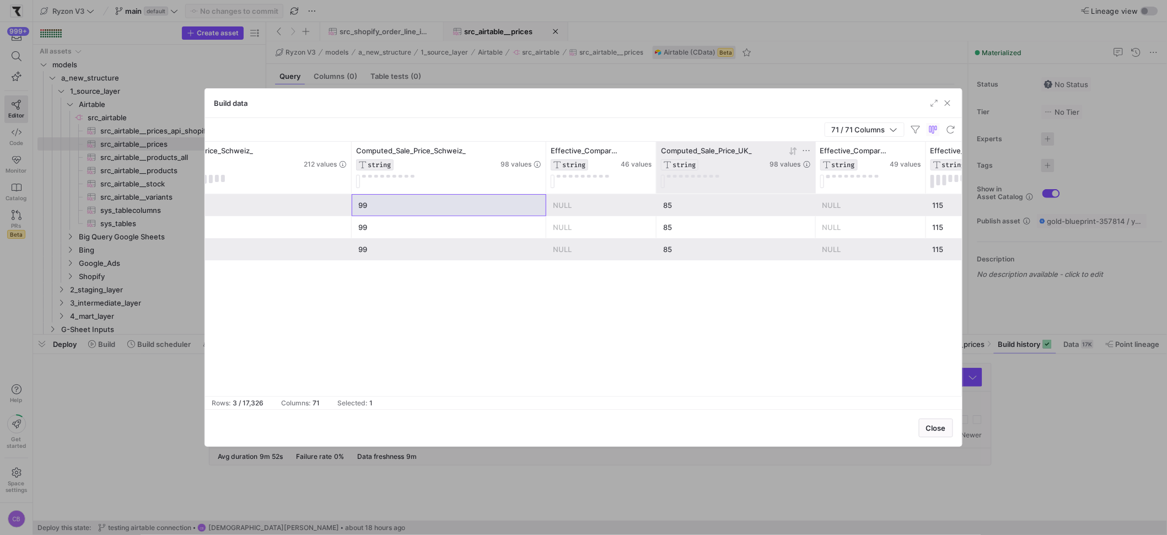
drag, startPoint x: 763, startPoint y: 172, endPoint x: 800, endPoint y: 187, distance: 40.0
click at [812, 199] on div "Effective_Compare_at_Price_Schweiz_ STRING 46 values Effective_Price_Schweiz_ S…" at bounding box center [583, 269] width 757 height 254
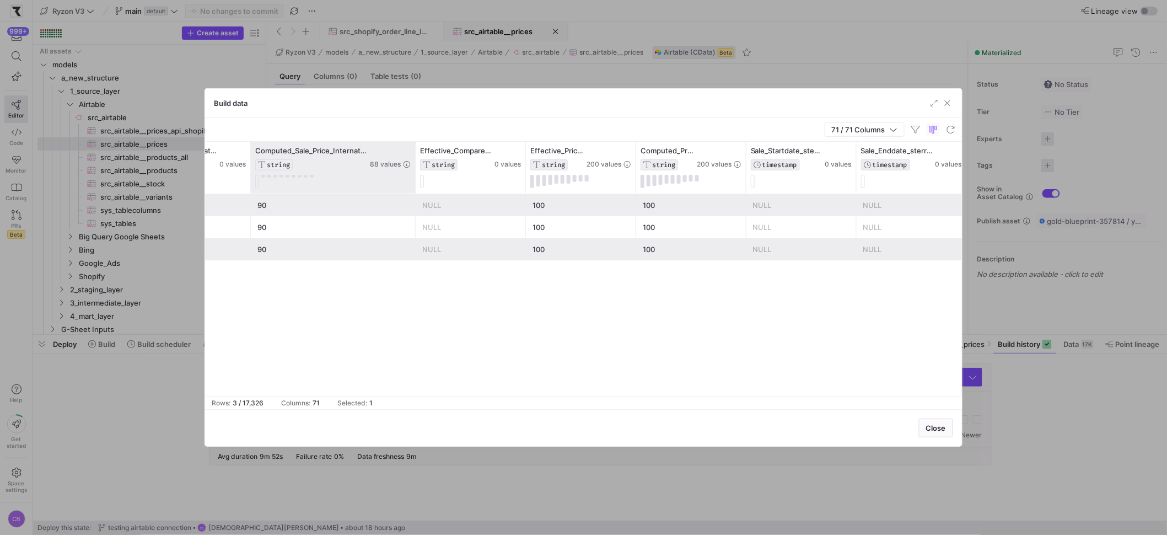
drag, startPoint x: 358, startPoint y: 153, endPoint x: 412, endPoint y: 163, distance: 55.4
click at [413, 163] on div at bounding box center [415, 168] width 4 height 52
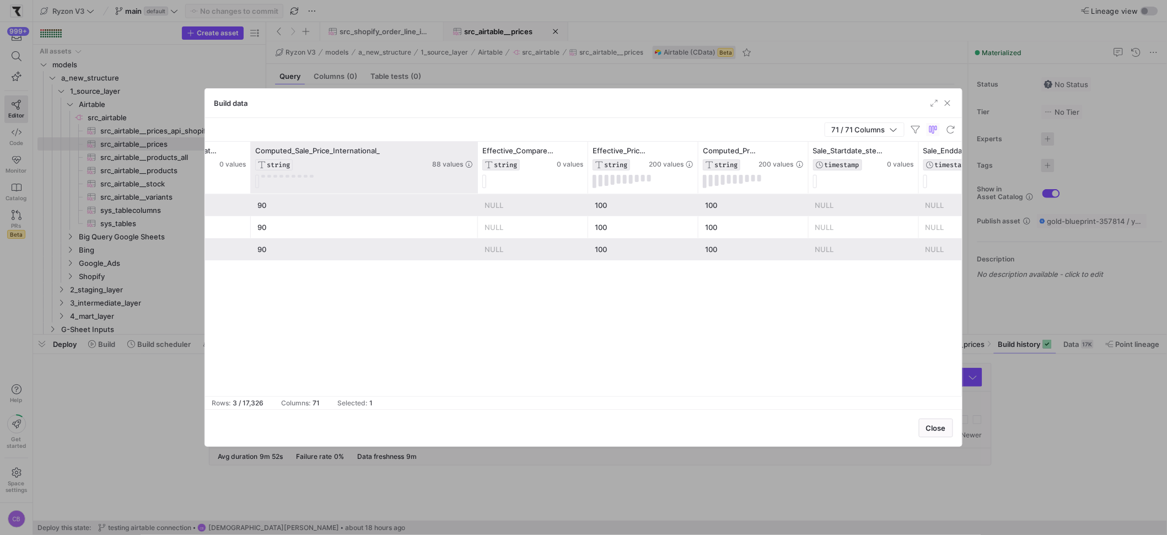
drag, startPoint x: 412, startPoint y: 163, endPoint x: 474, endPoint y: 179, distance: 64.3
click at [475, 179] on div at bounding box center [477, 168] width 4 height 52
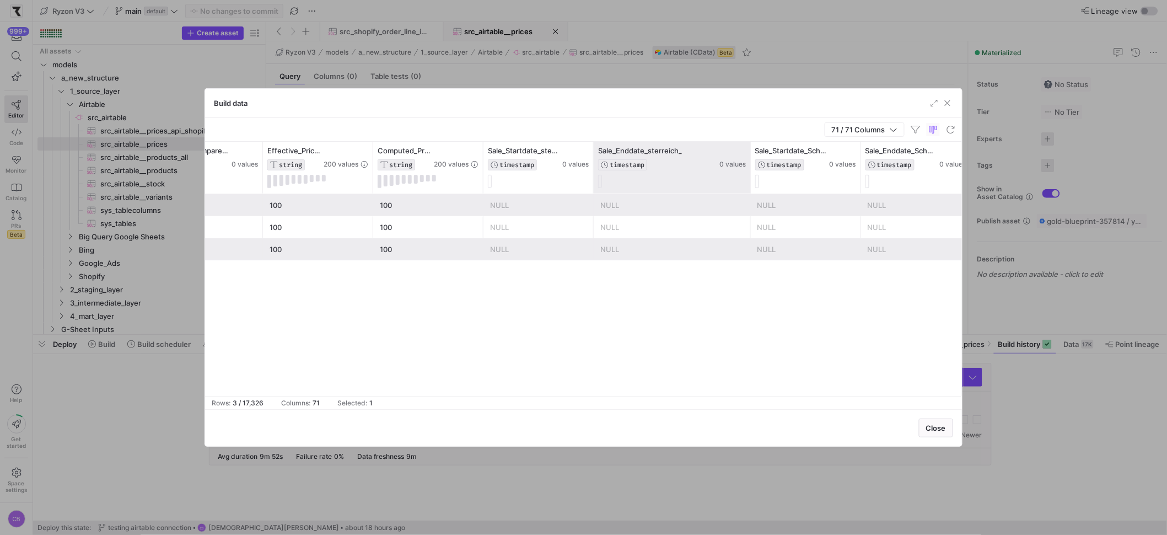
drag, startPoint x: 701, startPoint y: 179, endPoint x: 748, endPoint y: 192, distance: 48.7
click at [748, 186] on div at bounding box center [750, 168] width 4 height 52
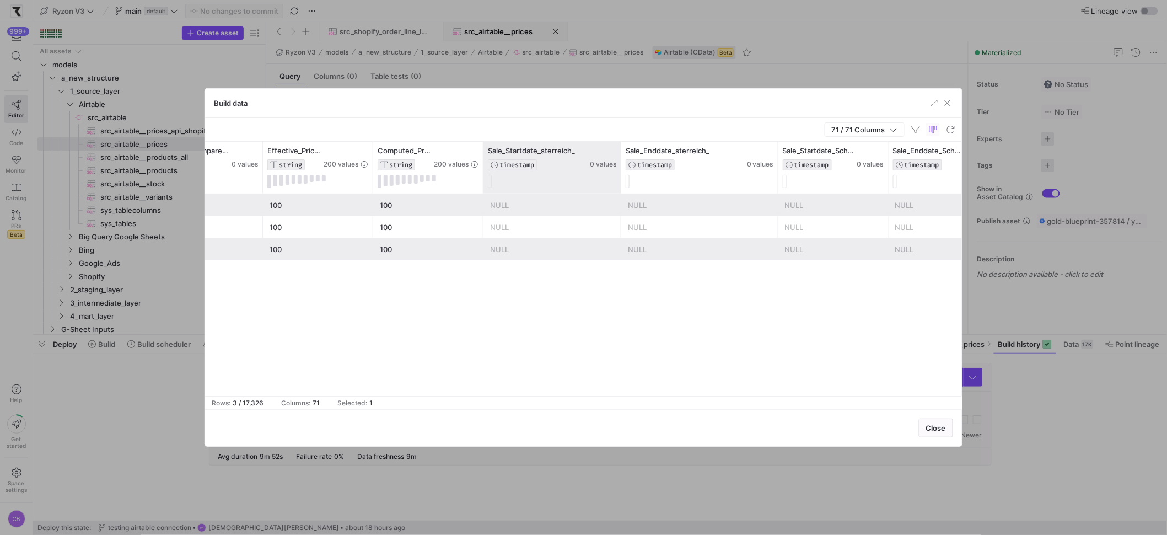
drag, startPoint x: 592, startPoint y: 183, endPoint x: 620, endPoint y: 189, distance: 28.2
click at [620, 189] on div at bounding box center [620, 168] width 4 height 52
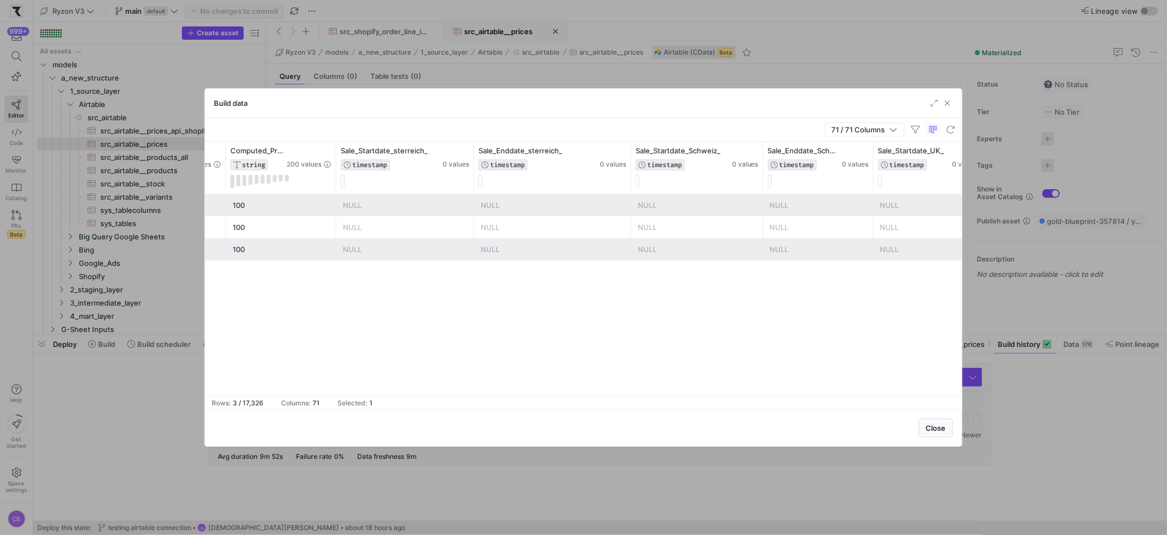
drag, startPoint x: 739, startPoint y: 171, endPoint x: 764, endPoint y: 209, distance: 46.2
click at [764, 209] on div "Effective_Compare_at_Price_International_ STRING 0 values Effective_Price_Inter…" at bounding box center [583, 269] width 757 height 254
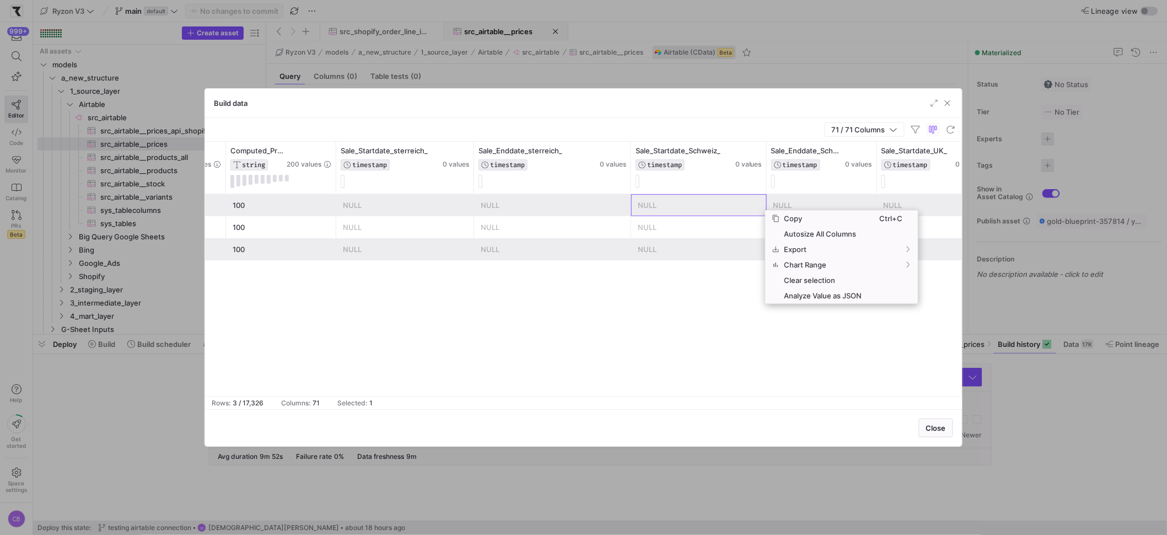
click at [715, 295] on div "99 NULL 100 100 NULL NULL NULL NULL NULL NULL NULL 100 100 NULL NULL NULL NULL …" at bounding box center [583, 295] width 757 height 202
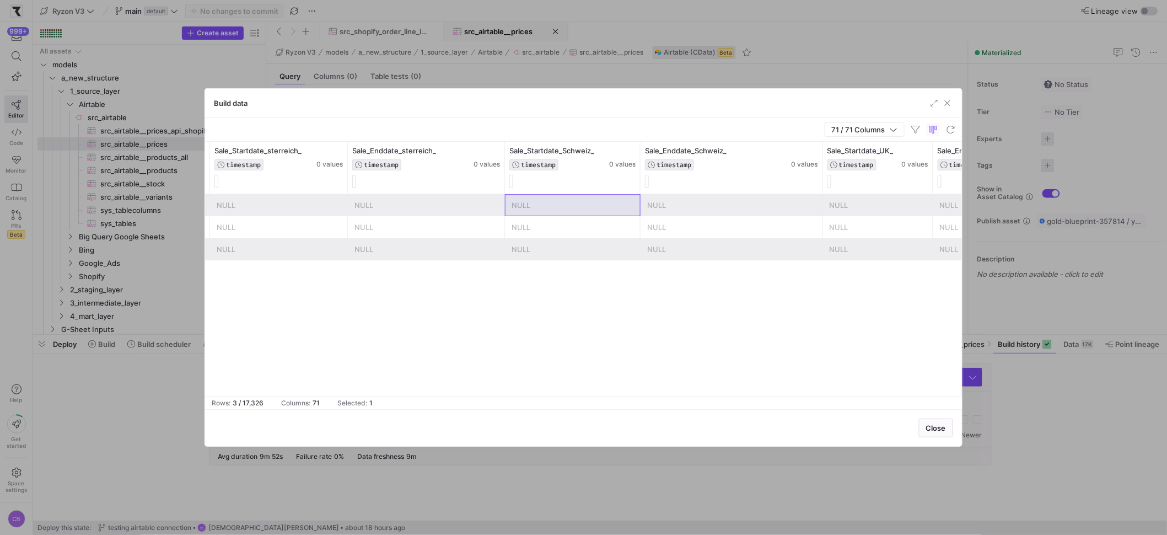
drag, startPoint x: 748, startPoint y: 179, endPoint x: 821, endPoint y: 199, distance: 74.9
click at [821, 199] on div "Effective_Price_International_ STRING 200 values Computed_Price_International_ …" at bounding box center [583, 269] width 757 height 254
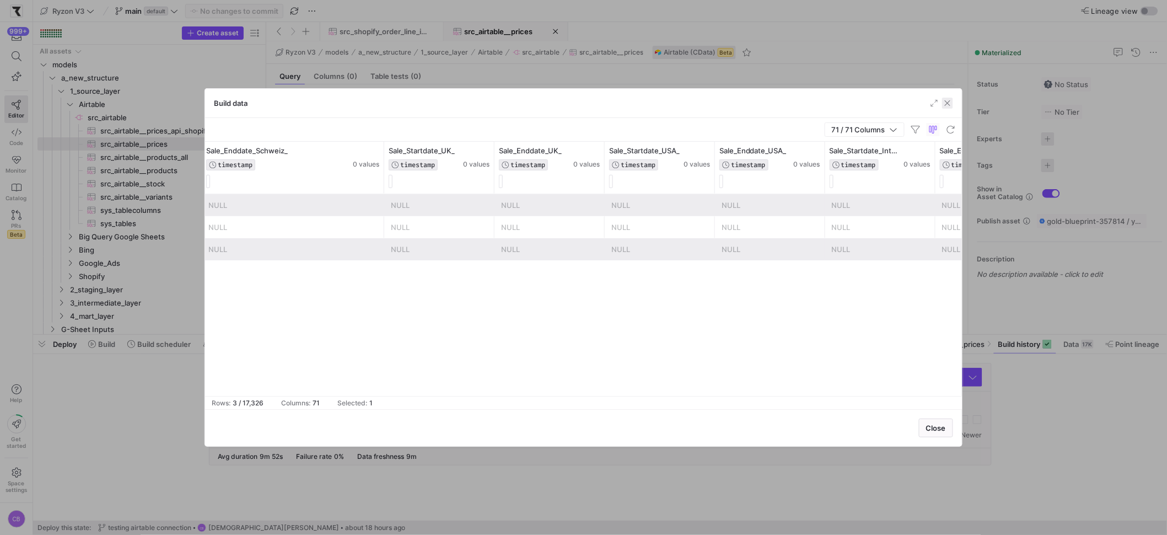
click at [948, 104] on span "button" at bounding box center [947, 103] width 11 height 11
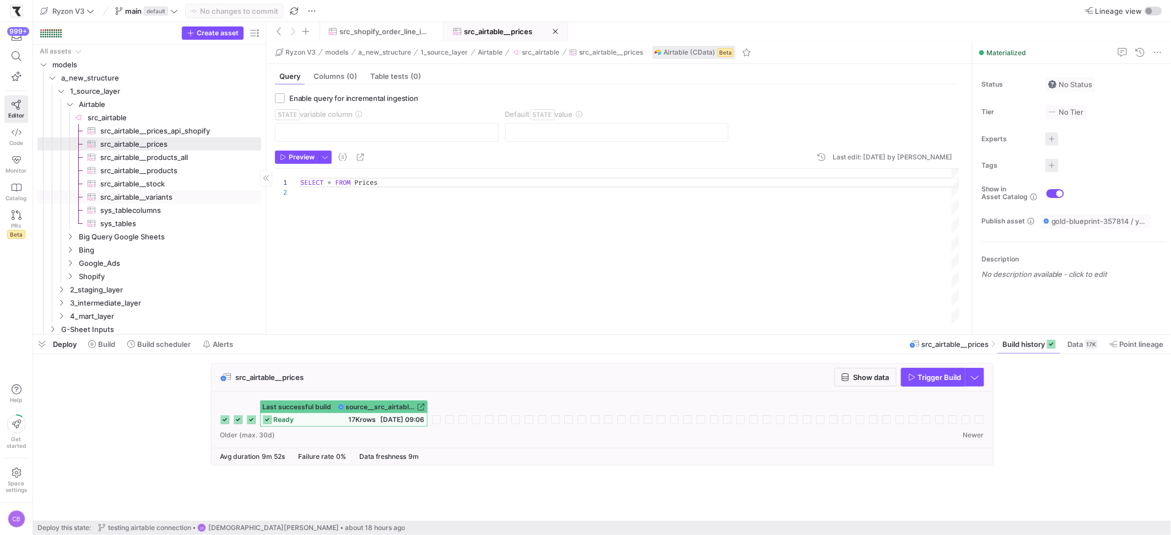
click at [173, 197] on span "src_airtable__variants​​​​​​​​​" at bounding box center [174, 197] width 148 height 13
type textarea "Select * From Variants"
click at [877, 378] on span "Show data" at bounding box center [872, 377] width 36 height 9
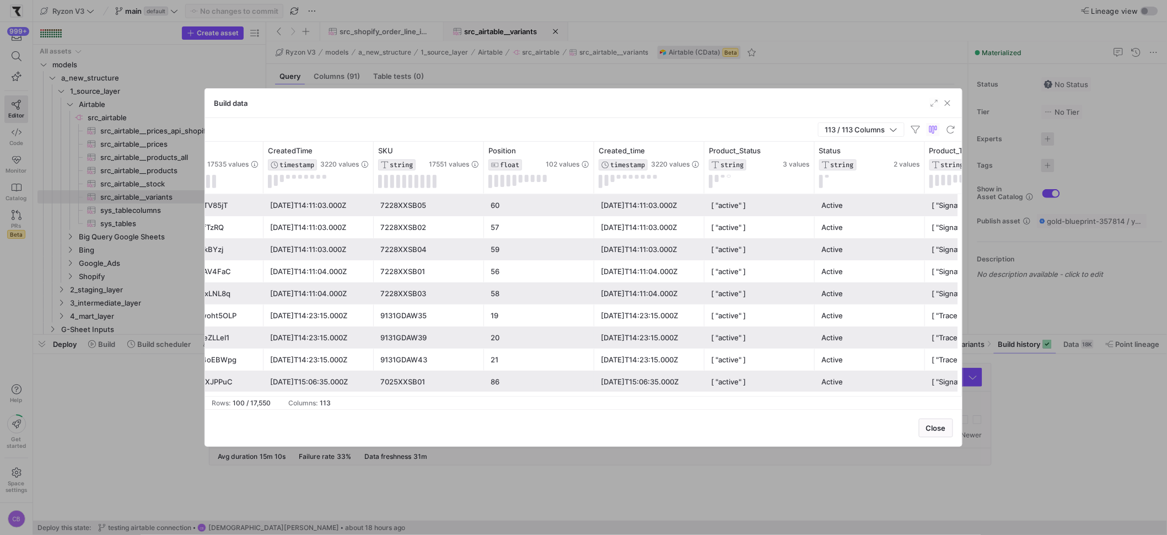
scroll to position [0, 52]
click at [946, 105] on span "button" at bounding box center [947, 103] width 11 height 11
